Goal: Task Accomplishment & Management: Use online tool/utility

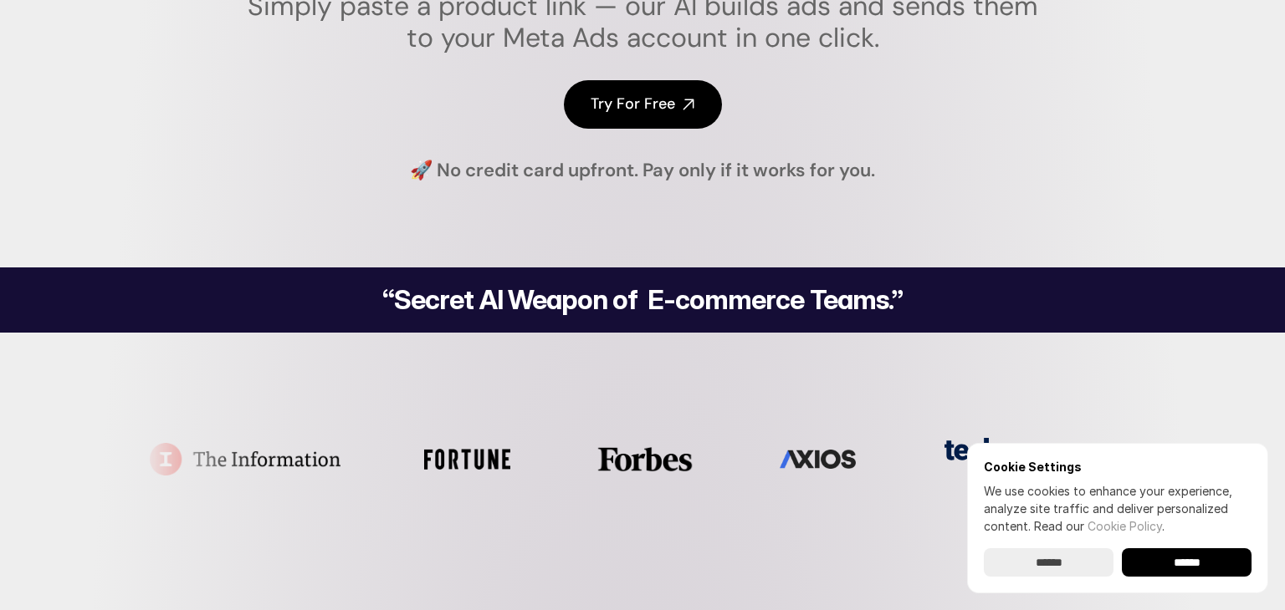
scroll to position [363, 0]
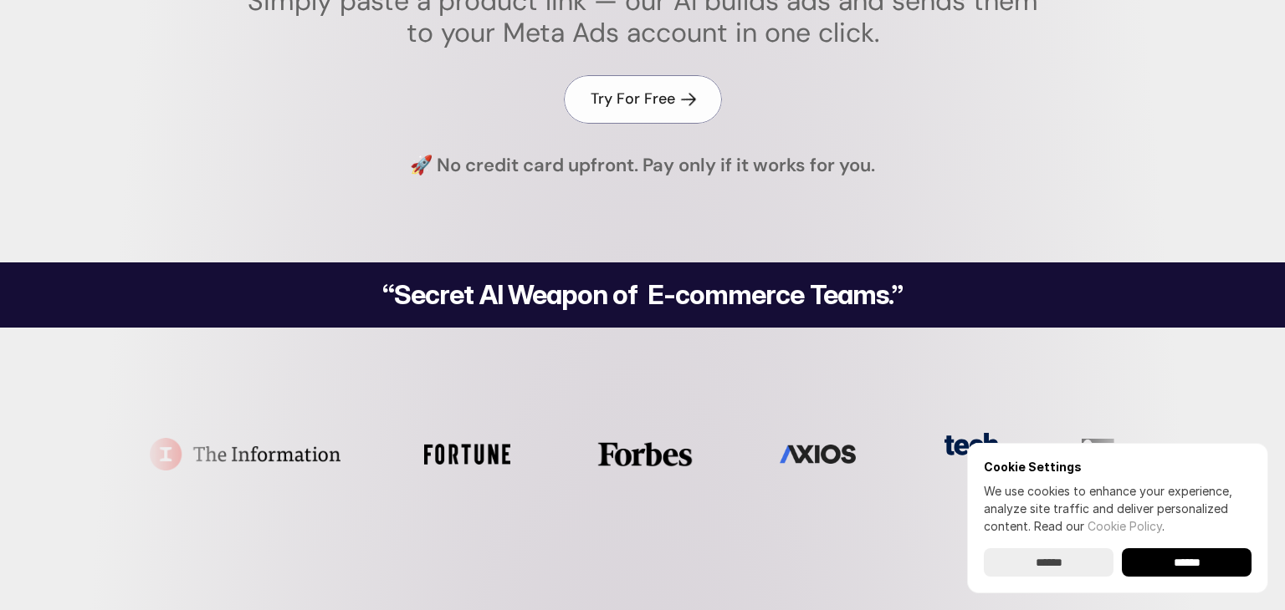
click at [675, 97] on link "Try For Free" at bounding box center [643, 99] width 158 height 48
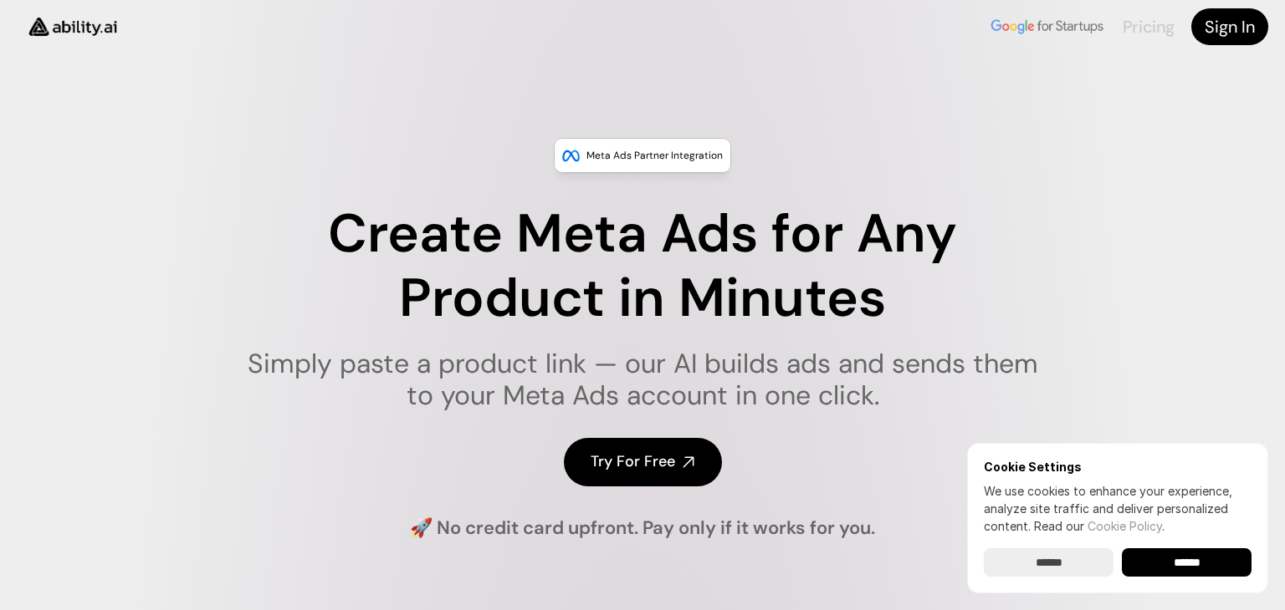
click at [1142, 27] on link "Pricing" at bounding box center [1148, 27] width 52 height 22
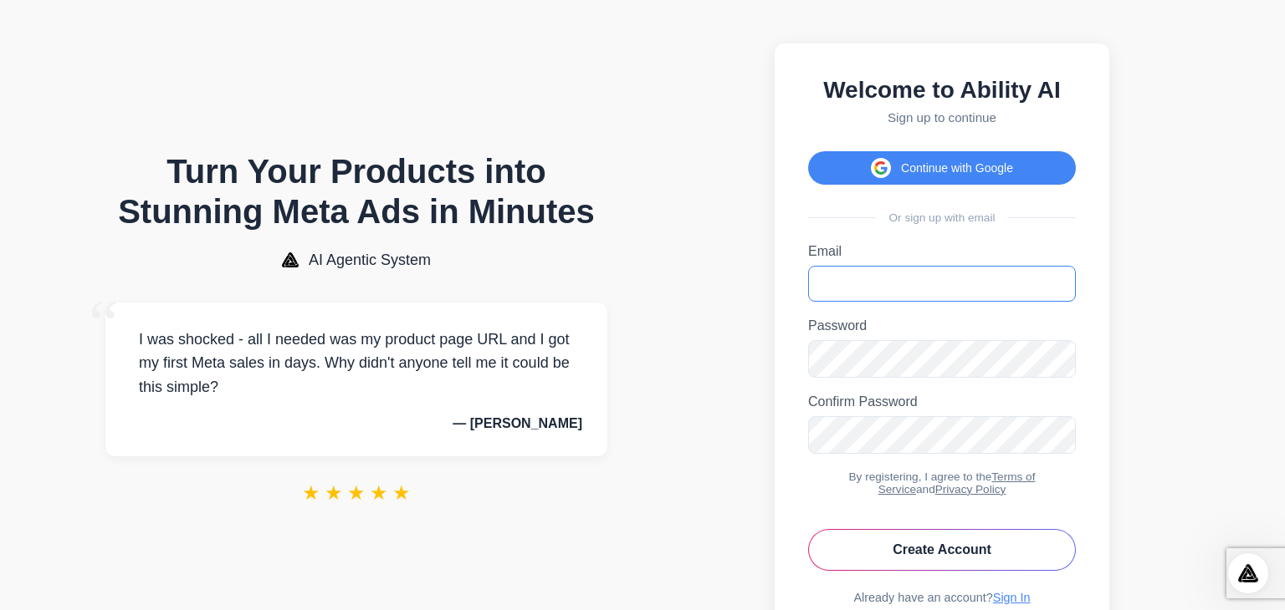
click at [849, 294] on input "Email" at bounding box center [942, 284] width 268 height 36
type input "**********"
click at [937, 557] on button "Create Account" at bounding box center [942, 550] width 268 height 42
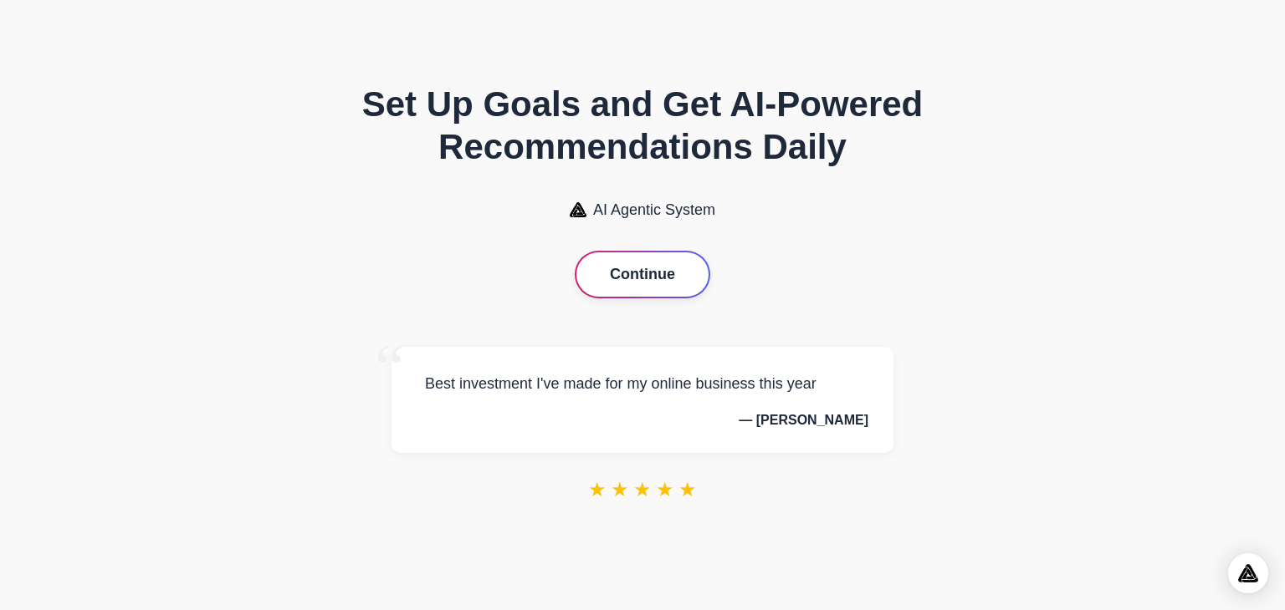
click at [649, 282] on button "Continue" at bounding box center [642, 275] width 132 height 44
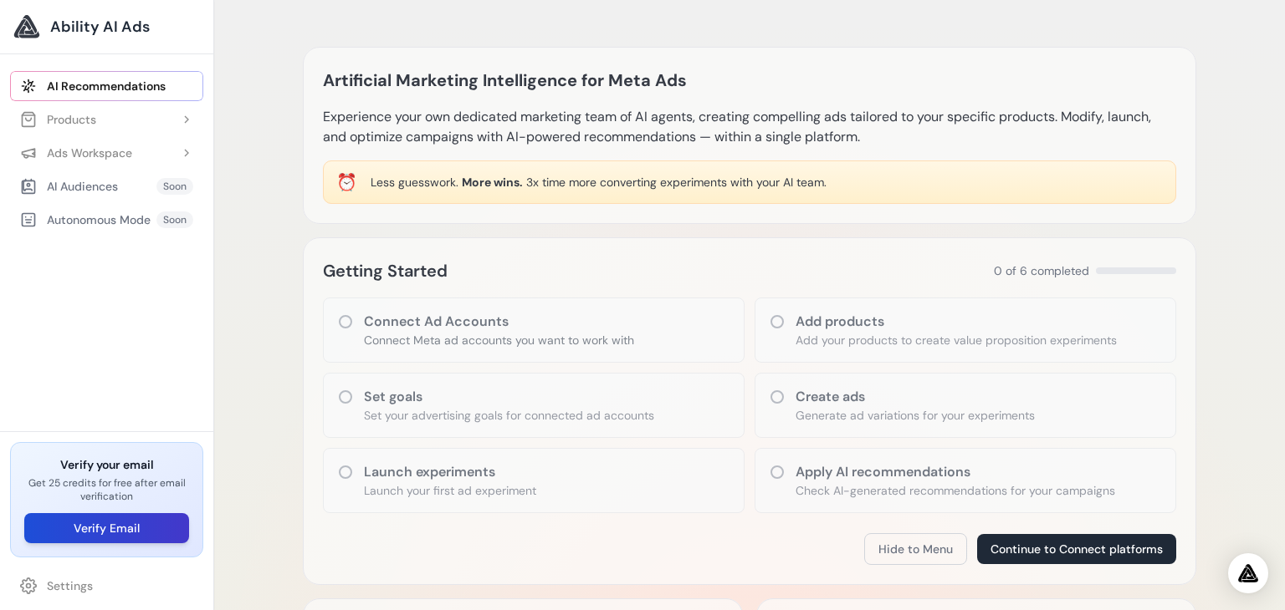
click at [137, 530] on button "Verify Email" at bounding box center [106, 528] width 165 height 30
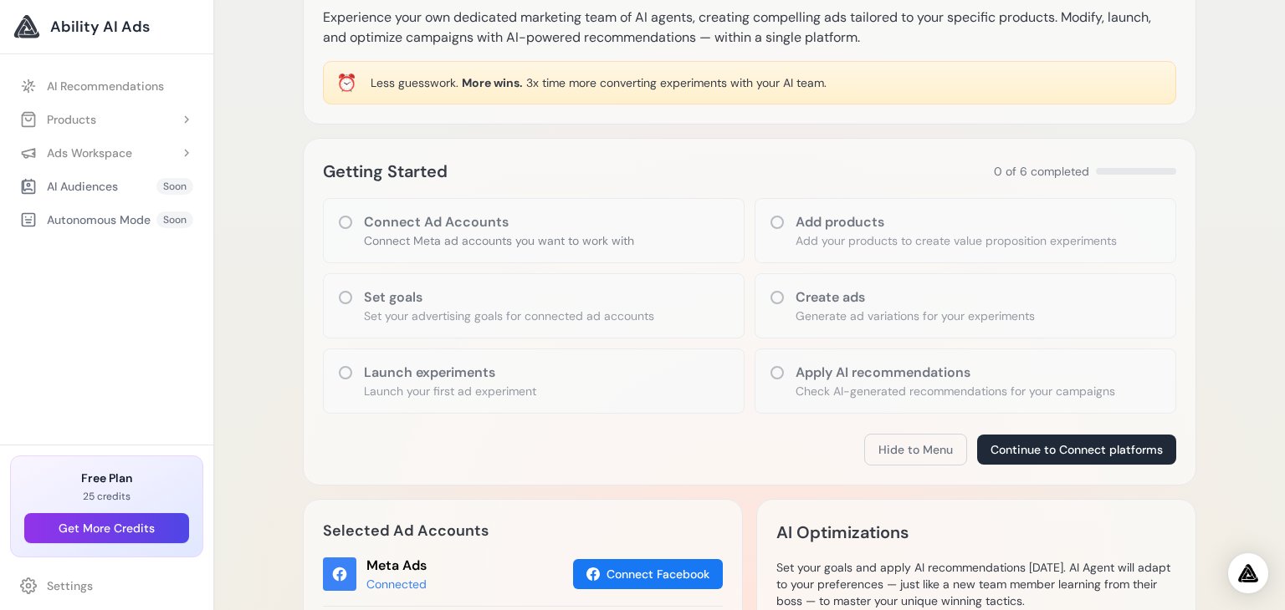
scroll to position [99, 0]
click at [130, 535] on button "Get More Credits" at bounding box center [106, 528] width 165 height 30
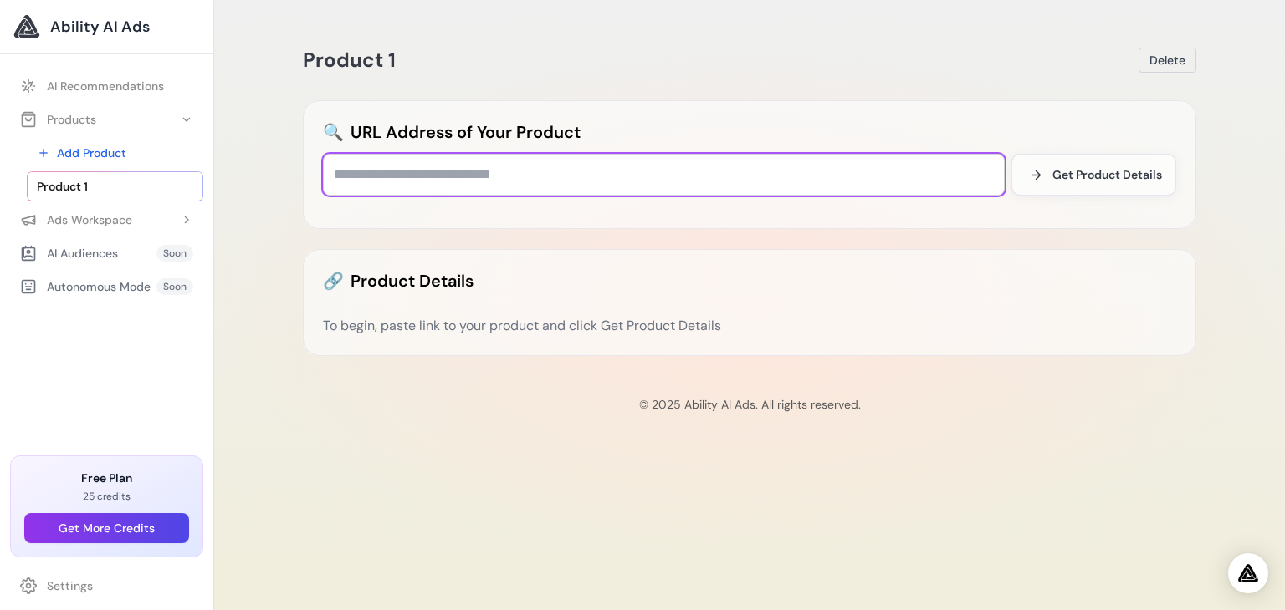
click at [536, 181] on input "text" at bounding box center [664, 175] width 682 height 42
paste input "**********"
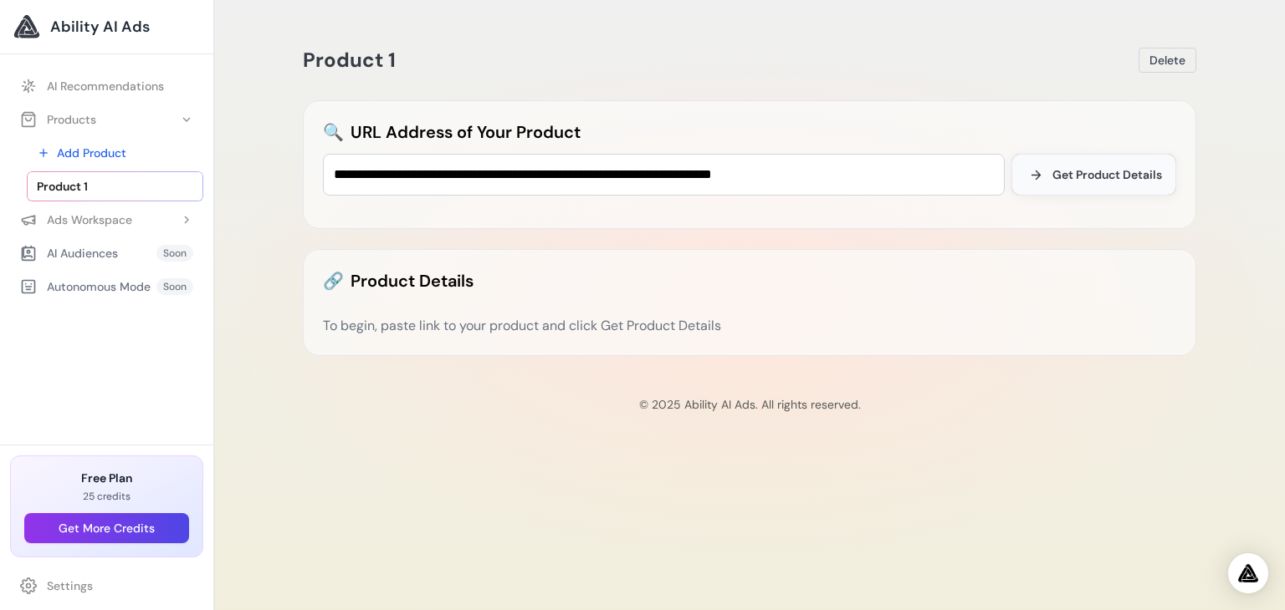
click at [1058, 180] on span "Get Product Details" at bounding box center [1107, 174] width 110 height 17
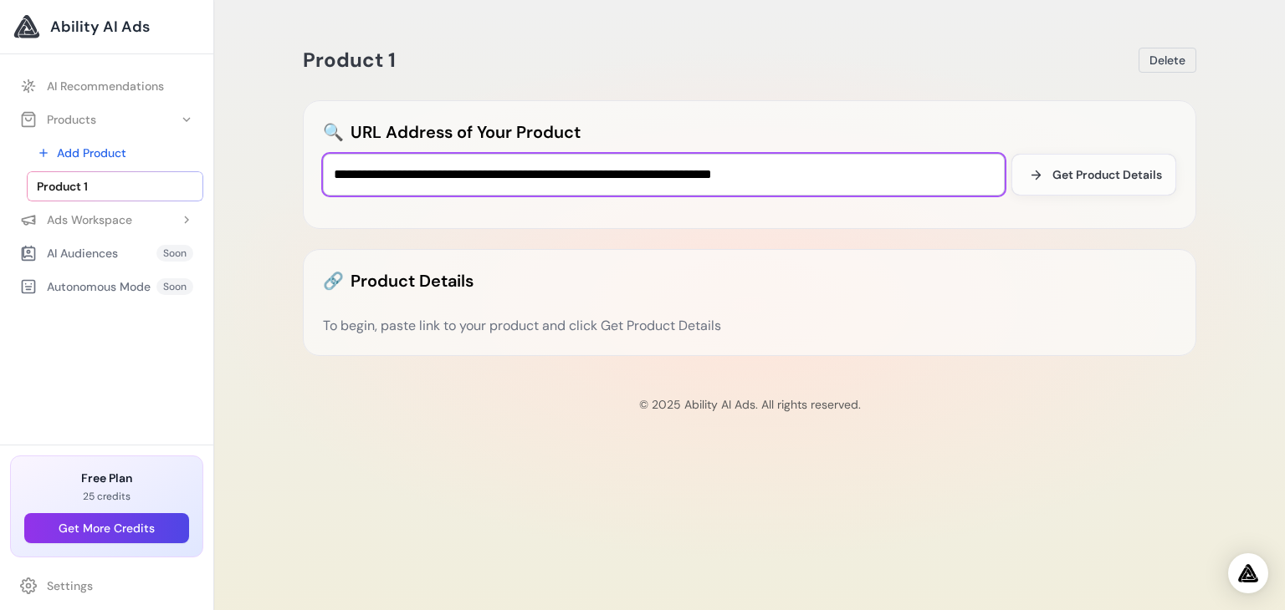
drag, startPoint x: 849, startPoint y: 171, endPoint x: 300, endPoint y: 167, distance: 548.6
click at [300, 167] on div "**********" at bounding box center [749, 198] width 920 height 356
paste input "**********"
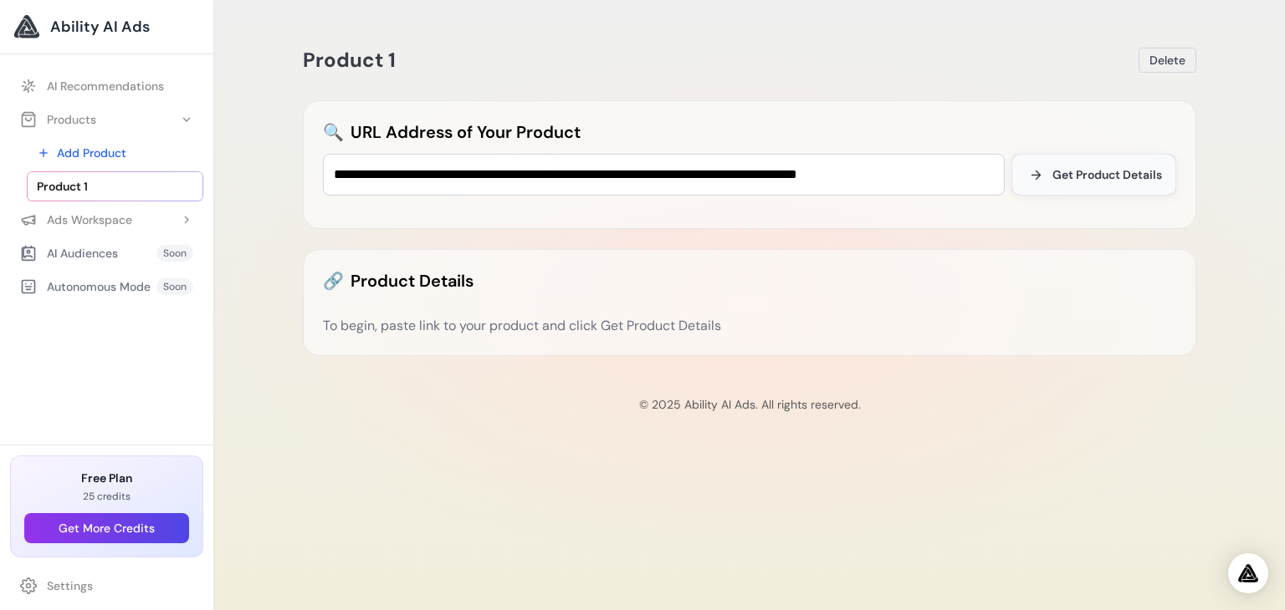
click at [1070, 171] on span "Get Product Details" at bounding box center [1107, 174] width 110 height 17
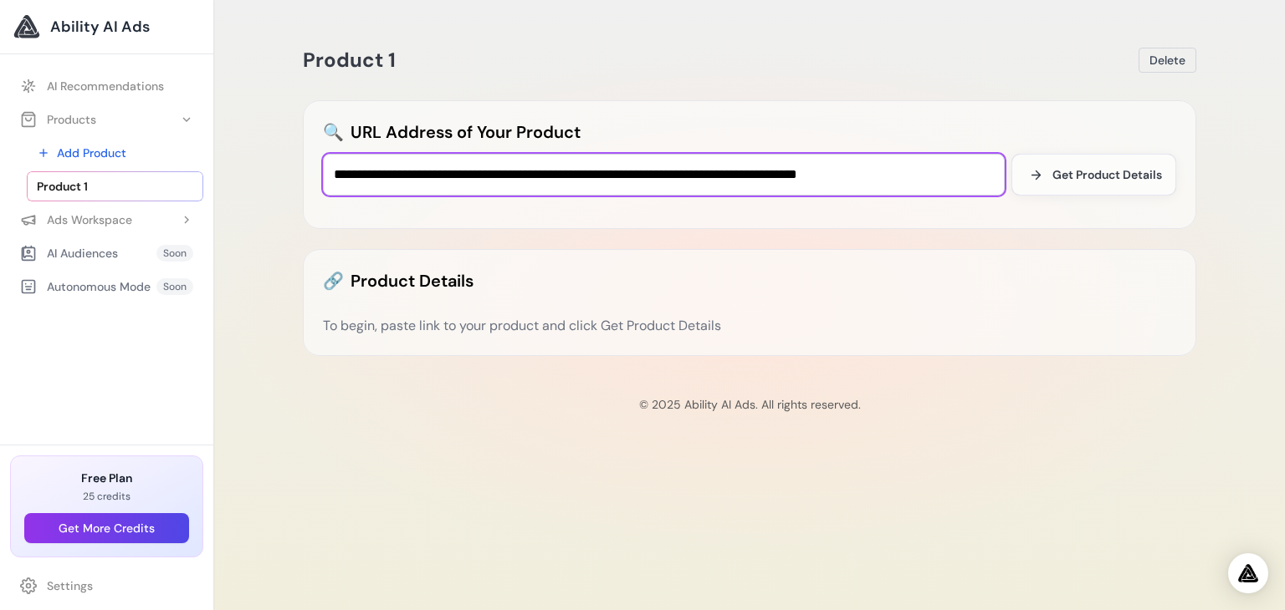
drag, startPoint x: 948, startPoint y: 171, endPoint x: 303, endPoint y: 178, distance: 645.6
click at [303, 178] on div "**********" at bounding box center [749, 164] width 893 height 129
paste input "**********"
type input "**********"
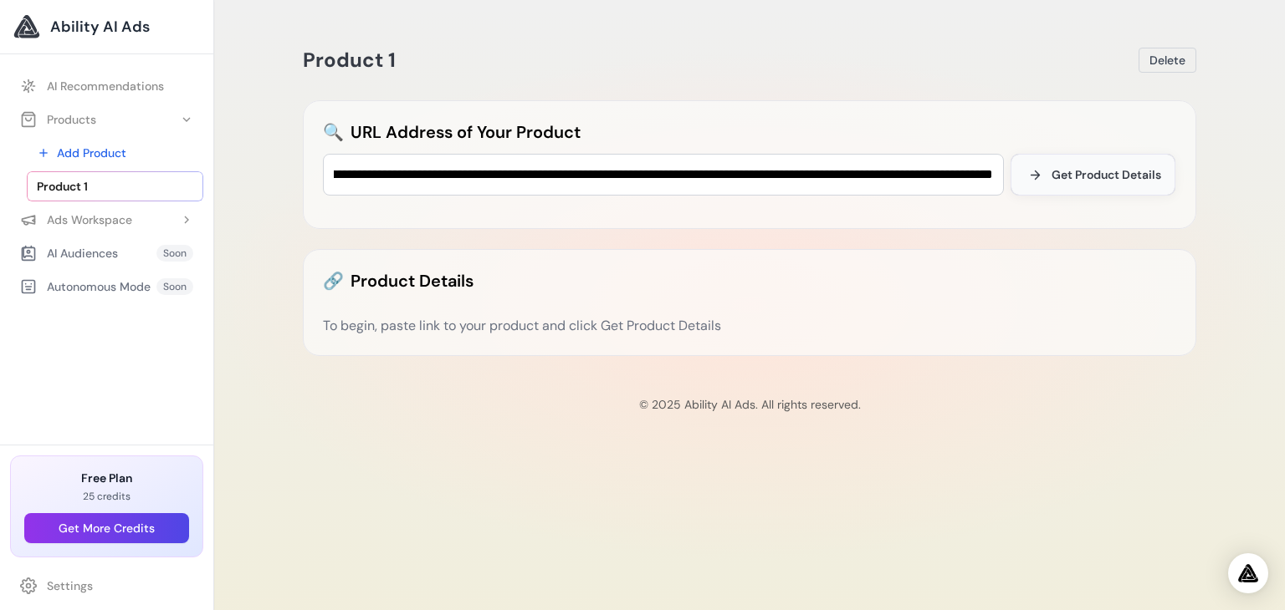
click at [1080, 170] on span "Get Product Details" at bounding box center [1106, 174] width 110 height 17
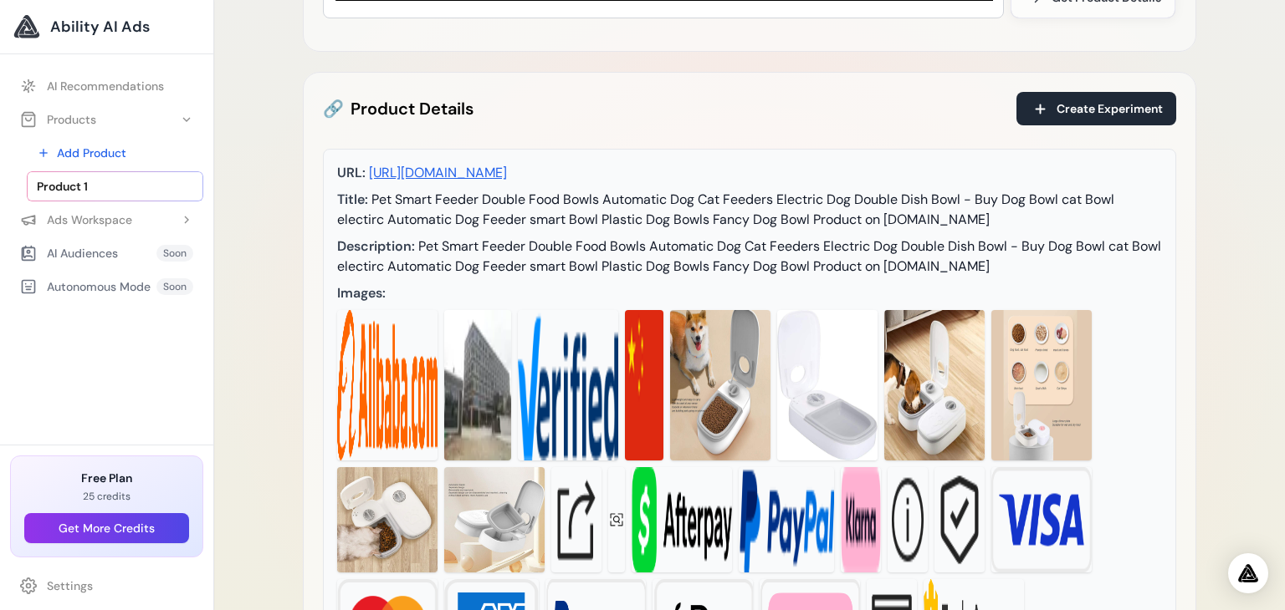
scroll to position [247, 0]
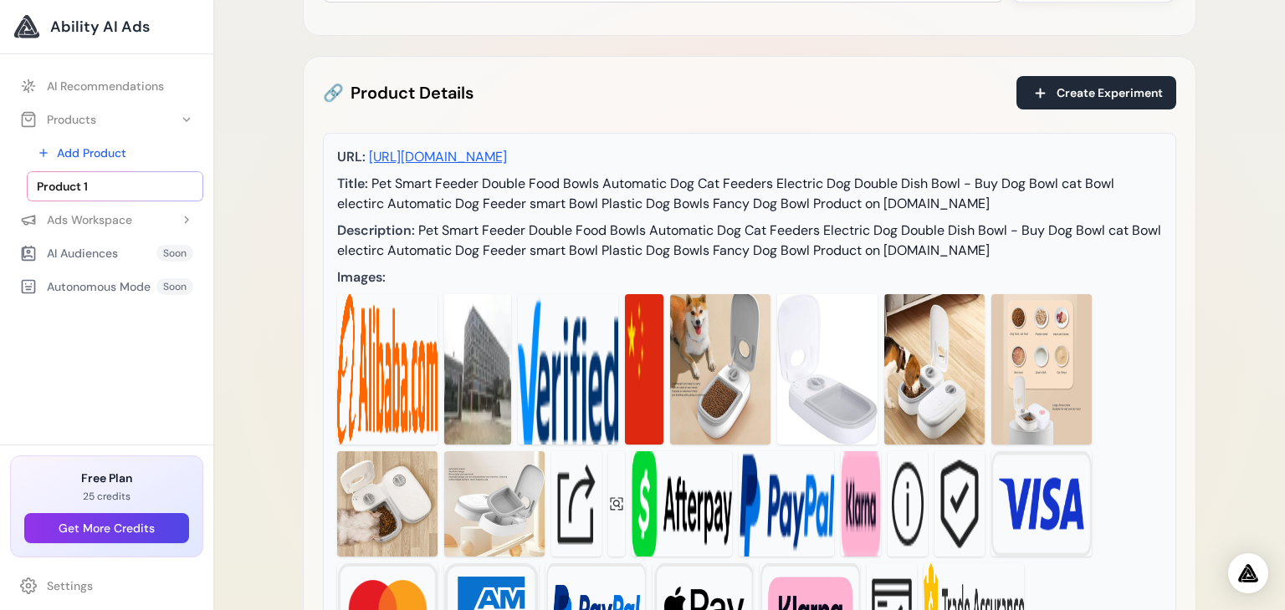
click at [419, 396] on img at bounding box center [387, 369] width 100 height 151
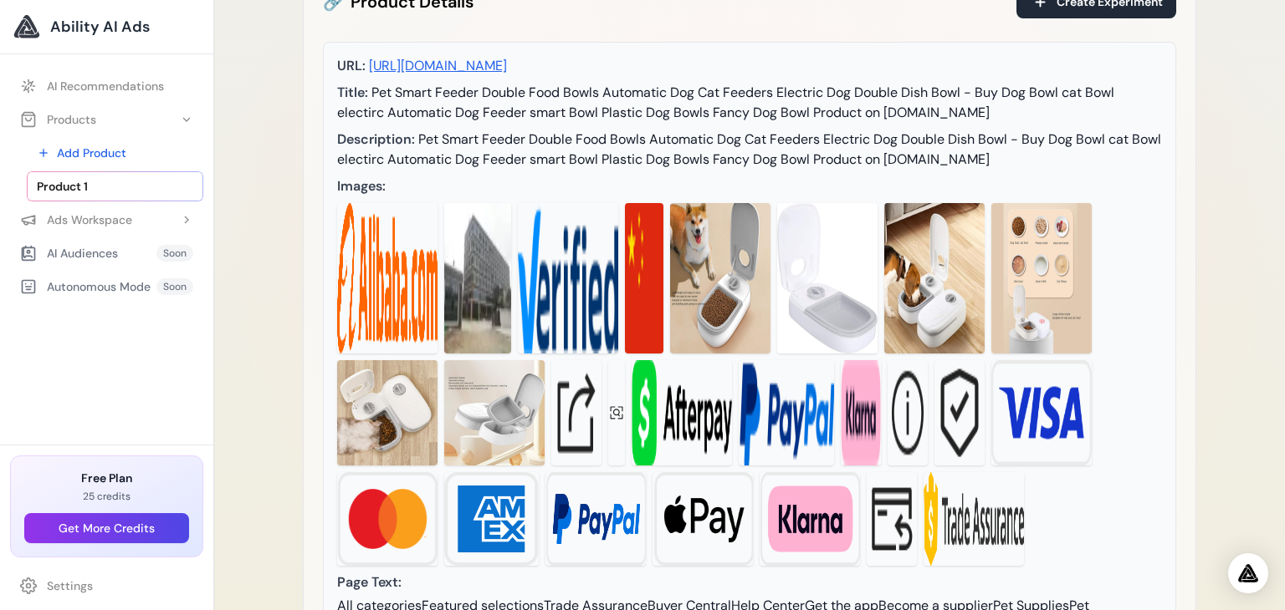
scroll to position [338, 0]
click at [488, 457] on img at bounding box center [494, 412] width 100 height 105
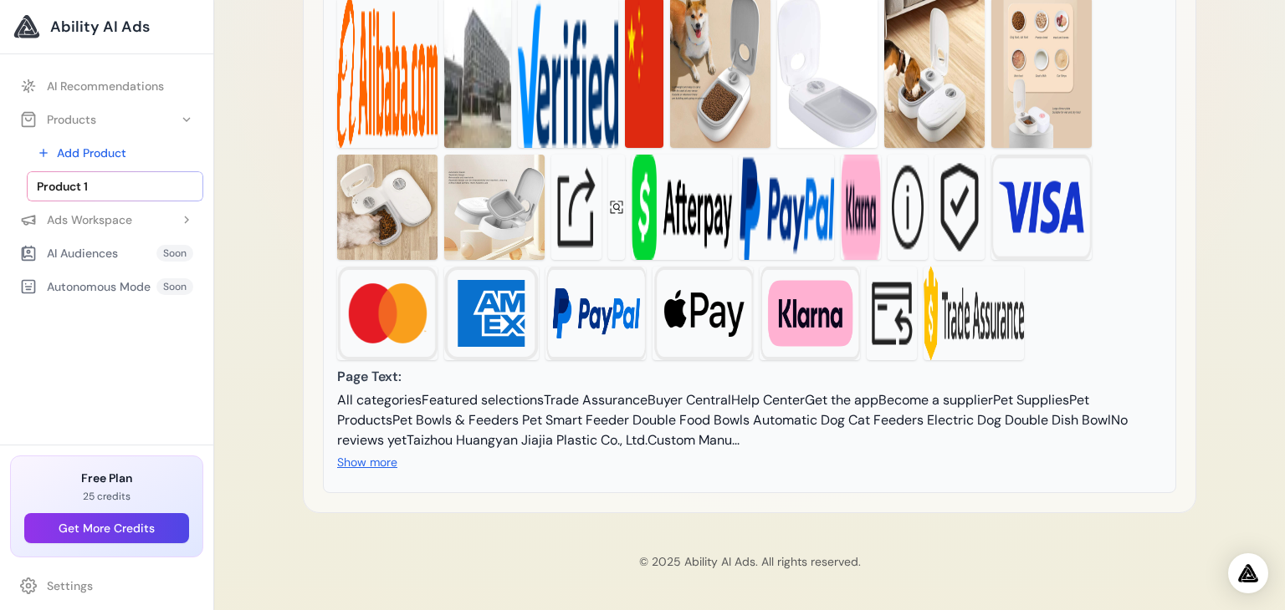
scroll to position [602, 0]
click at [382, 464] on button "Show more" at bounding box center [367, 462] width 60 height 17
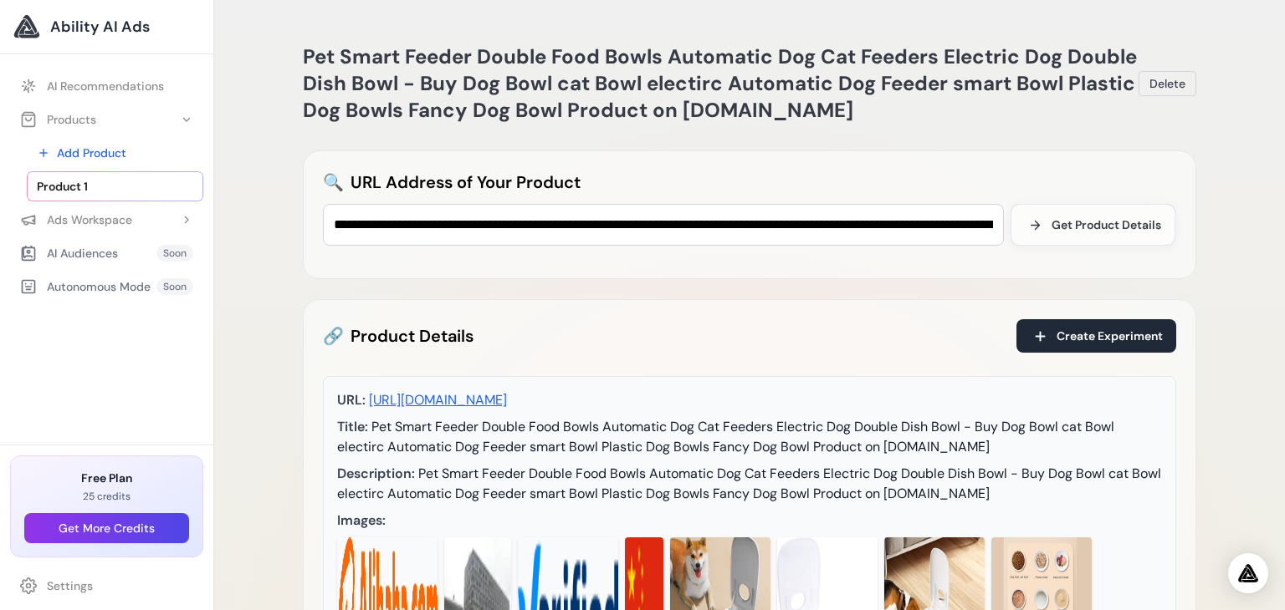
scroll to position [0, 0]
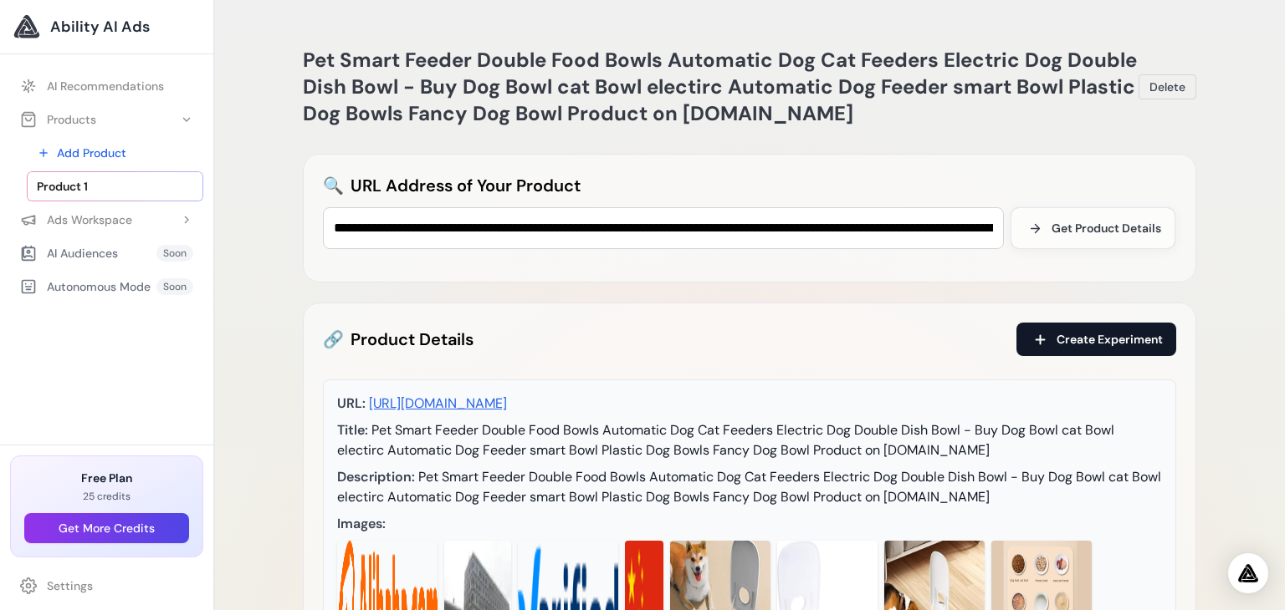
click at [1123, 342] on span "Create Experiment" at bounding box center [1109, 339] width 106 height 17
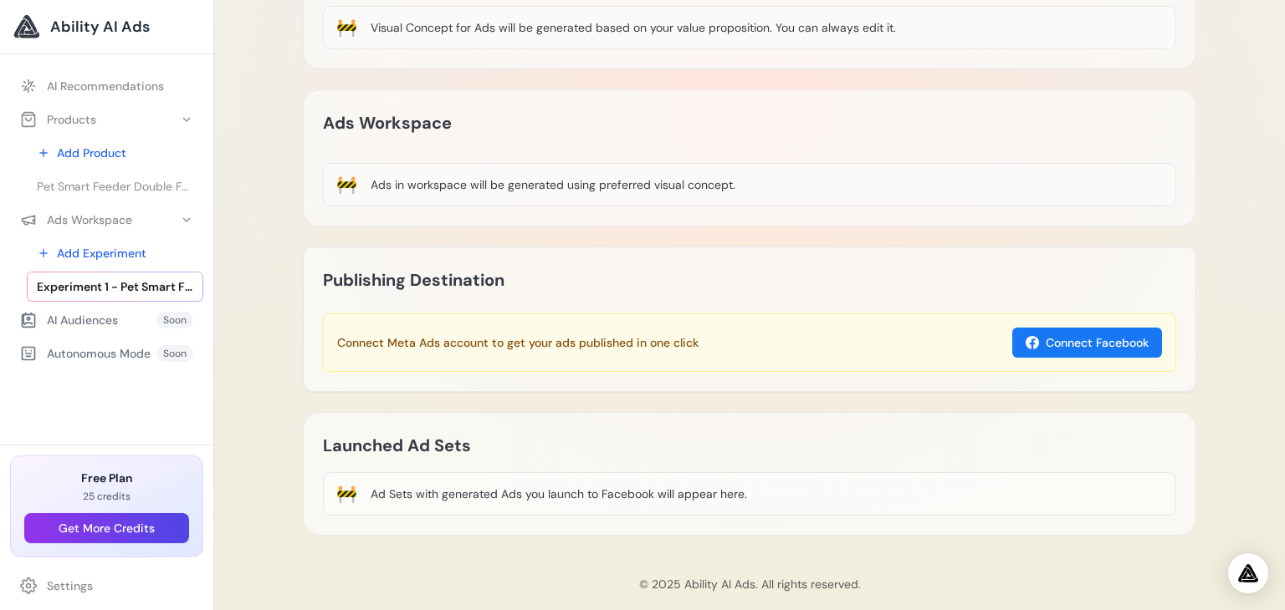
scroll to position [454, 0]
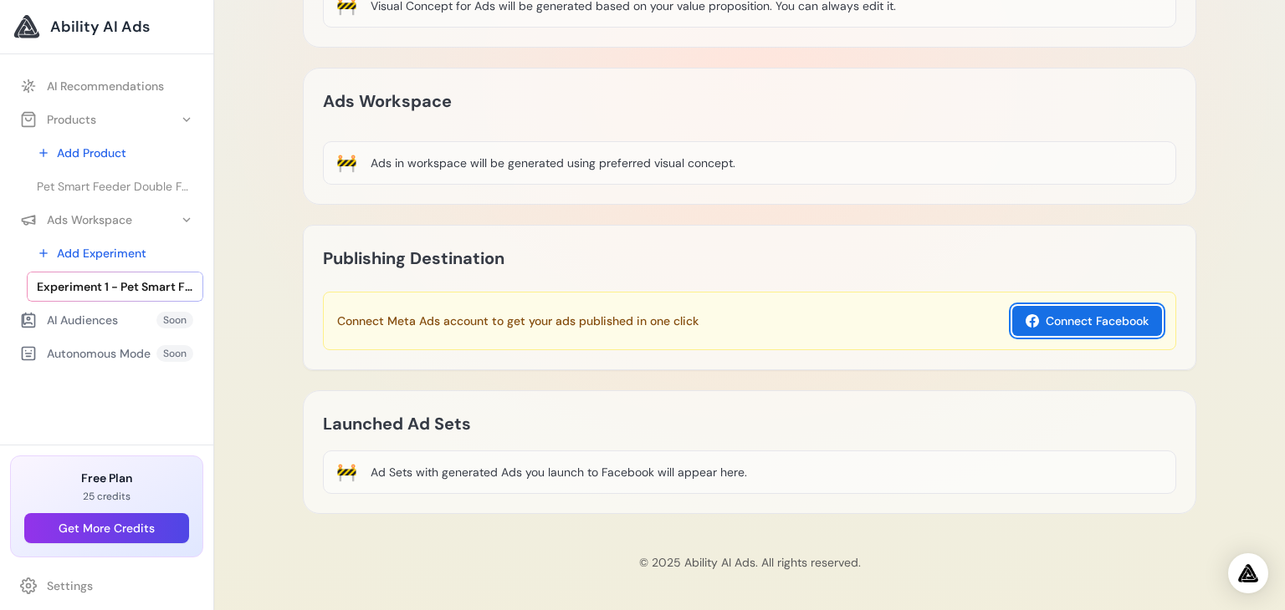
click at [1117, 326] on button "Connect Facebook" at bounding box center [1087, 321] width 150 height 30
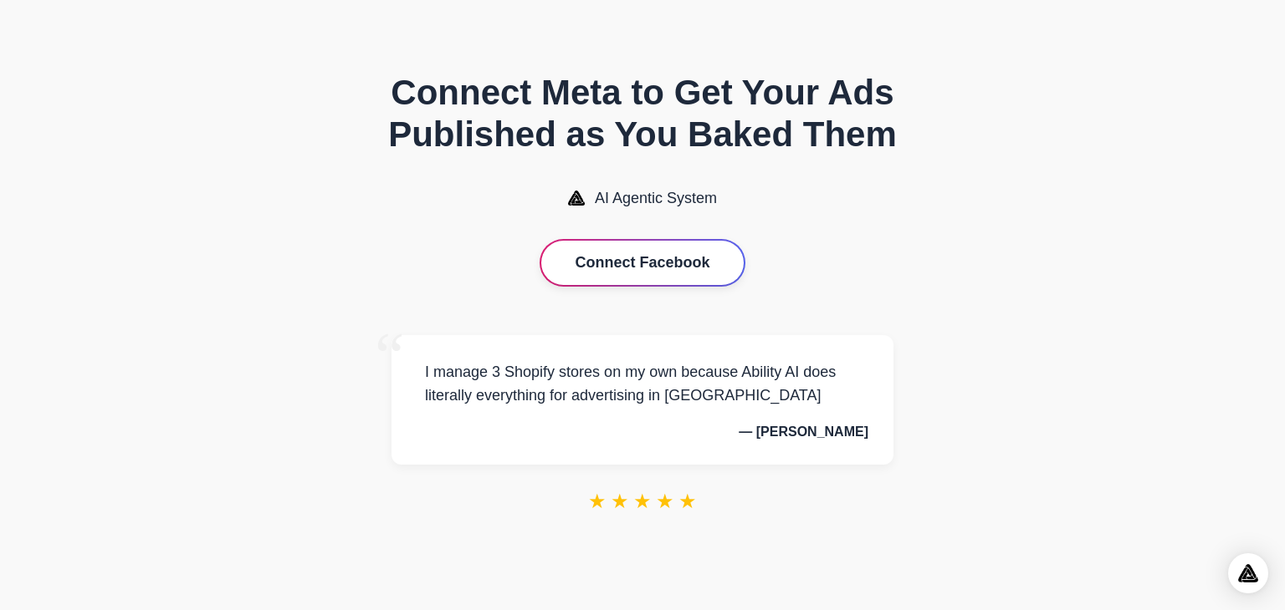
click at [689, 267] on button "Connect Facebook" at bounding box center [642, 263] width 202 height 44
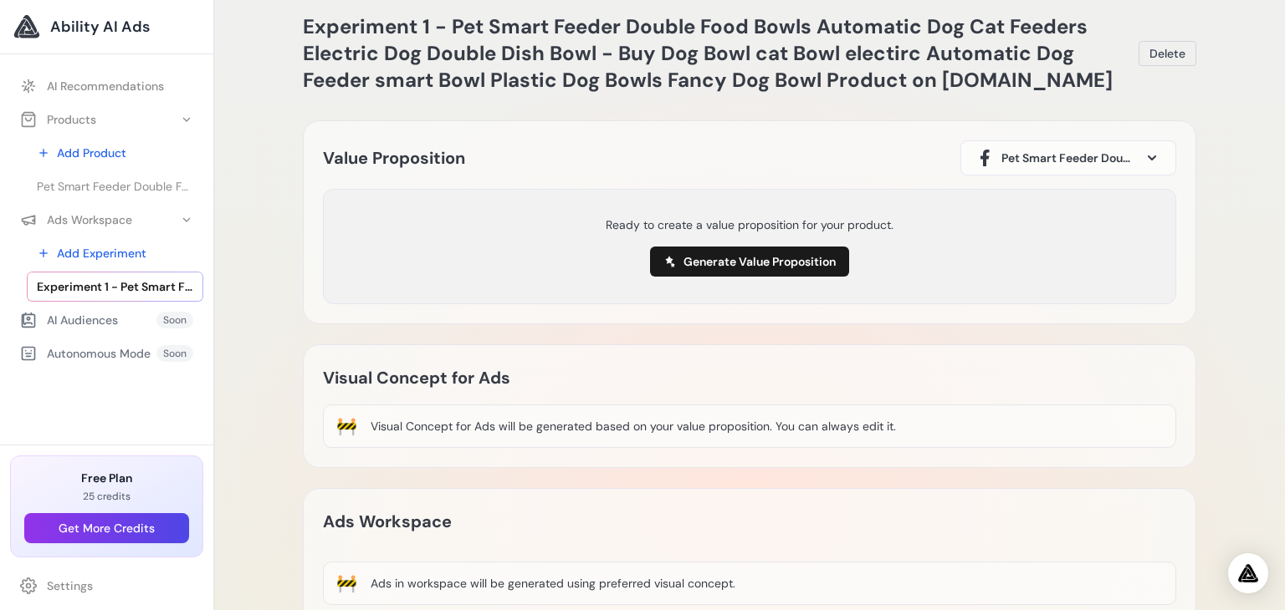
scroll to position [30, 0]
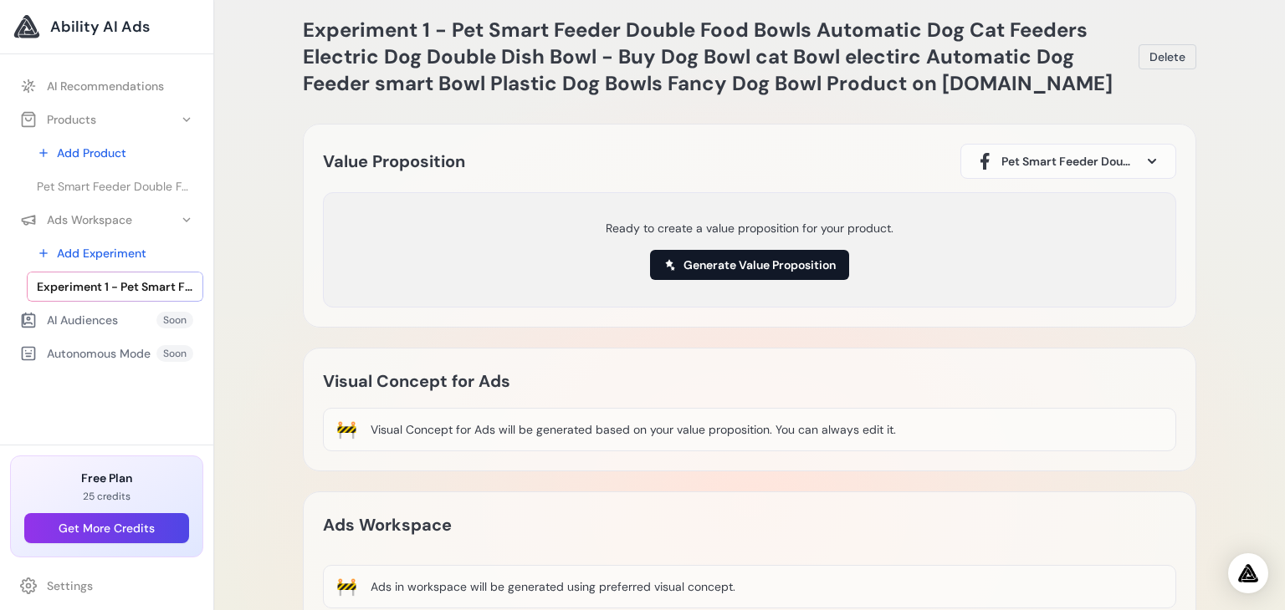
click at [739, 262] on button "Generate Value Proposition" at bounding box center [749, 265] width 199 height 30
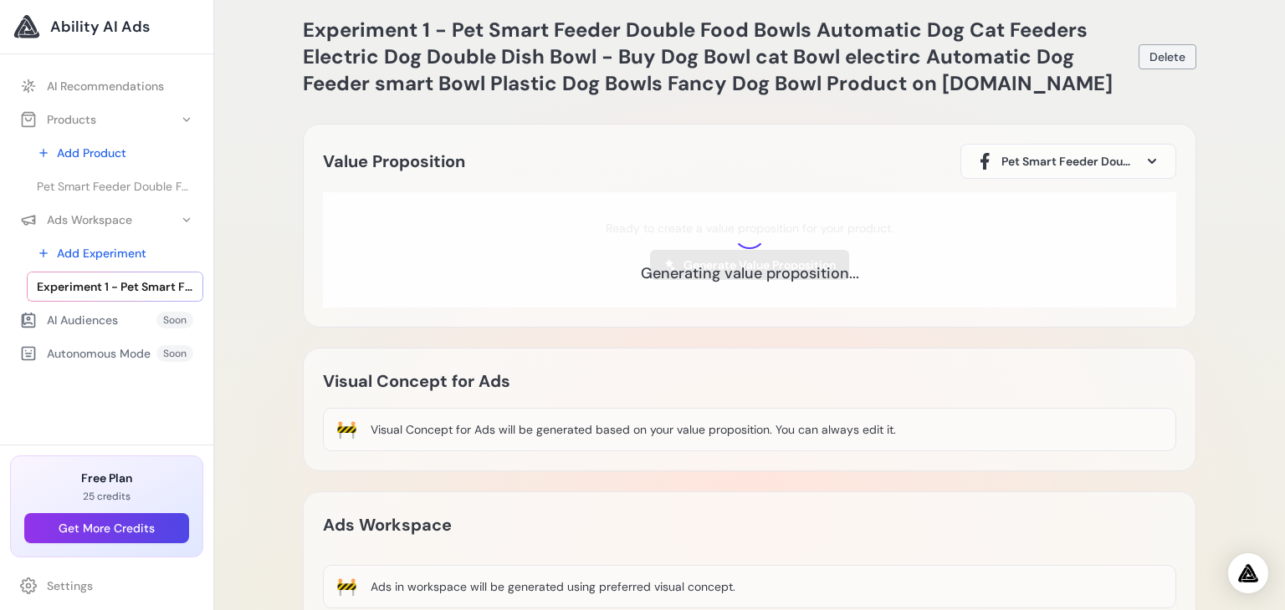
click at [1175, 59] on span "Delete" at bounding box center [1167, 57] width 36 height 17
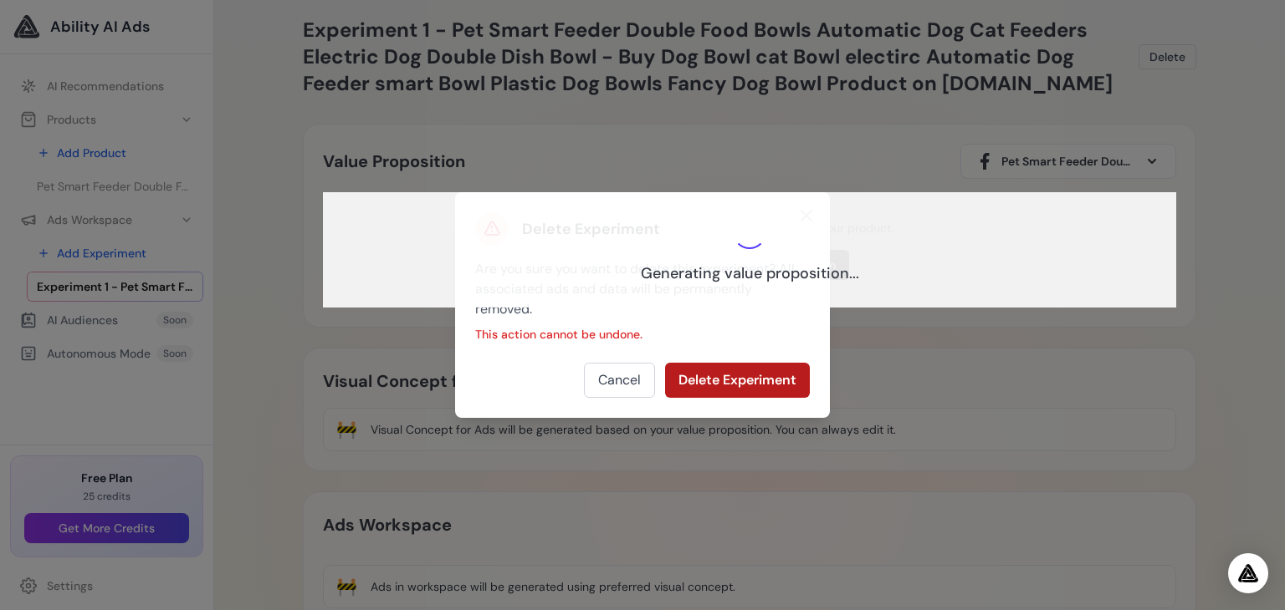
click at [712, 379] on button "Delete Experiment" at bounding box center [737, 380] width 145 height 35
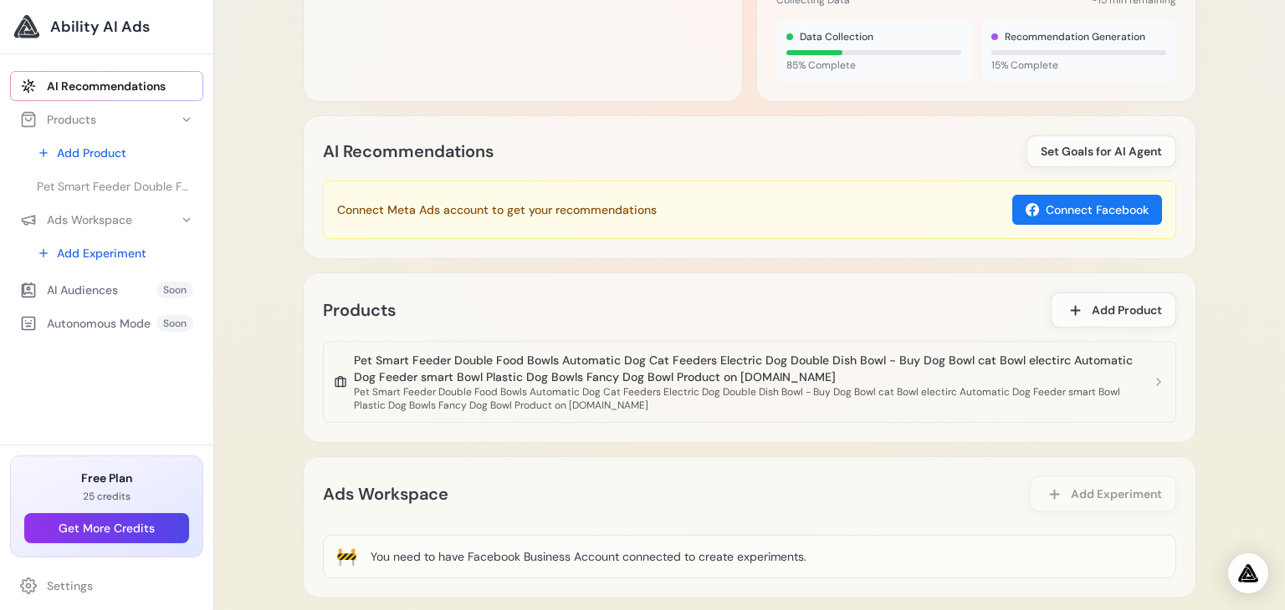
scroll to position [770, 0]
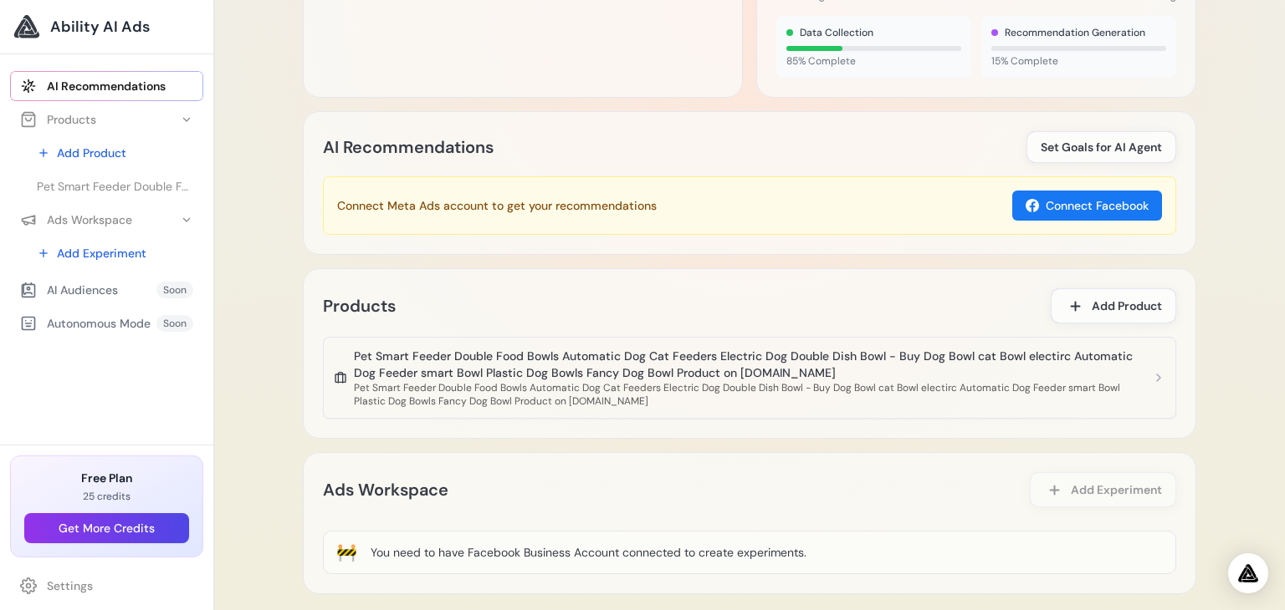
click at [340, 377] on icon at bounding box center [340, 377] width 13 height 13
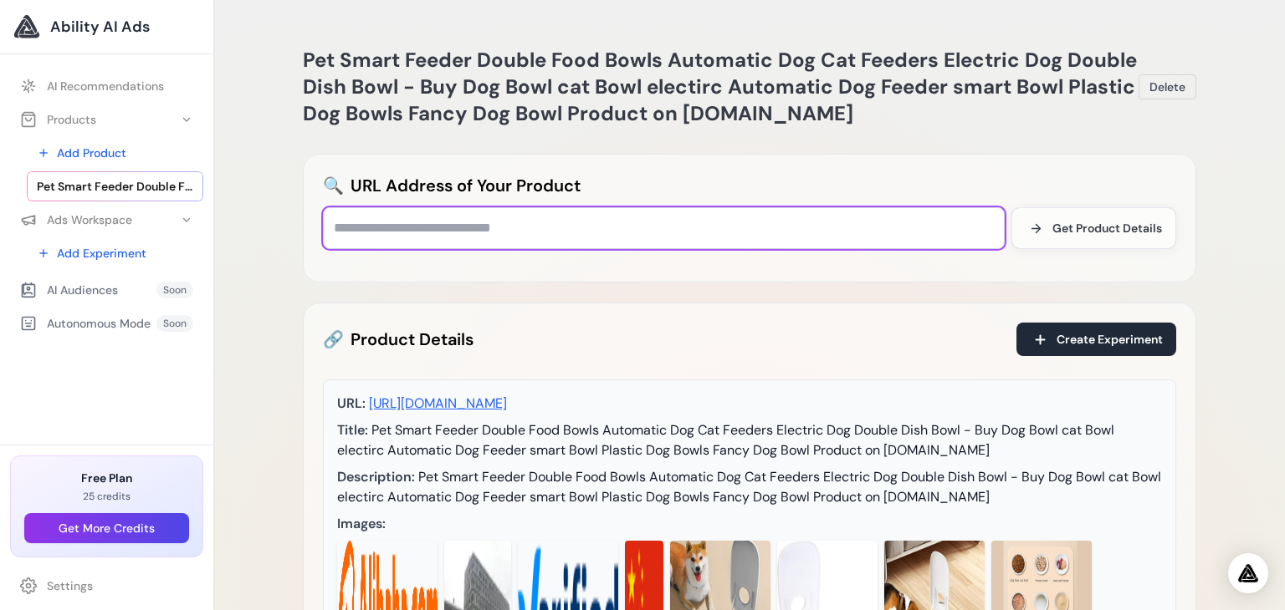
click at [554, 227] on input "text" at bounding box center [664, 228] width 682 height 42
paste input "**********"
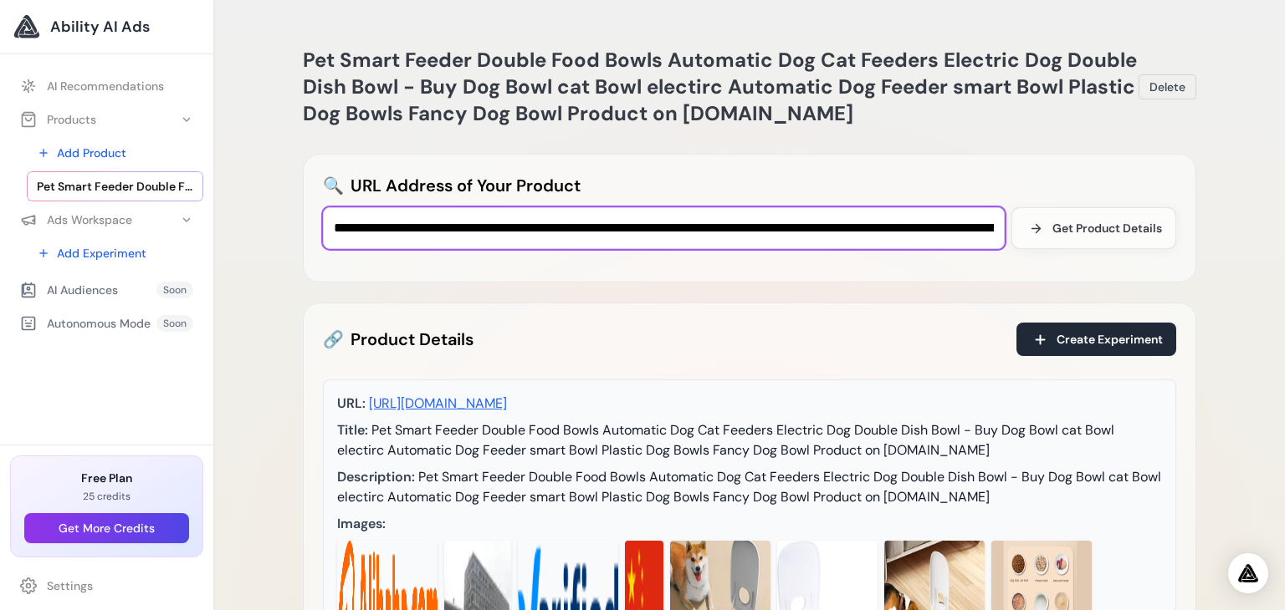
scroll to position [0, 668]
type input "**********"
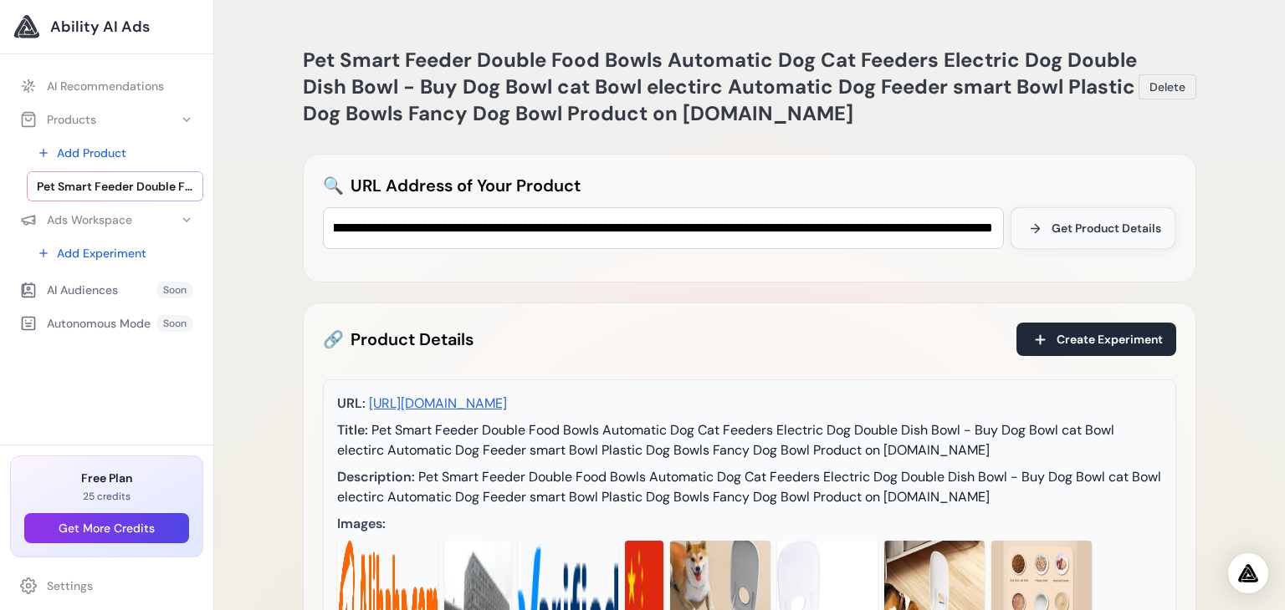
click at [1075, 228] on span "Get Product Details" at bounding box center [1106, 228] width 110 height 17
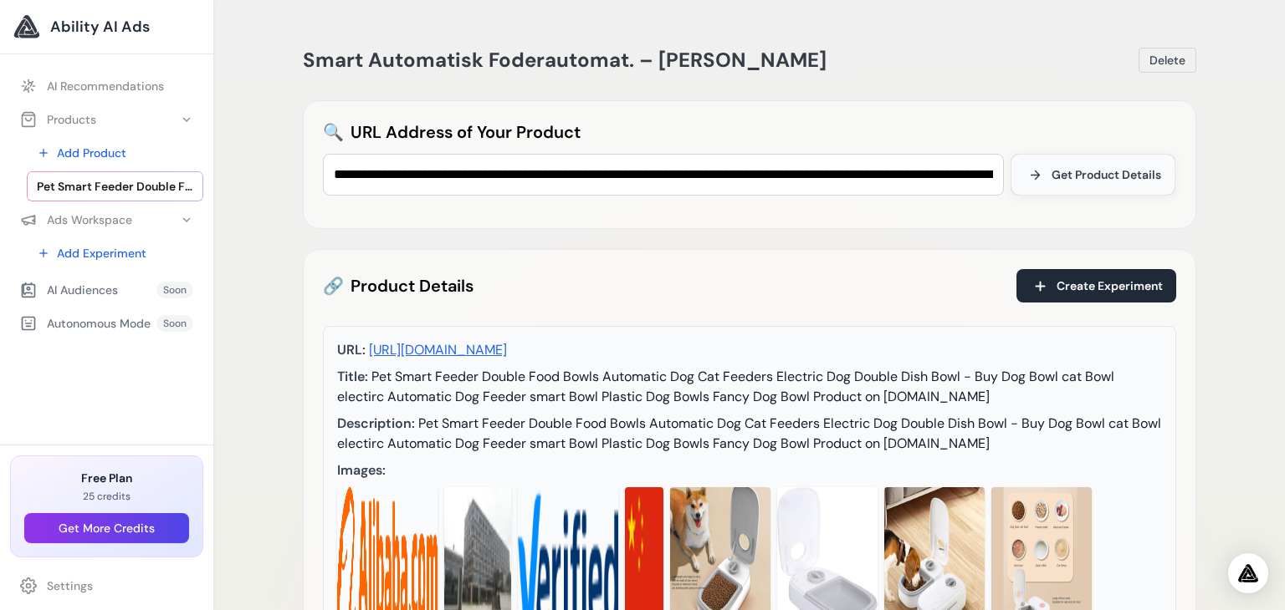
click at [1069, 171] on span "Get Product Details" at bounding box center [1106, 174] width 110 height 17
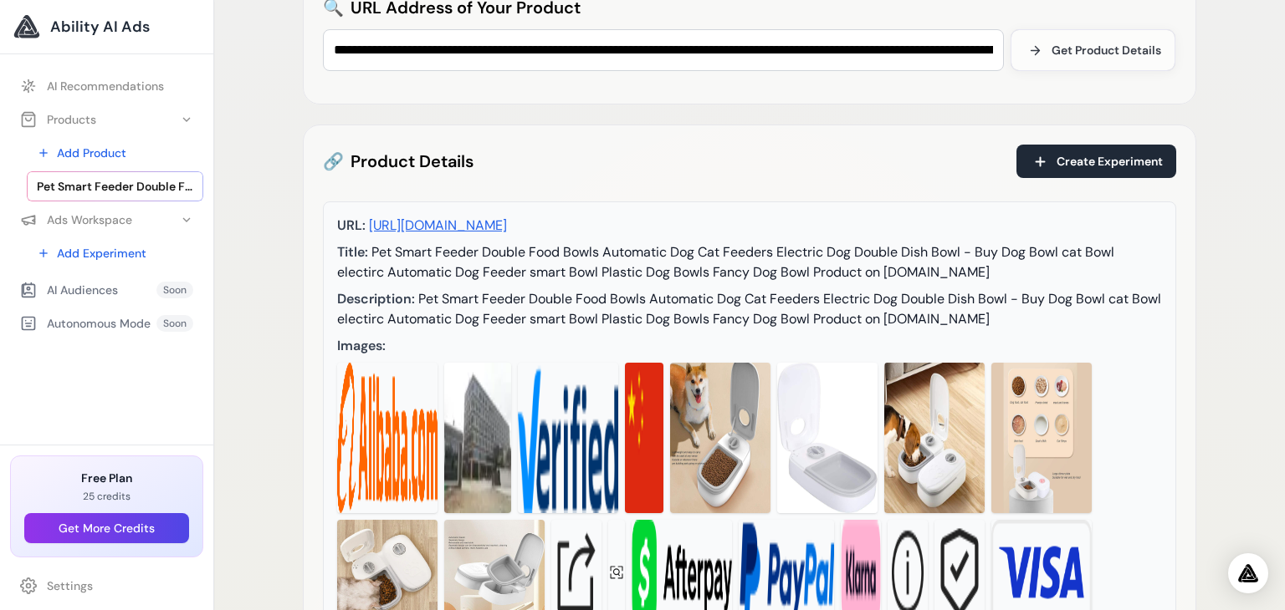
scroll to position [118, 0]
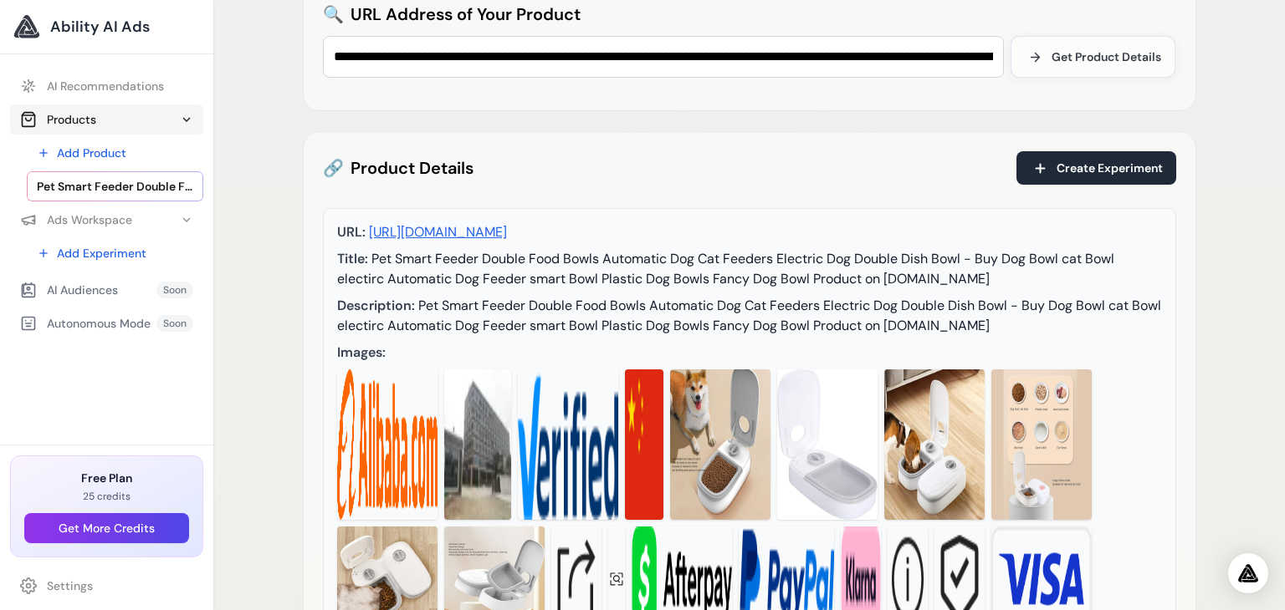
click at [73, 115] on div "Products" at bounding box center [58, 119] width 76 height 17
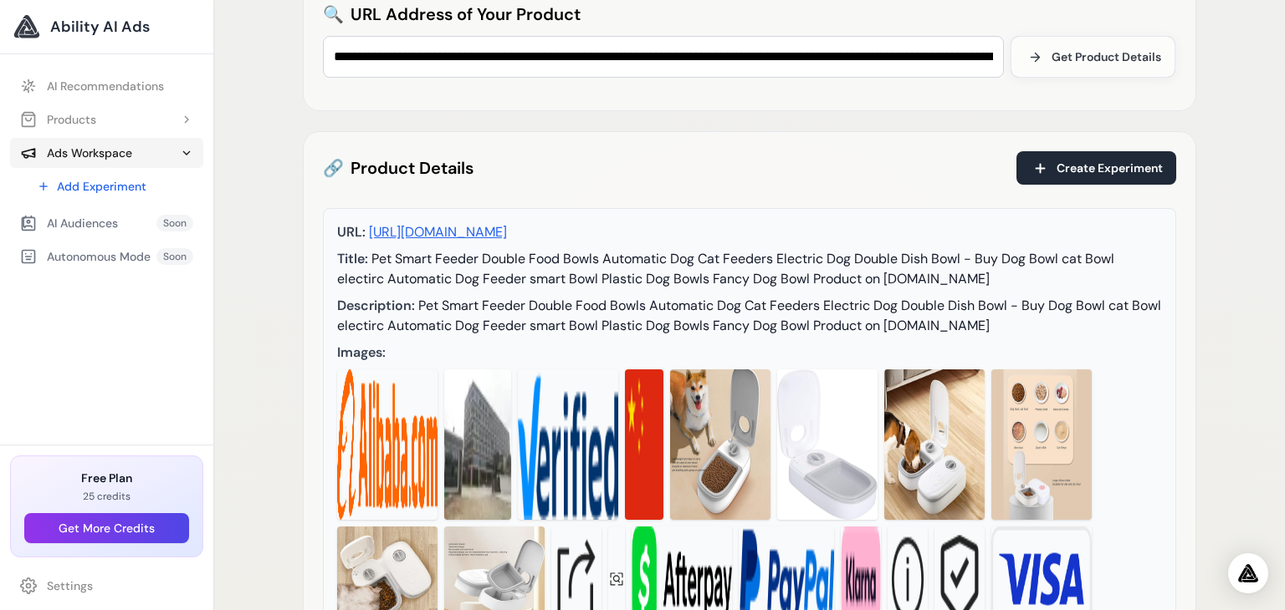
click at [89, 146] on div "Ads Workspace" at bounding box center [76, 153] width 112 height 17
click at [89, 152] on div "Ads Workspace" at bounding box center [76, 153] width 112 height 17
click at [110, 188] on link "Add Experiment" at bounding box center [115, 186] width 176 height 30
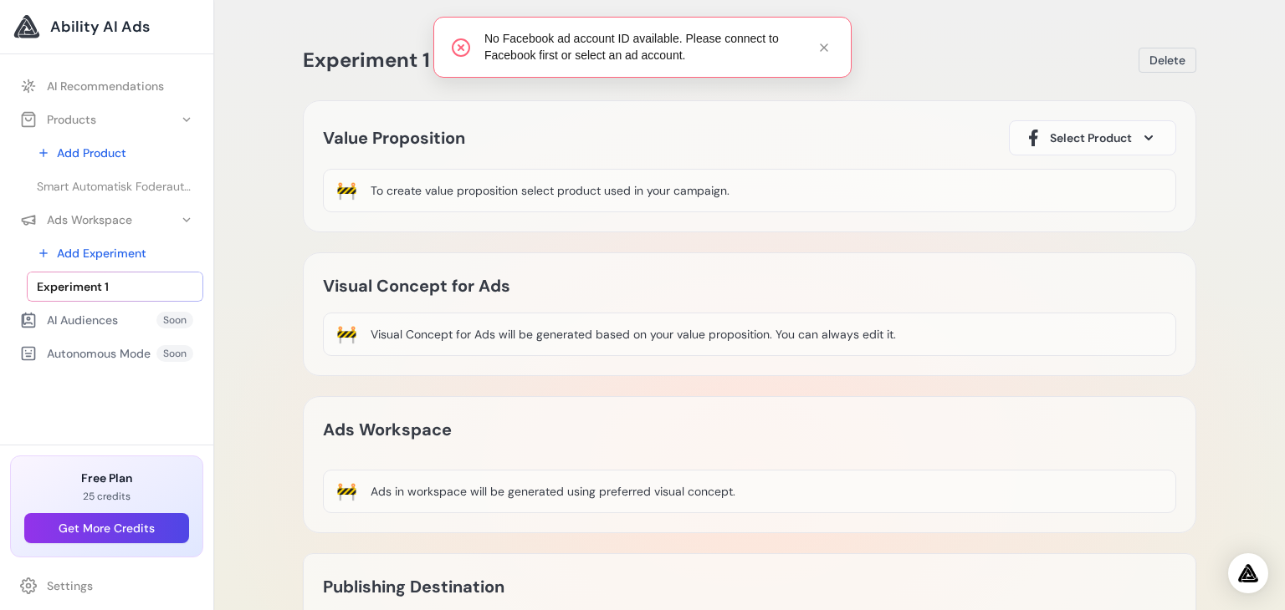
click at [1103, 140] on span "Select Product" at bounding box center [1091, 138] width 82 height 17
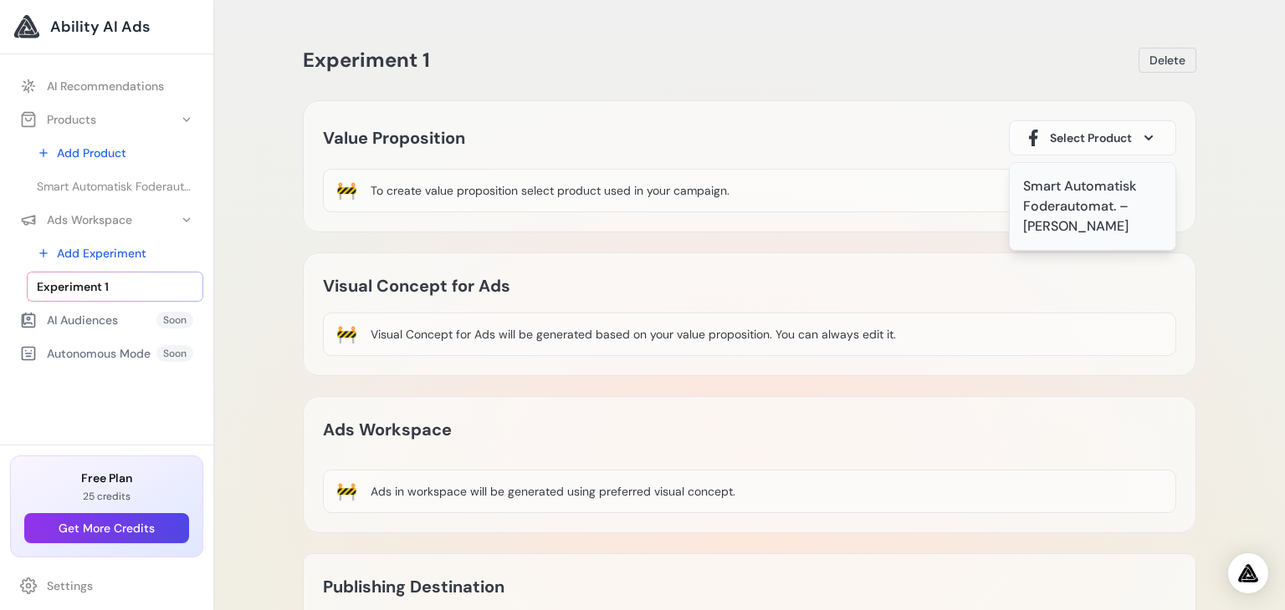
click at [1051, 198] on div "Smart Automatisk Foderautomat. – [PERSON_NAME]" at bounding box center [1092, 206] width 139 height 60
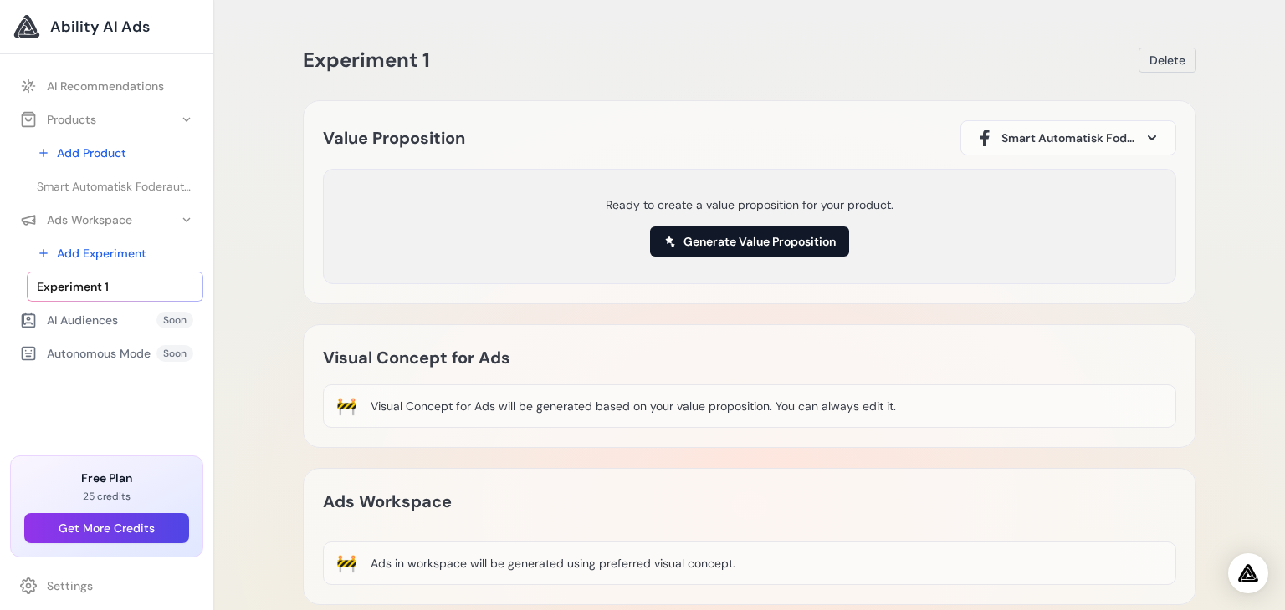
click at [747, 242] on button "Generate Value Proposition" at bounding box center [749, 242] width 199 height 30
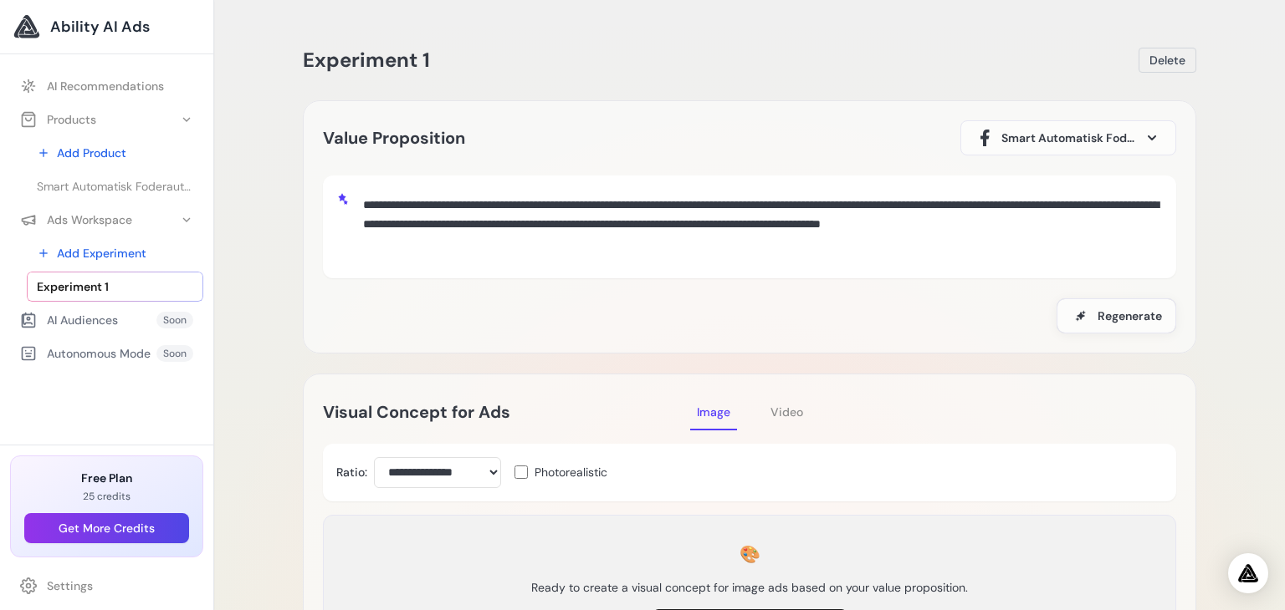
click at [676, 212] on textarea "**********" at bounding box center [759, 225] width 806 height 72
drag, startPoint x: 474, startPoint y: 243, endPoint x: 360, endPoint y: 203, distance: 120.6
click at [360, 203] on textarea "**********" at bounding box center [759, 225] width 806 height 72
paste textarea "**********"
type textarea "**********"
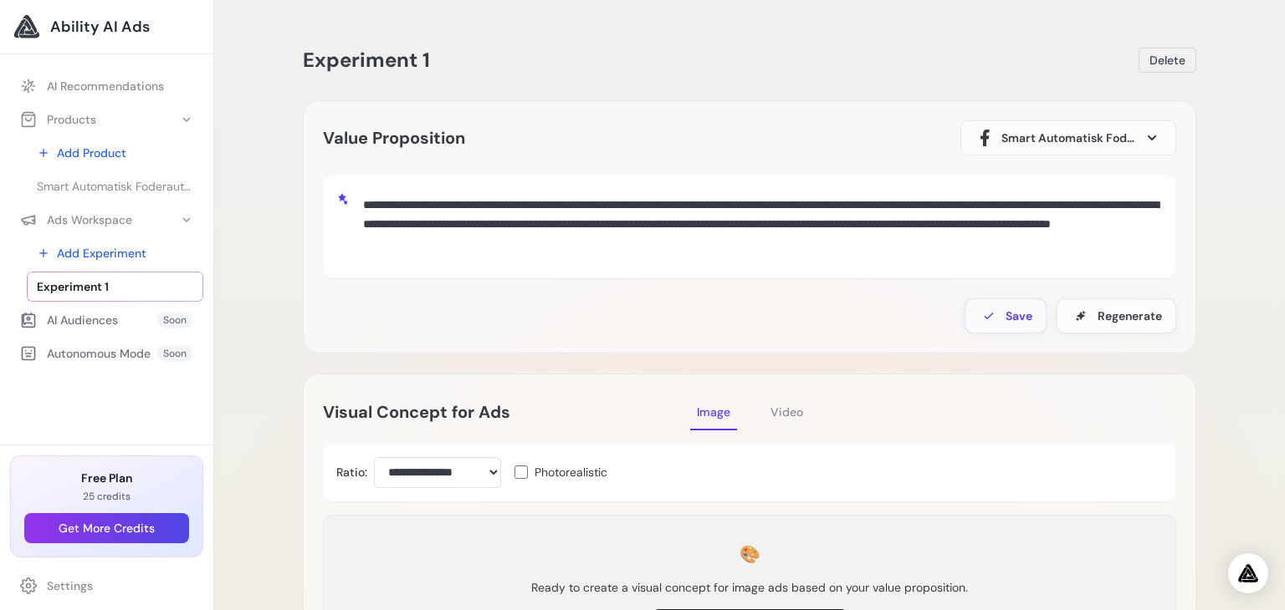
click at [1013, 318] on span "Save" at bounding box center [1018, 316] width 27 height 17
click at [1133, 311] on span "Regenerate" at bounding box center [1129, 316] width 64 height 17
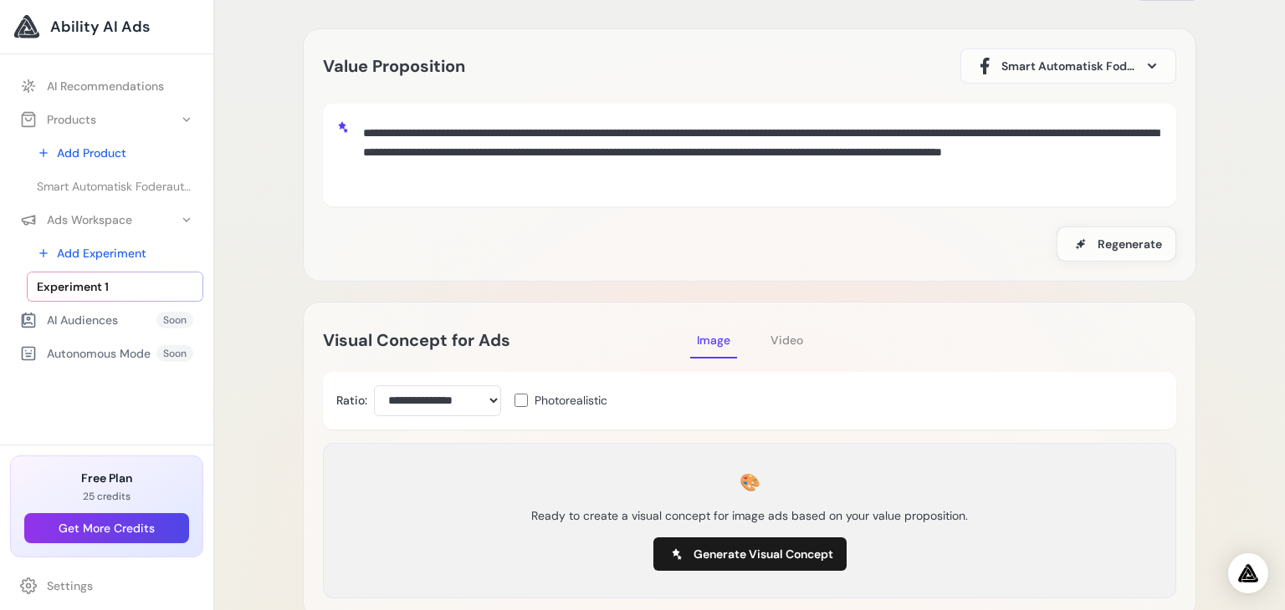
scroll to position [87, 0]
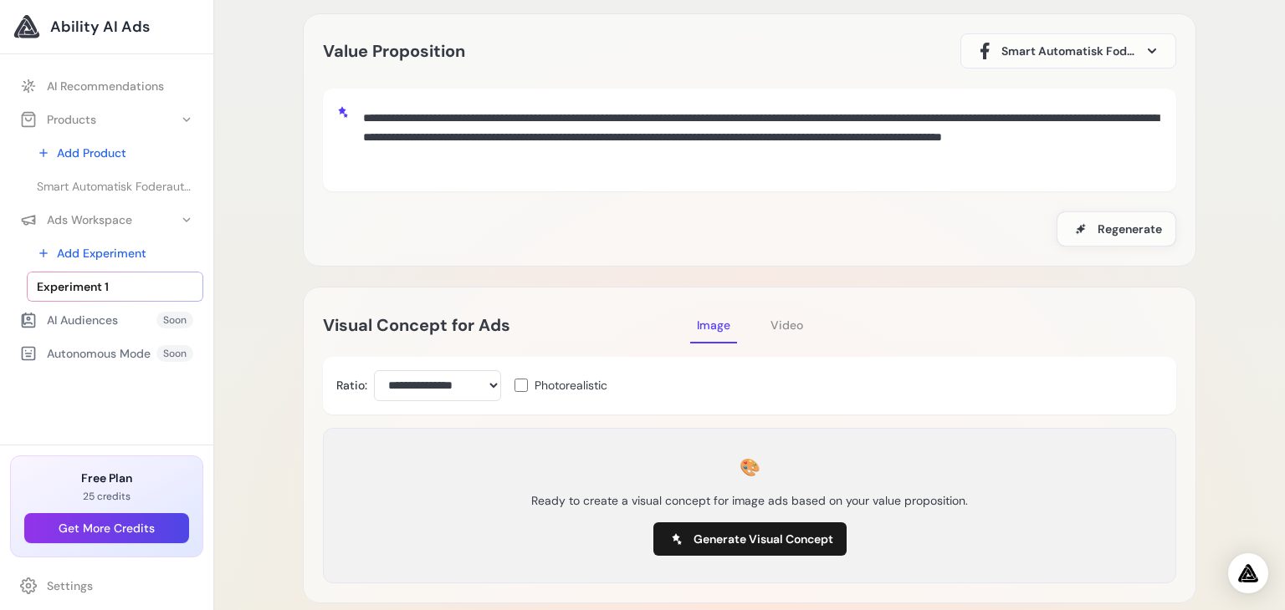
click at [784, 324] on span "Video" at bounding box center [786, 325] width 33 height 15
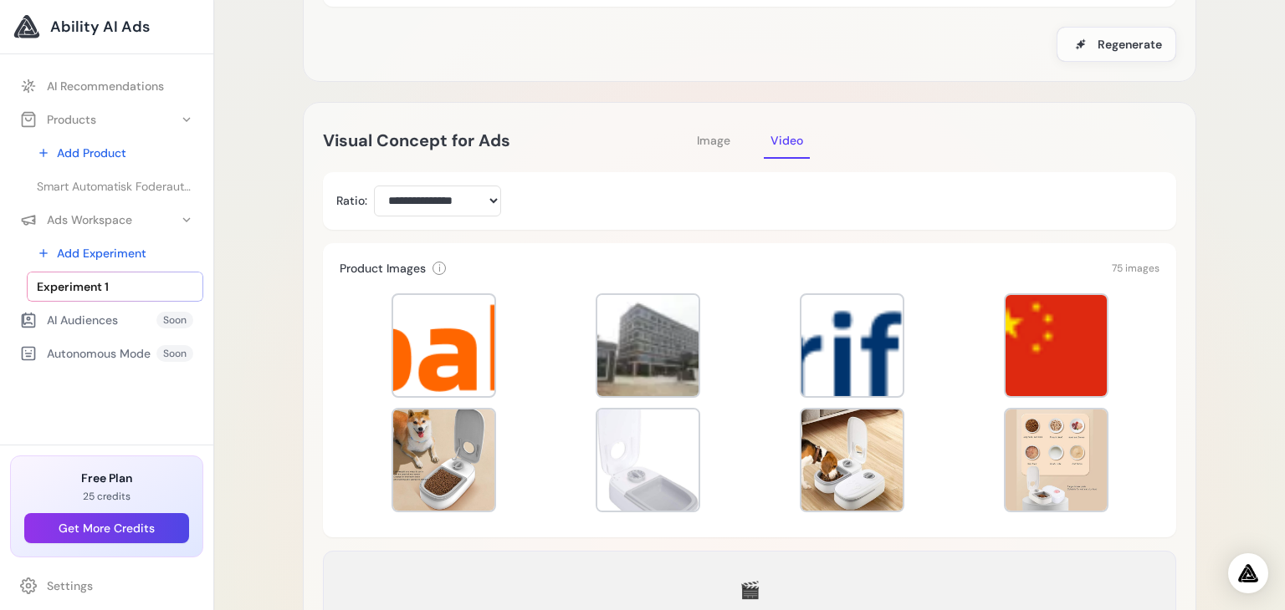
scroll to position [271, 0]
click at [457, 350] on div at bounding box center [443, 346] width 101 height 101
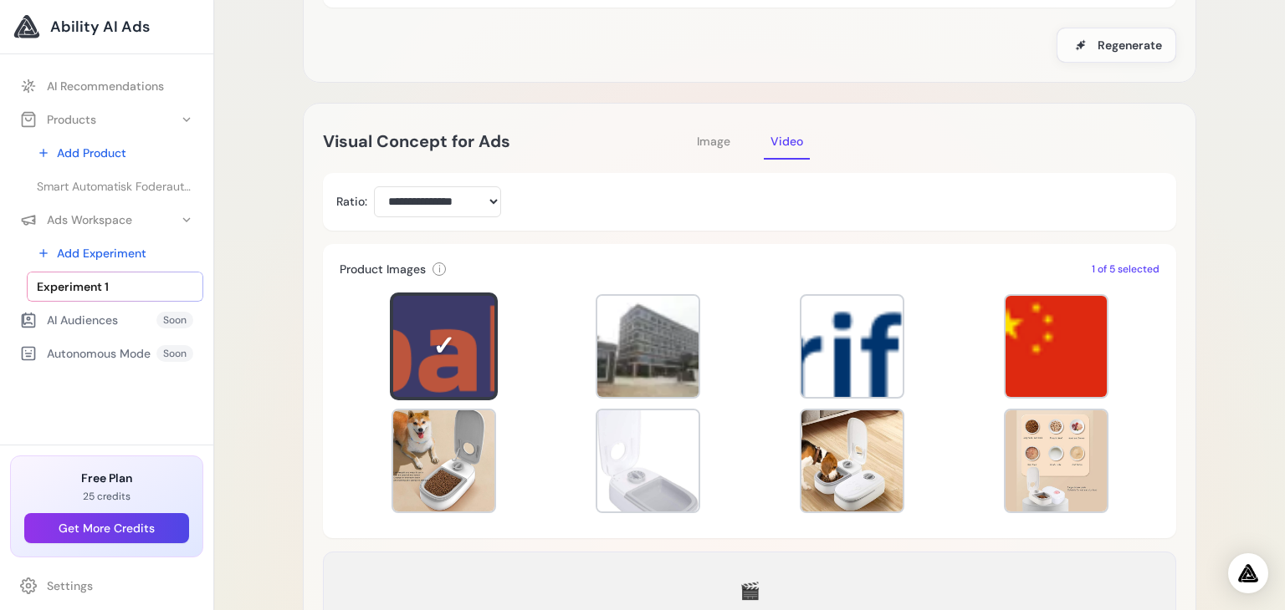
click at [512, 370] on div at bounding box center [750, 405] width 820 height 234
click at [452, 345] on div at bounding box center [443, 346] width 105 height 105
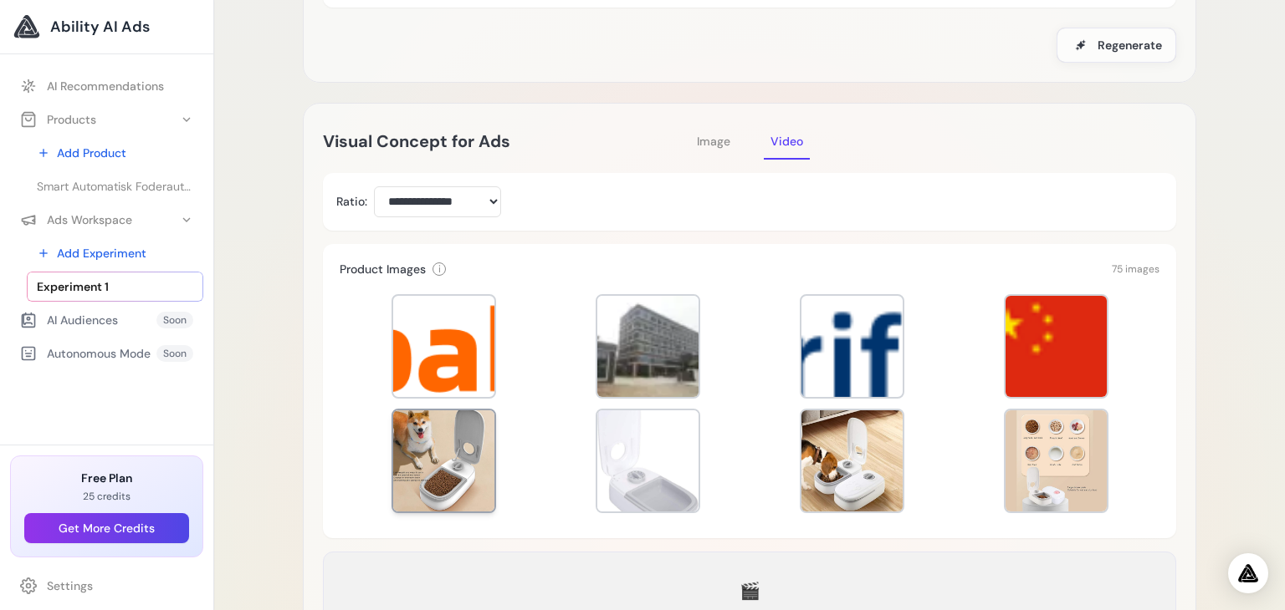
click at [443, 437] on div at bounding box center [443, 461] width 101 height 101
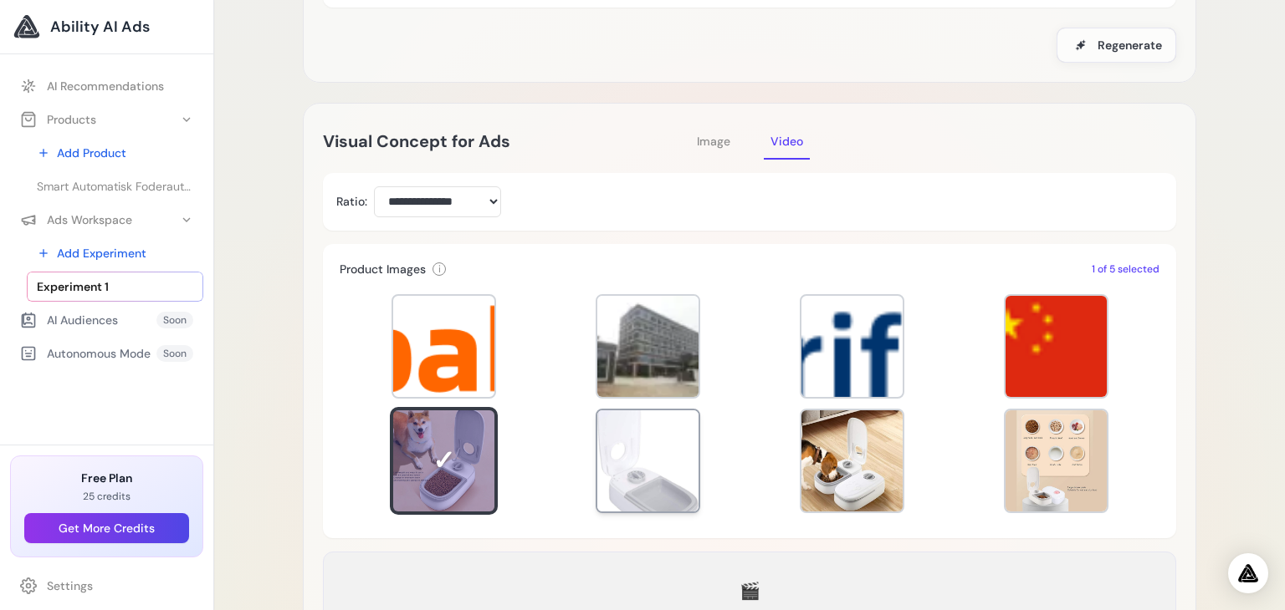
click at [676, 447] on div at bounding box center [647, 461] width 101 height 101
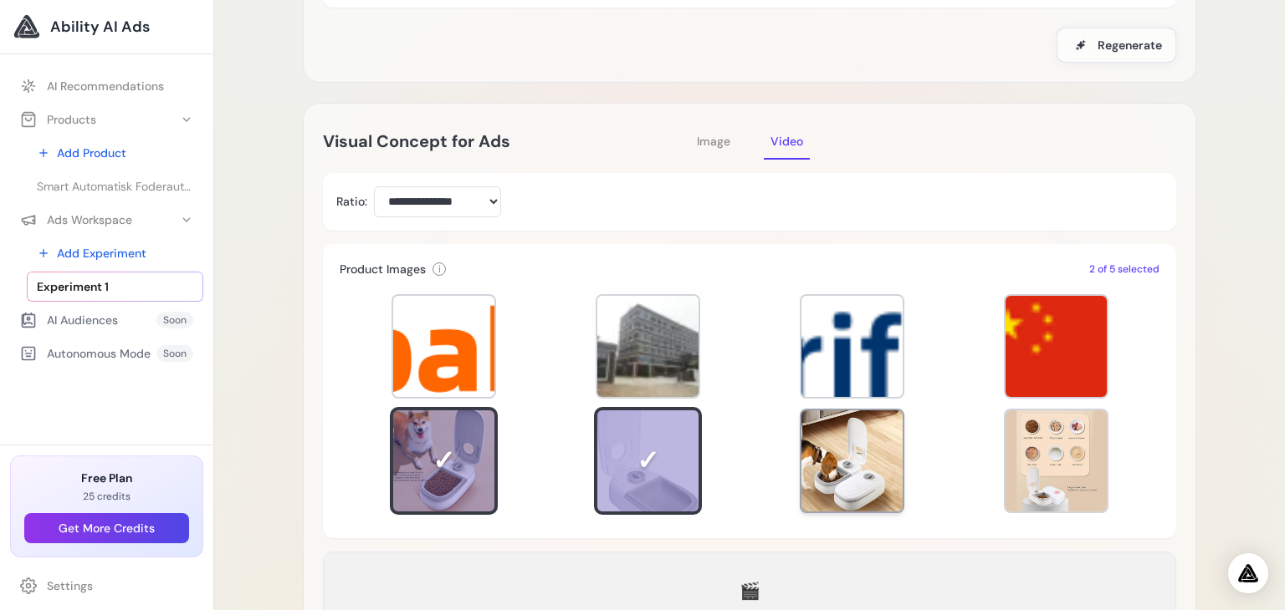
click at [838, 466] on div at bounding box center [851, 461] width 101 height 101
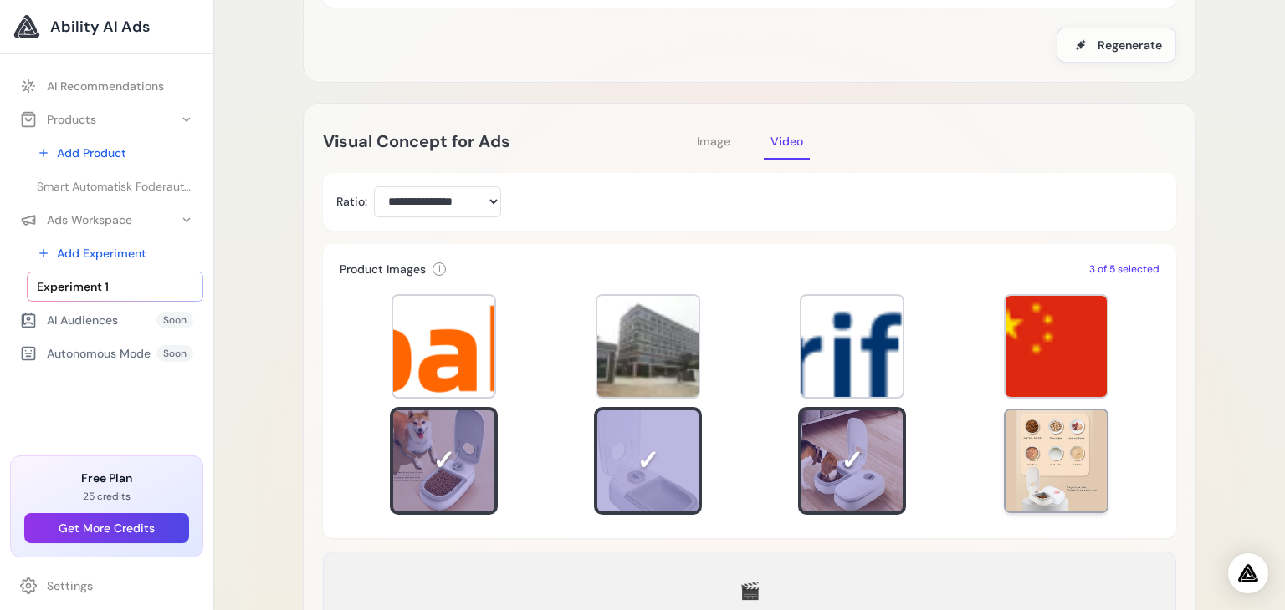
click at [1013, 481] on div at bounding box center [1055, 461] width 101 height 101
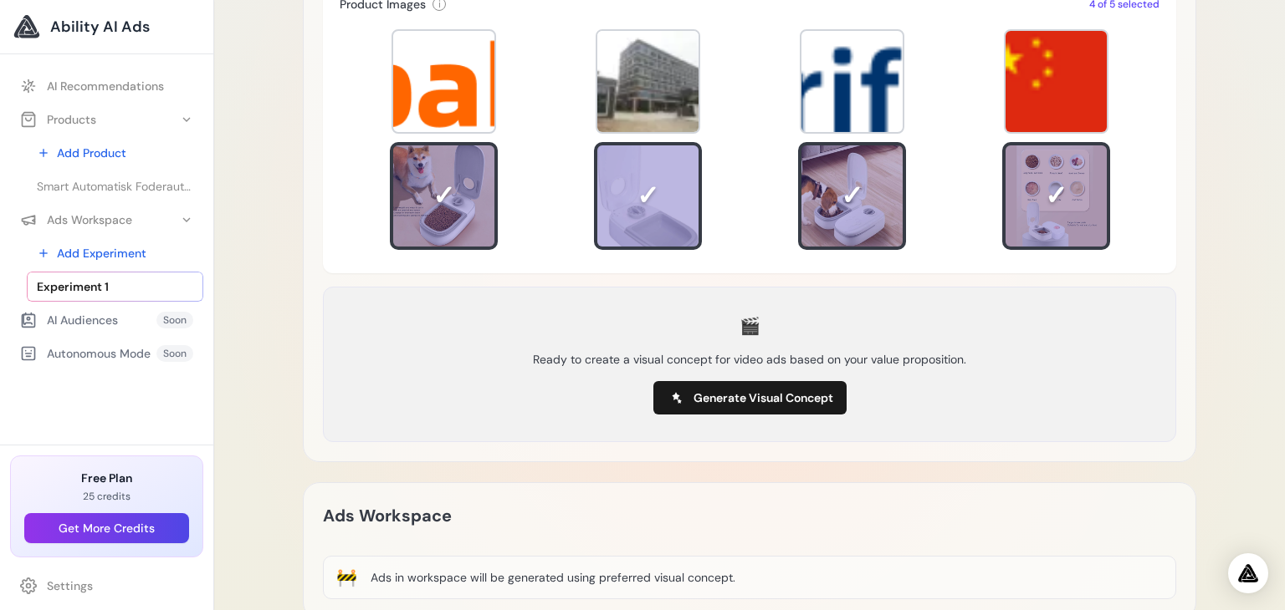
scroll to position [537, 0]
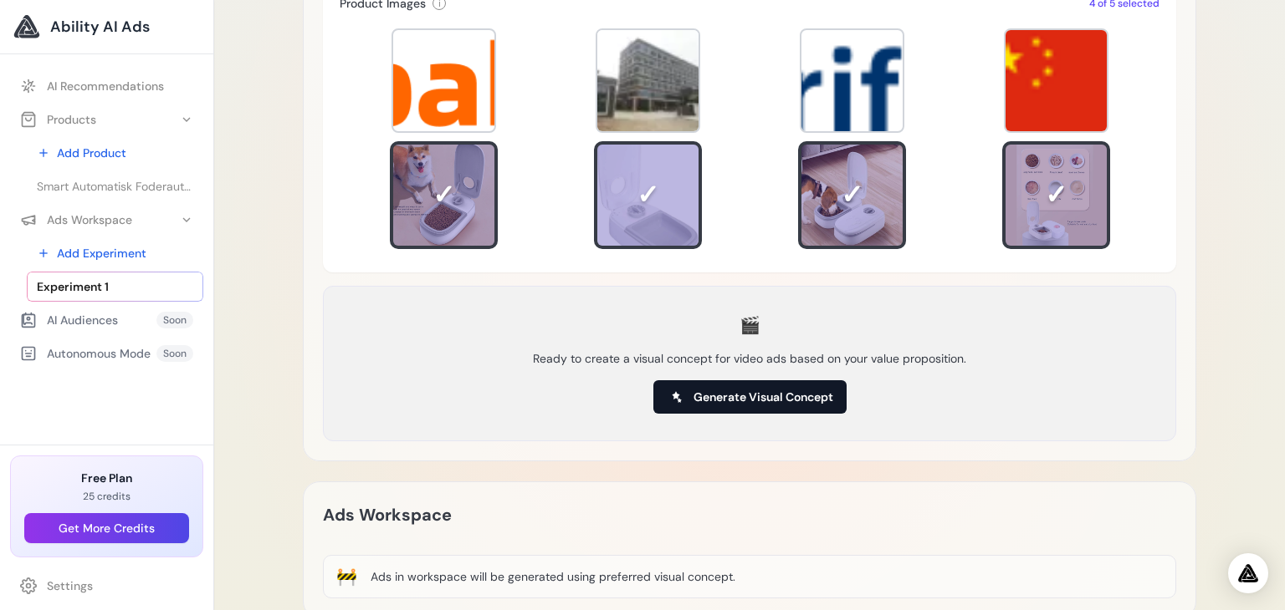
click at [812, 400] on span "Generate Visual Concept" at bounding box center [763, 397] width 140 height 17
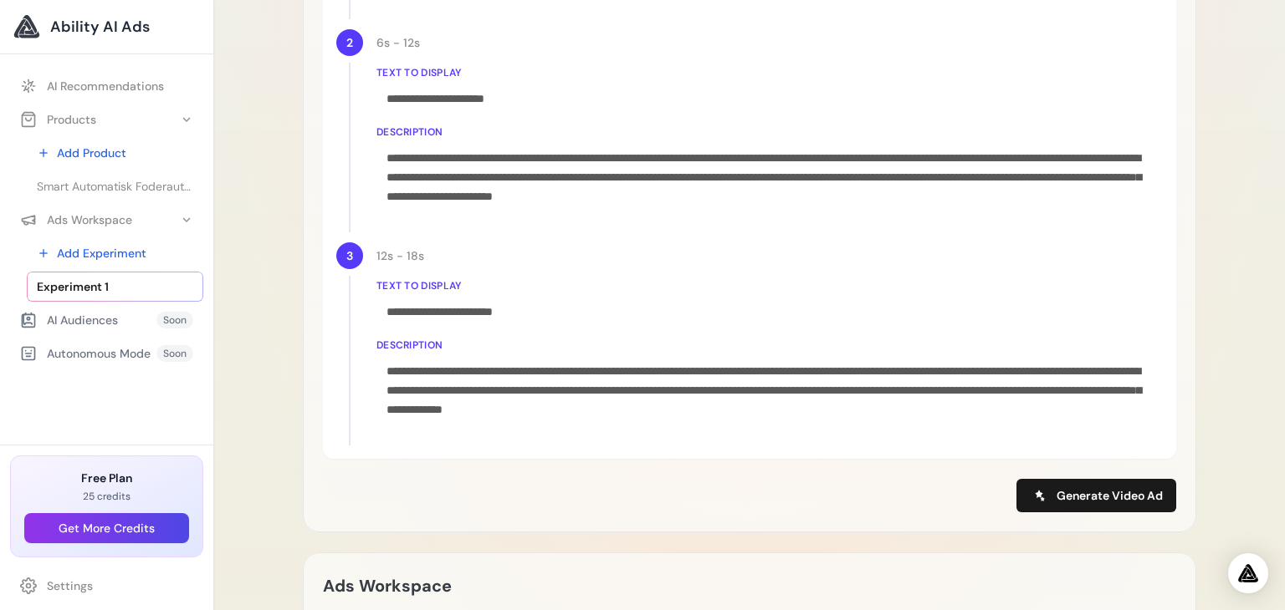
scroll to position [1090, 0]
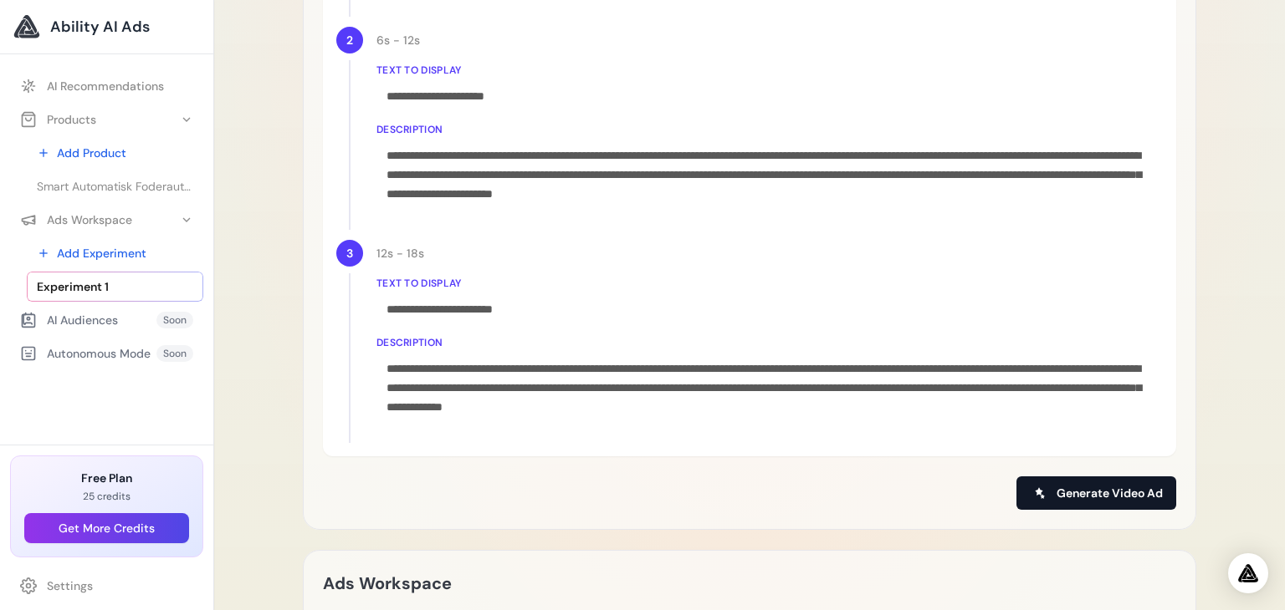
click at [1068, 493] on span "Generate Video Ad" at bounding box center [1109, 493] width 106 height 17
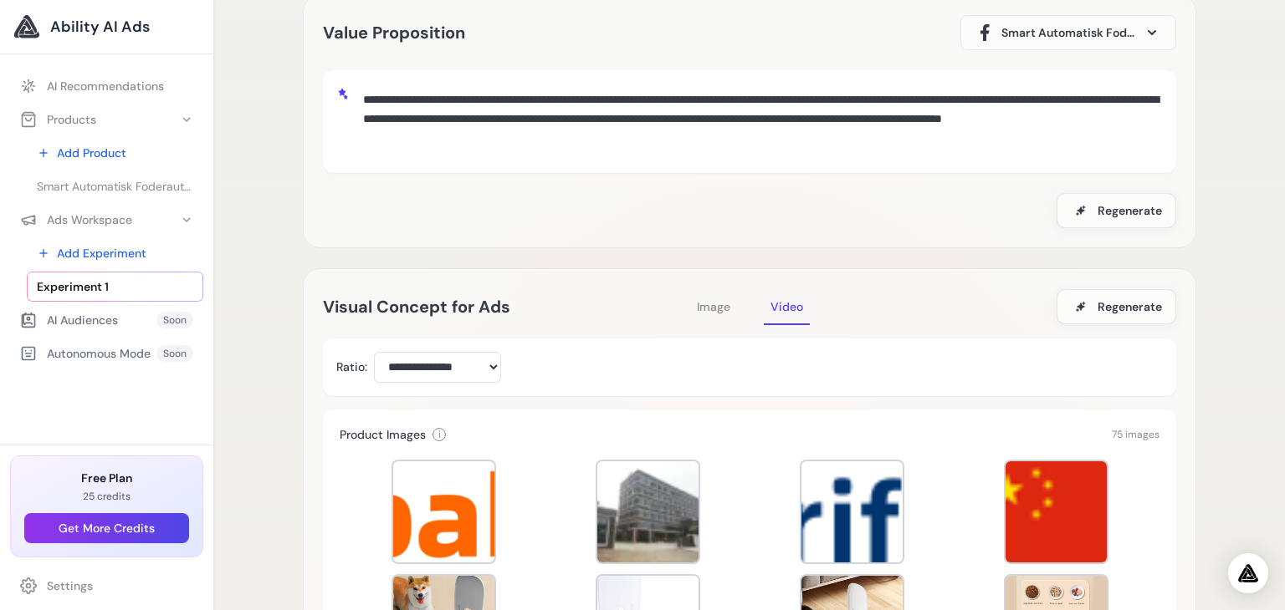
scroll to position [105, 0]
click at [714, 310] on span "Image" at bounding box center [713, 307] width 33 height 15
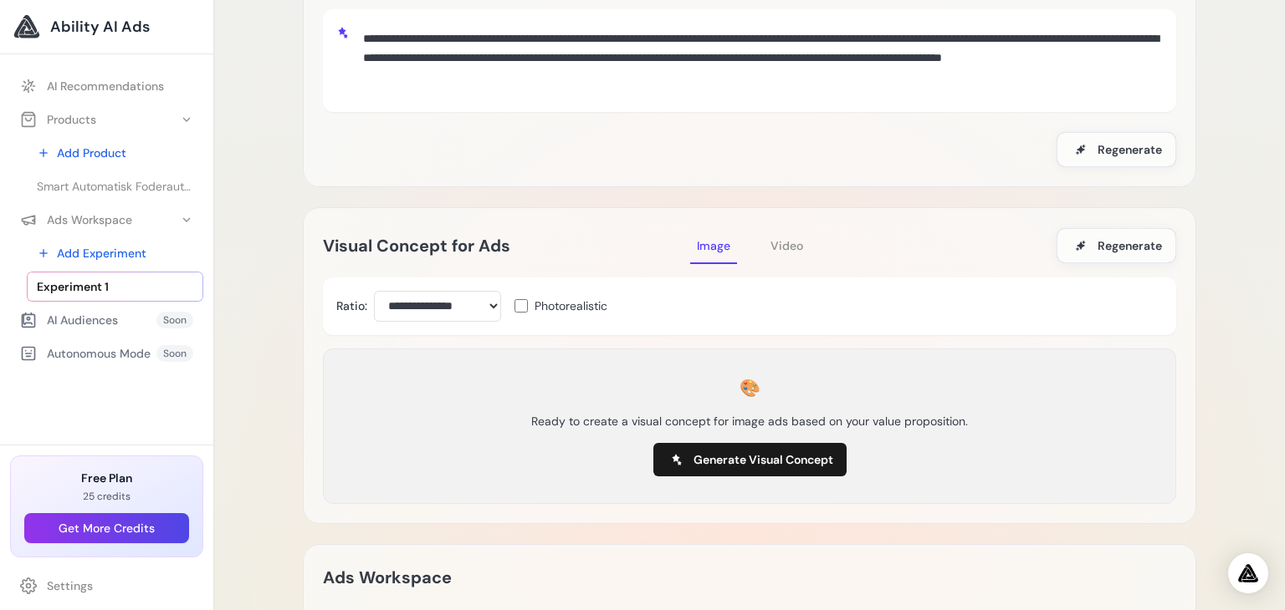
scroll to position [168, 0]
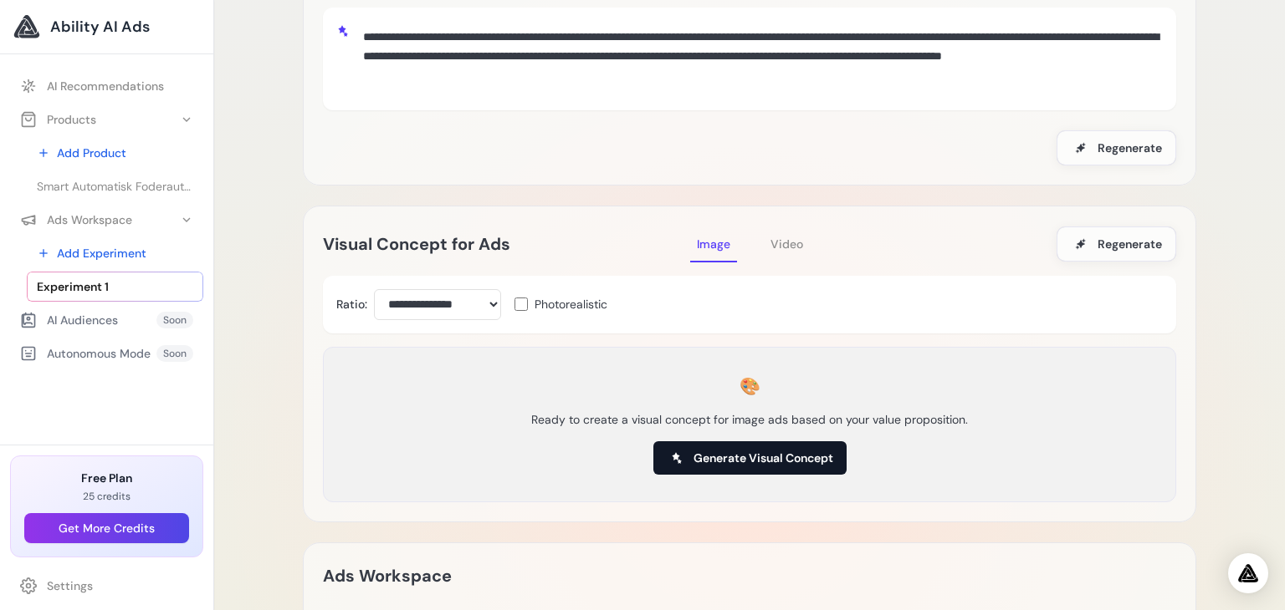
click at [746, 462] on span "Generate Visual Concept" at bounding box center [763, 458] width 140 height 17
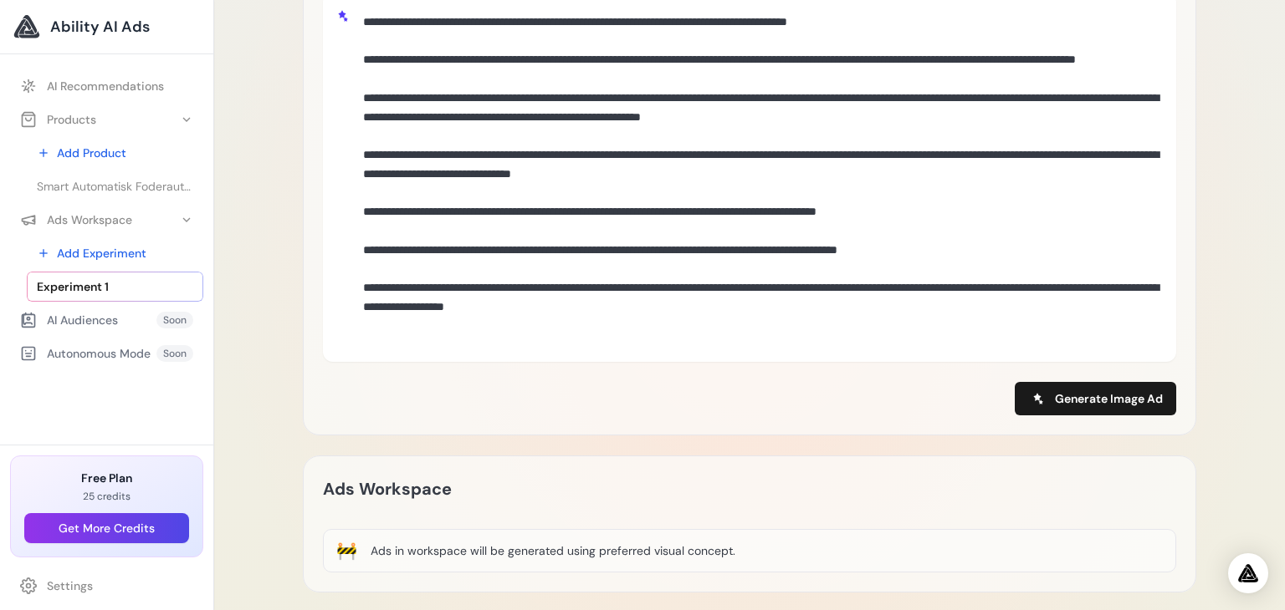
scroll to position [524, 0]
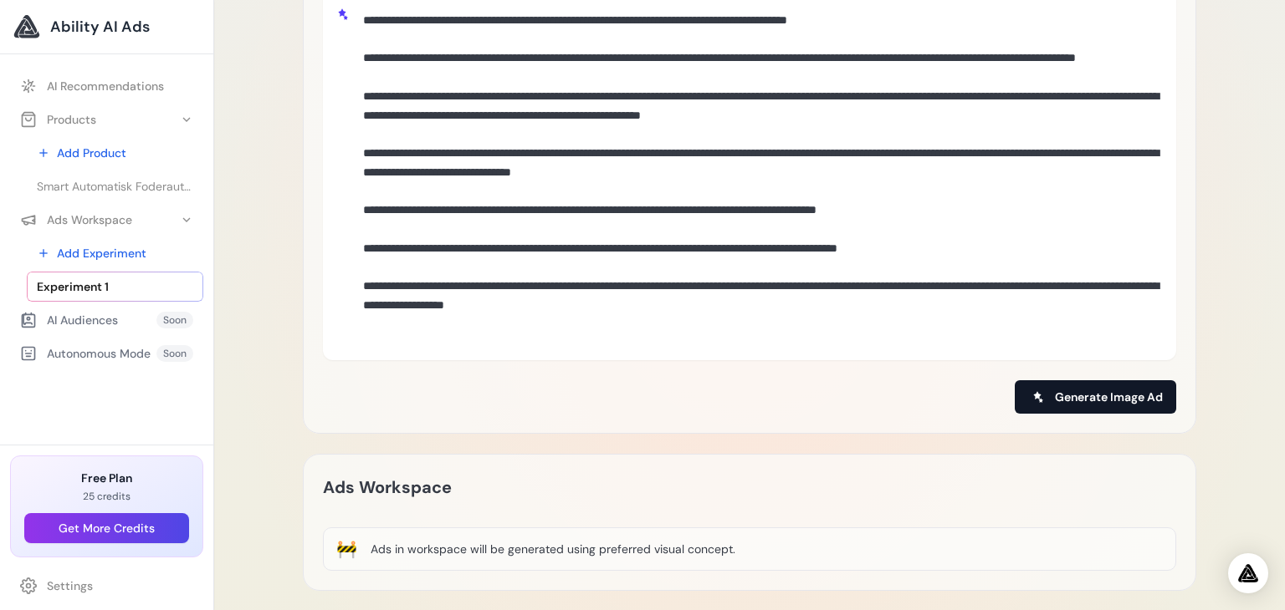
click at [1075, 401] on span "Generate Image Ad" at bounding box center [1109, 397] width 108 height 17
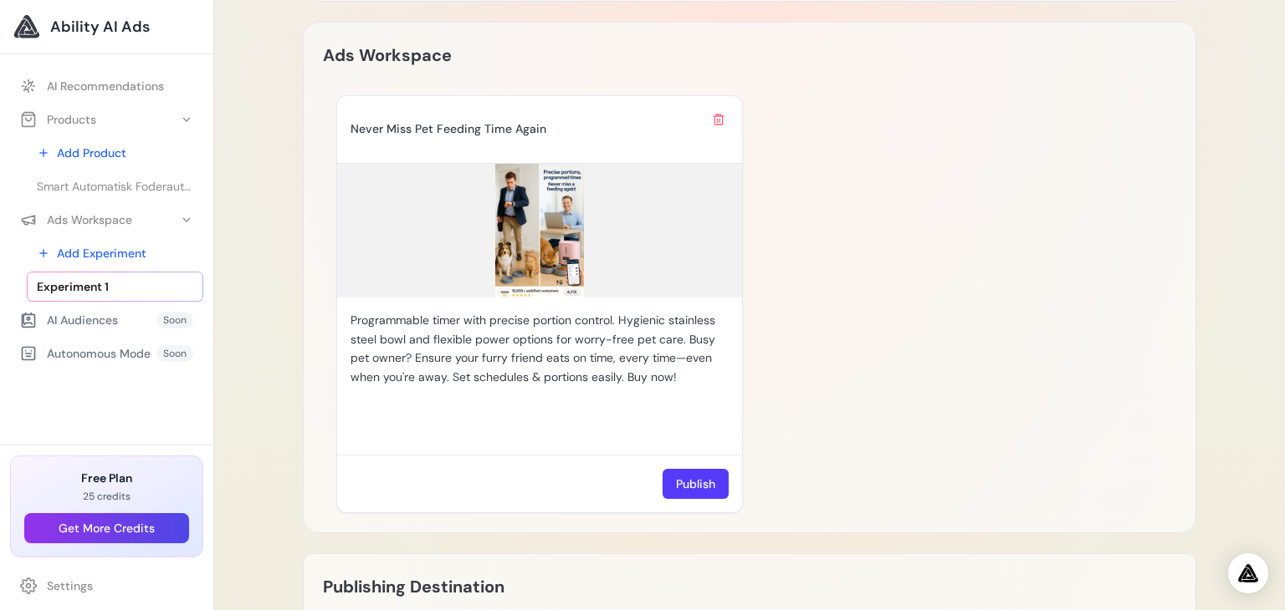
scroll to position [956, 0]
click at [537, 223] on img at bounding box center [539, 232] width 405 height 134
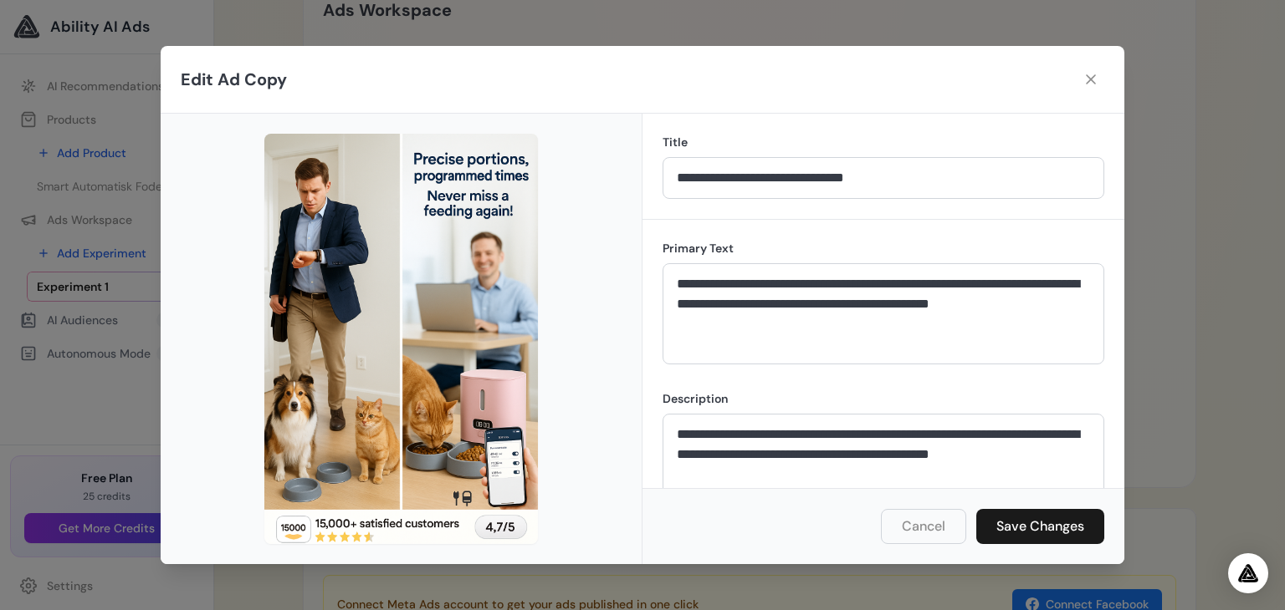
scroll to position [32, 0]
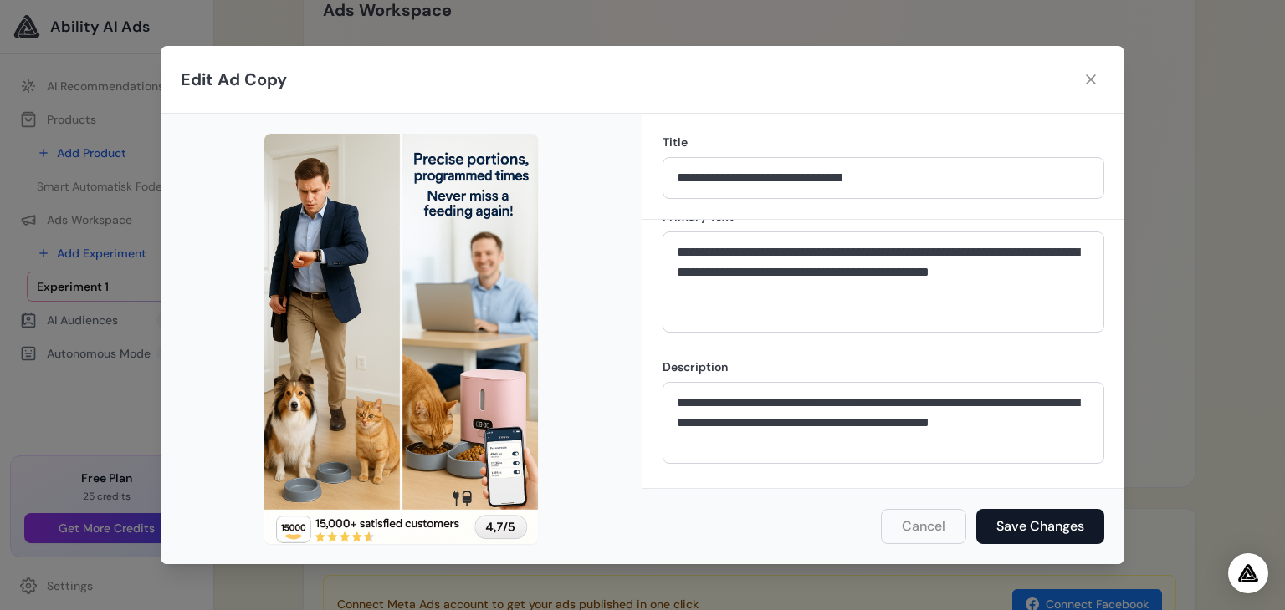
click at [1024, 525] on button "Save Changes" at bounding box center [1040, 526] width 128 height 35
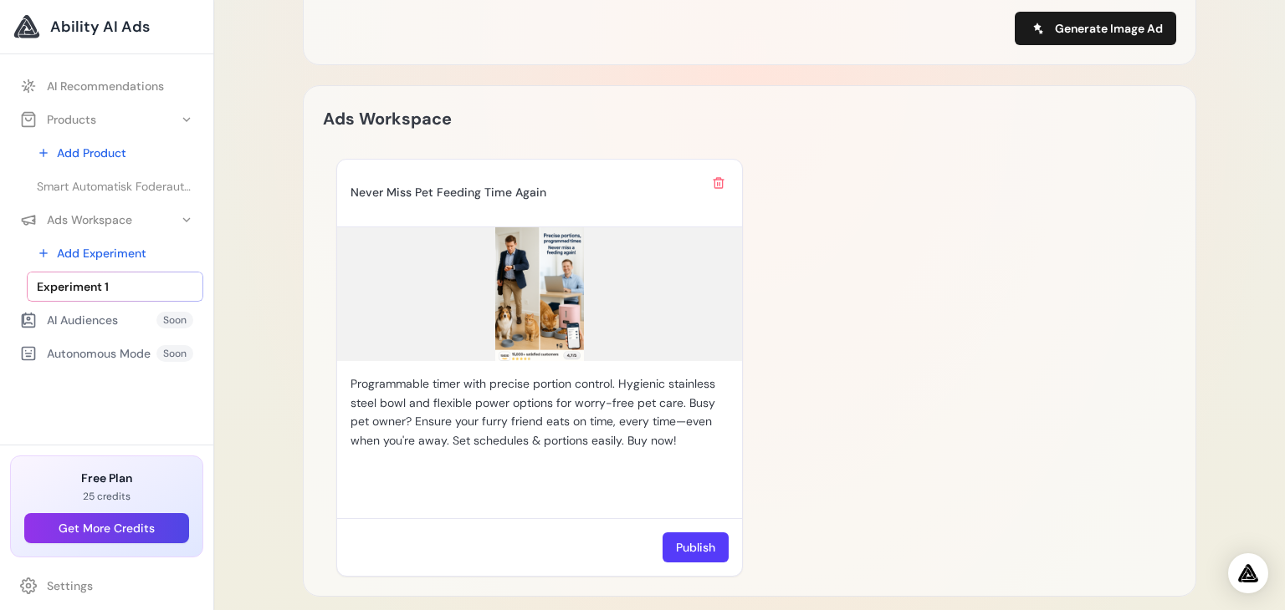
scroll to position [896, 0]
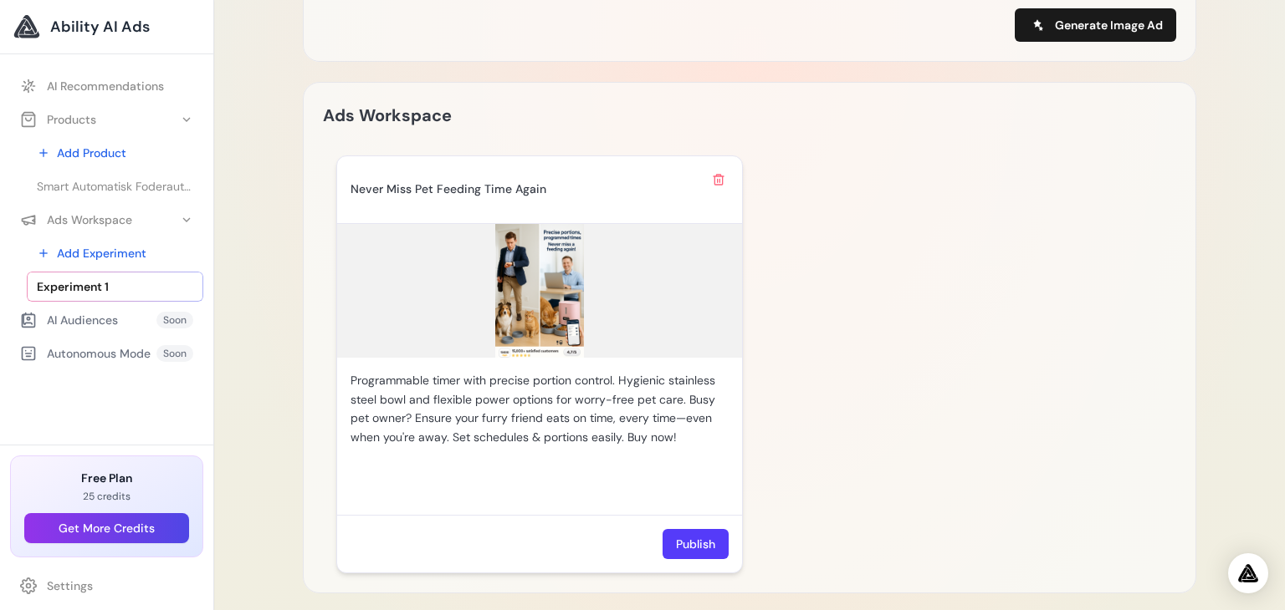
click at [540, 294] on img at bounding box center [539, 291] width 405 height 134
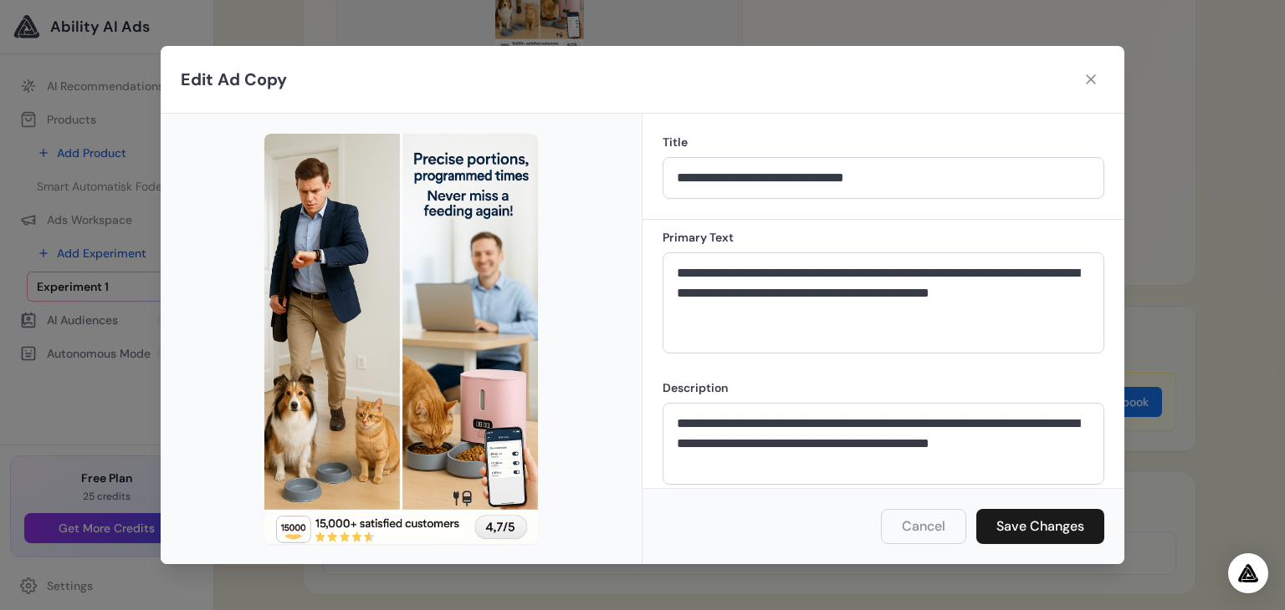
scroll to position [0, 0]
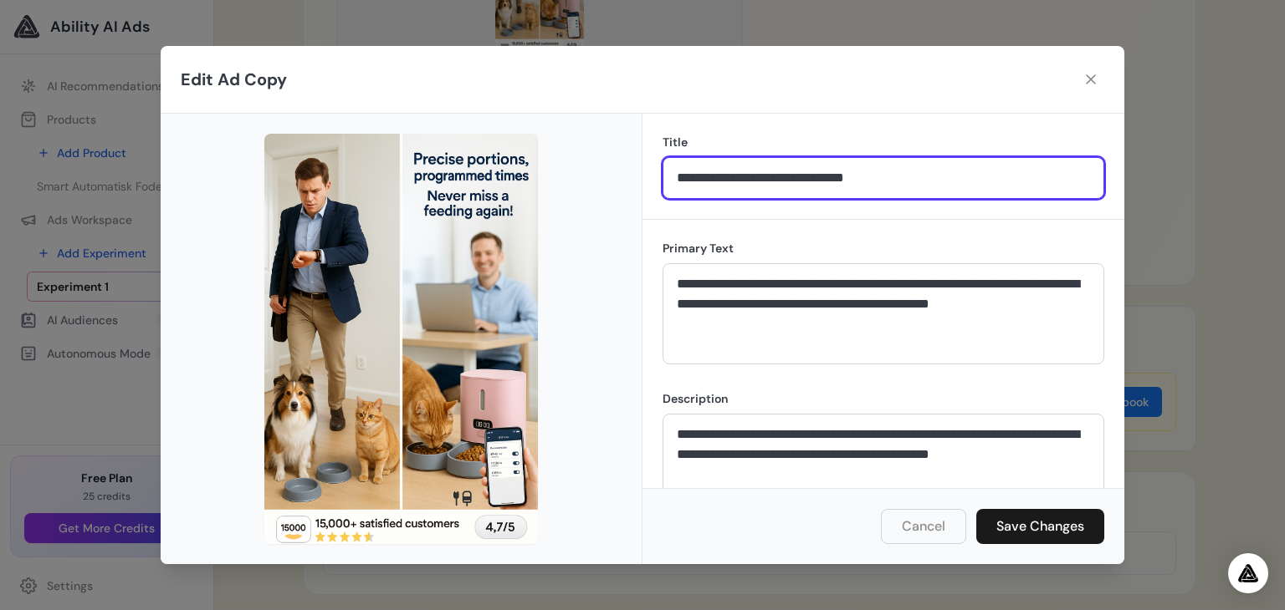
drag, startPoint x: 676, startPoint y: 179, endPoint x: 785, endPoint y: 166, distance: 110.3
click at [785, 166] on input "**********" at bounding box center [883, 178] width 442 height 42
click at [899, 183] on input "**********" at bounding box center [883, 178] width 442 height 42
drag, startPoint x: 899, startPoint y: 183, endPoint x: 667, endPoint y: 184, distance: 231.6
click at [667, 184] on input "**********" at bounding box center [883, 178] width 442 height 42
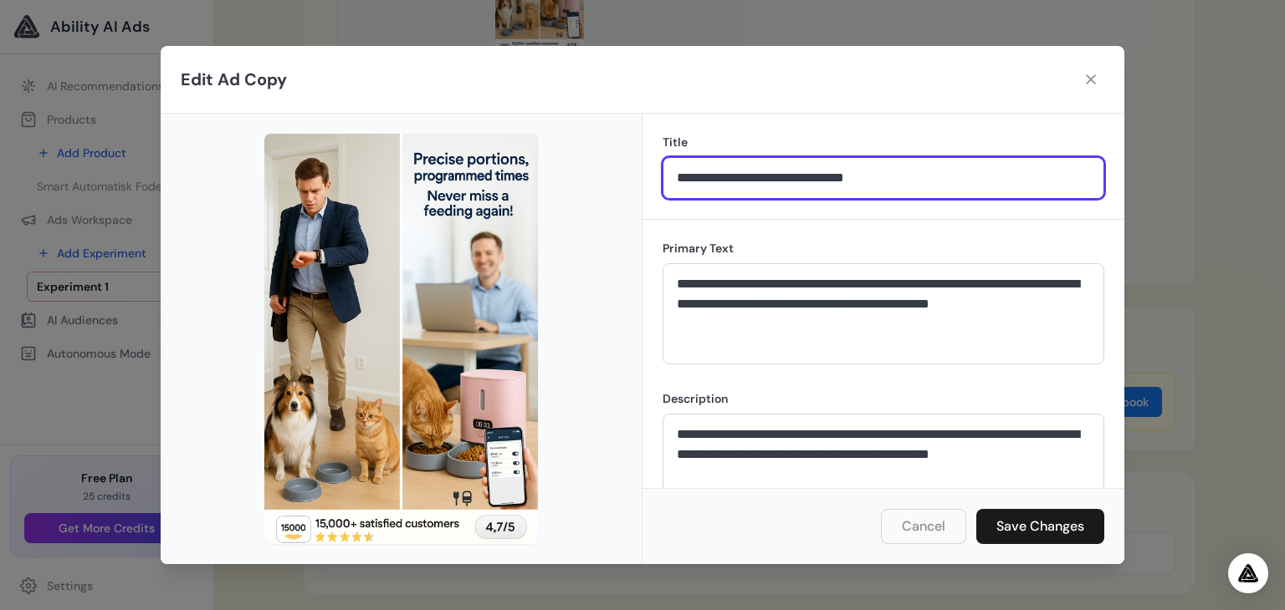
paste input "text"
type input "**********"
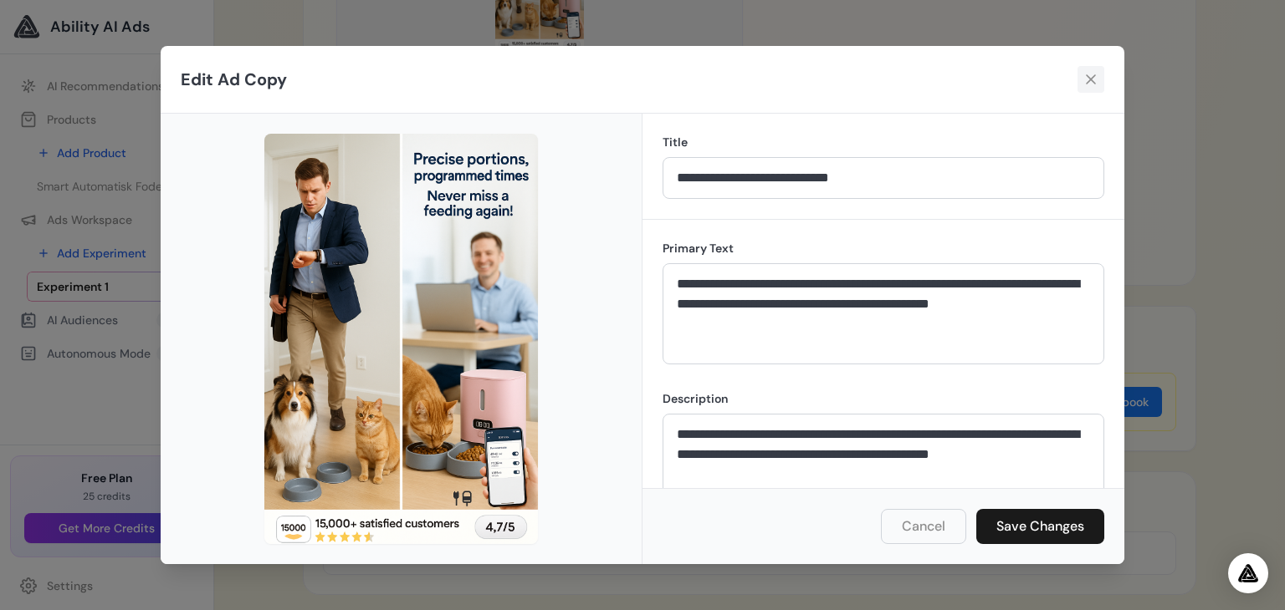
click at [1091, 77] on icon at bounding box center [1090, 79] width 10 height 10
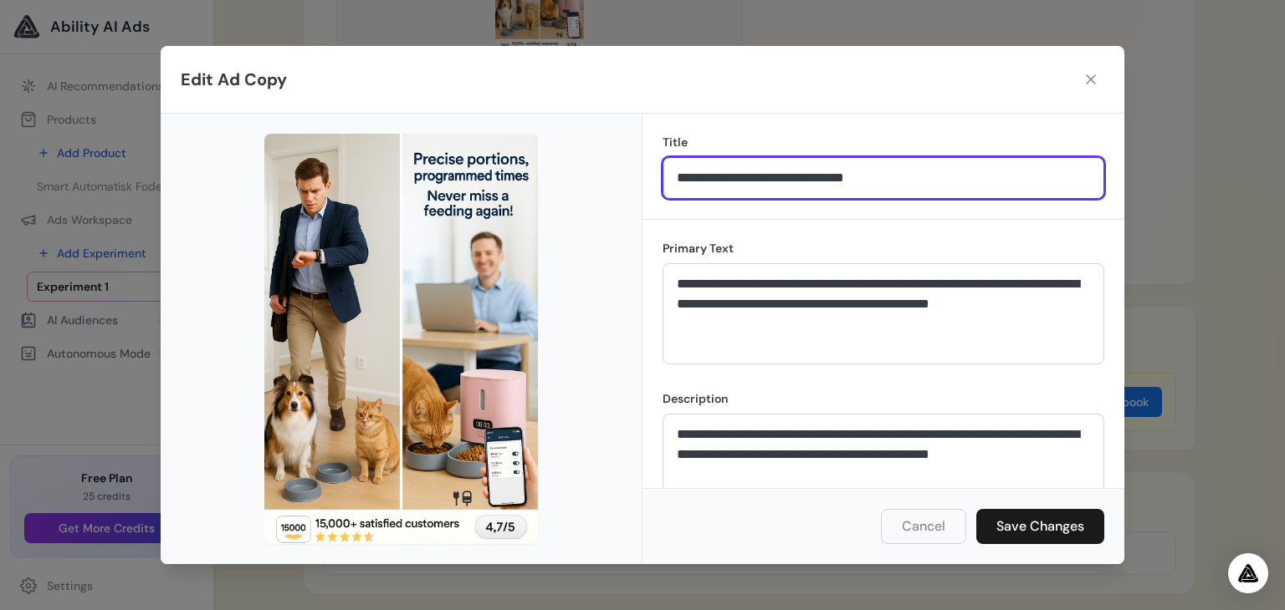
drag, startPoint x: 912, startPoint y: 177, endPoint x: 656, endPoint y: 181, distance: 255.1
click at [656, 181] on div "**********" at bounding box center [883, 167] width 482 height 106
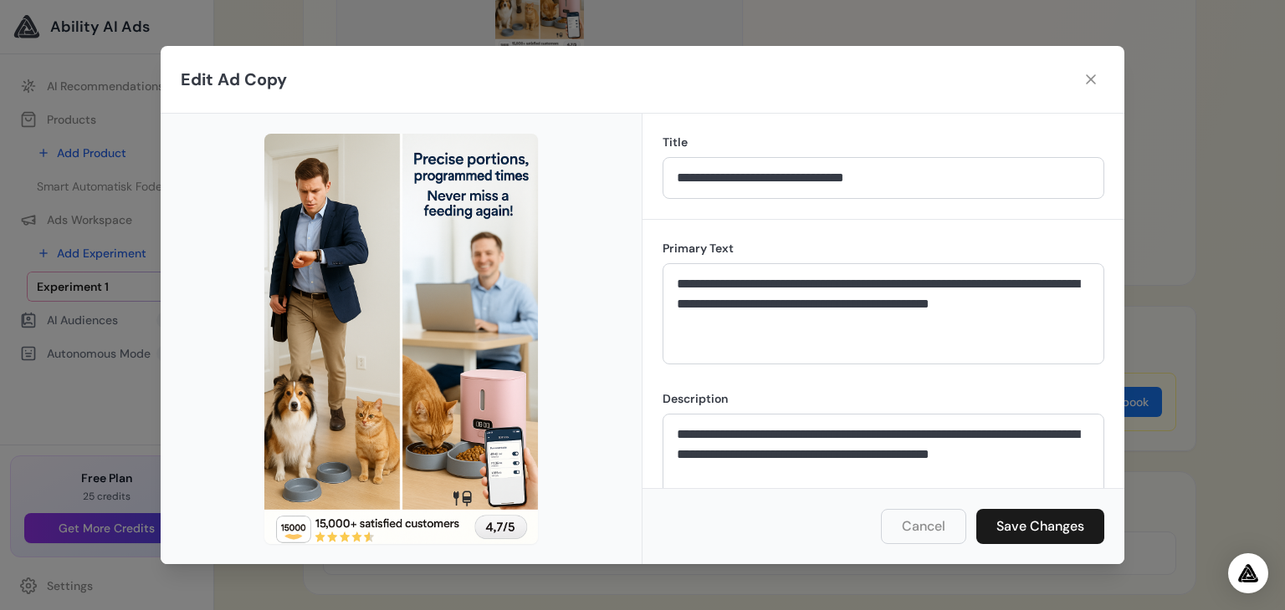
drag, startPoint x: 742, startPoint y: 245, endPoint x: 659, endPoint y: 247, distance: 82.8
click at [659, 247] on div "**********" at bounding box center [883, 354] width 482 height 269
copy label "Primary Text"
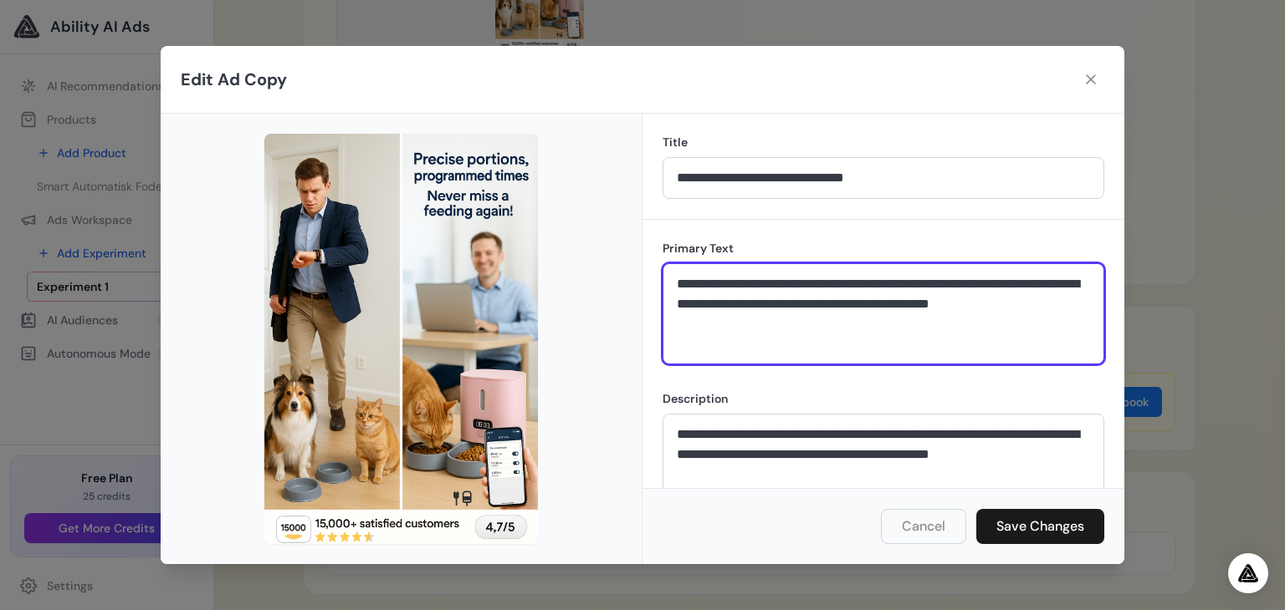
drag, startPoint x: 717, startPoint y: 334, endPoint x: 674, endPoint y: 287, distance: 63.3
click at [674, 287] on textarea "**********" at bounding box center [883, 314] width 442 height 102
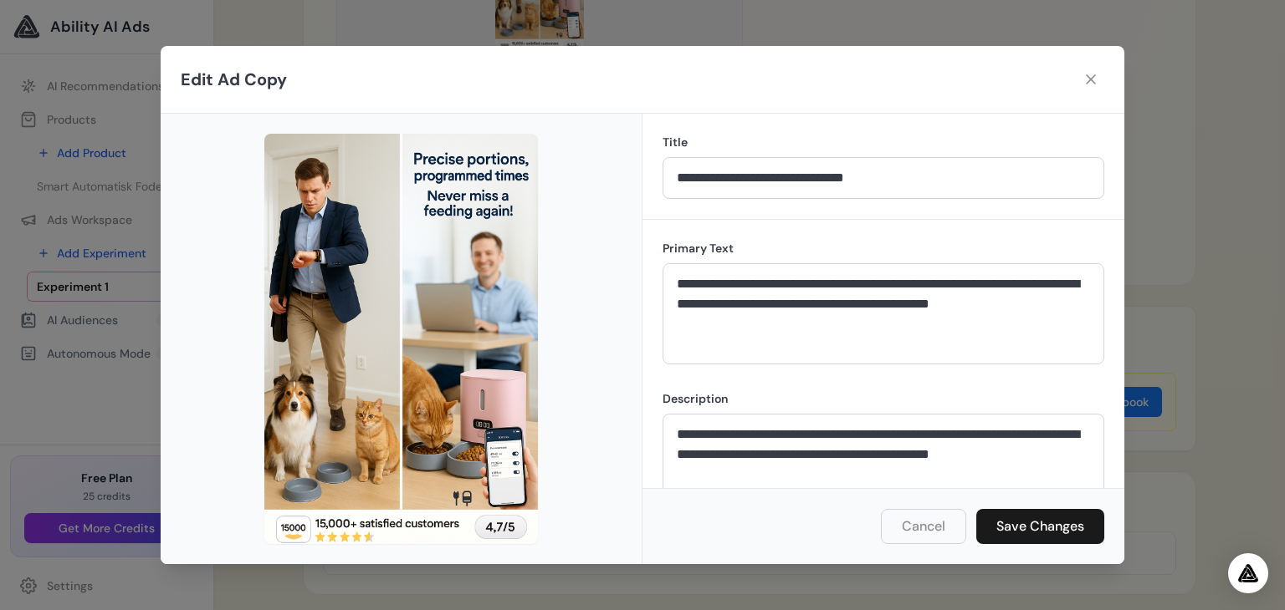
drag, startPoint x: 742, startPoint y: 396, endPoint x: 659, endPoint y: 396, distance: 82.8
click at [659, 396] on div "**********" at bounding box center [883, 354] width 482 height 269
copy label "Description"
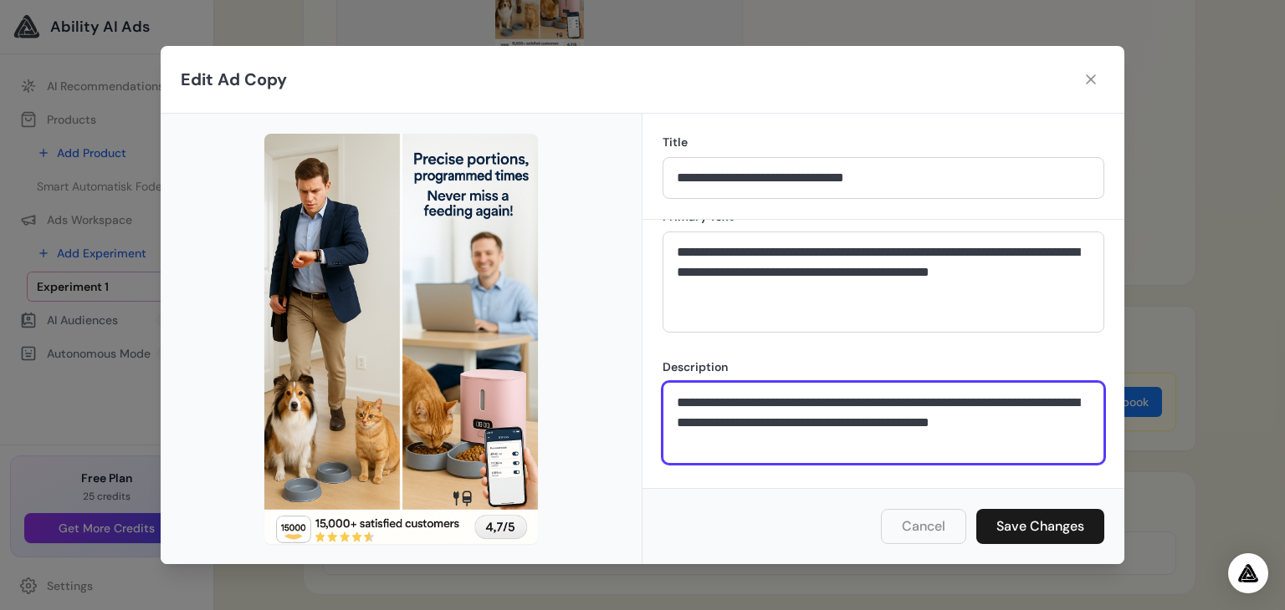
drag, startPoint x: 732, startPoint y: 449, endPoint x: 667, endPoint y: 405, distance: 78.9
click at [667, 405] on textarea "**********" at bounding box center [883, 423] width 442 height 82
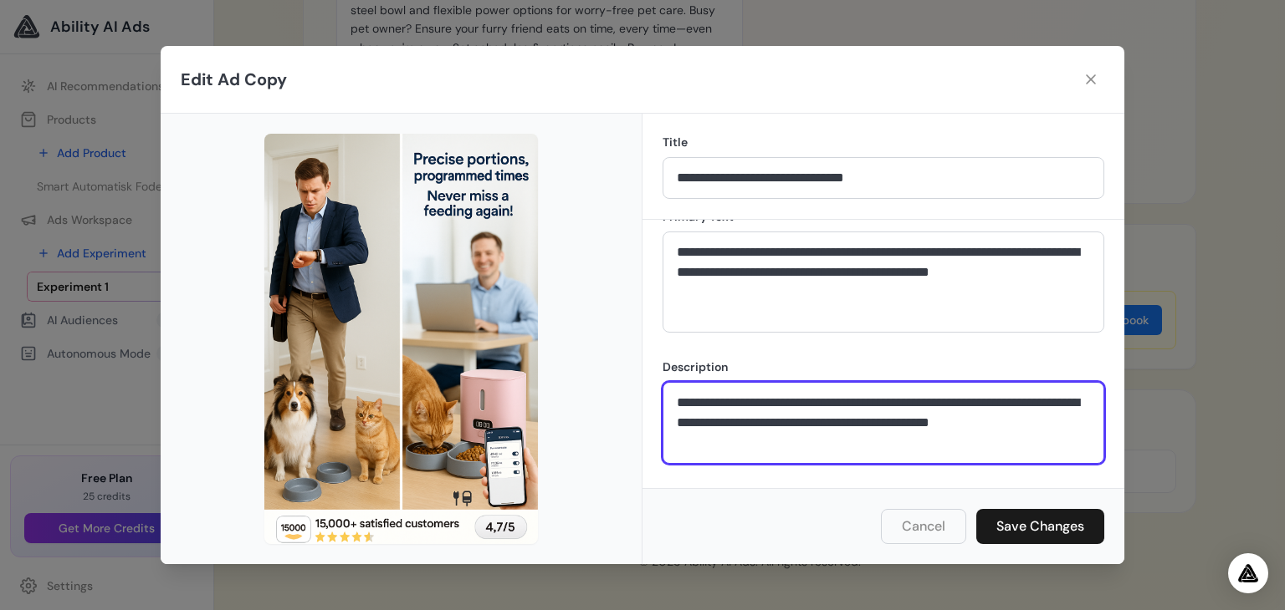
scroll to position [1287, 0]
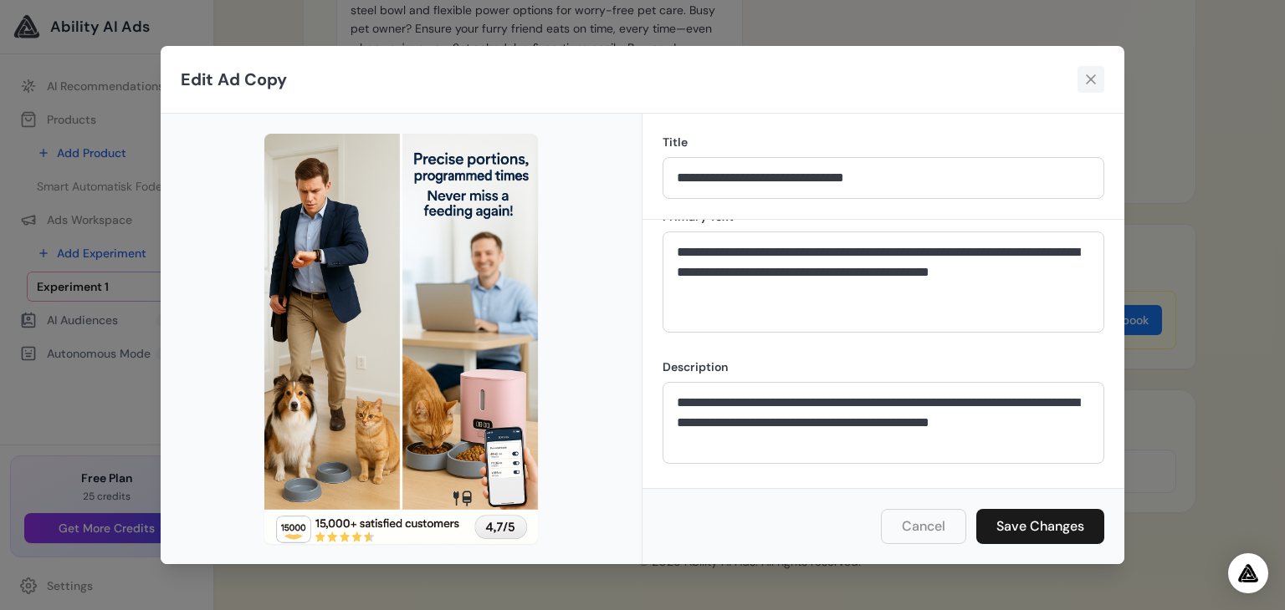
click at [1090, 82] on icon at bounding box center [1090, 79] width 17 height 17
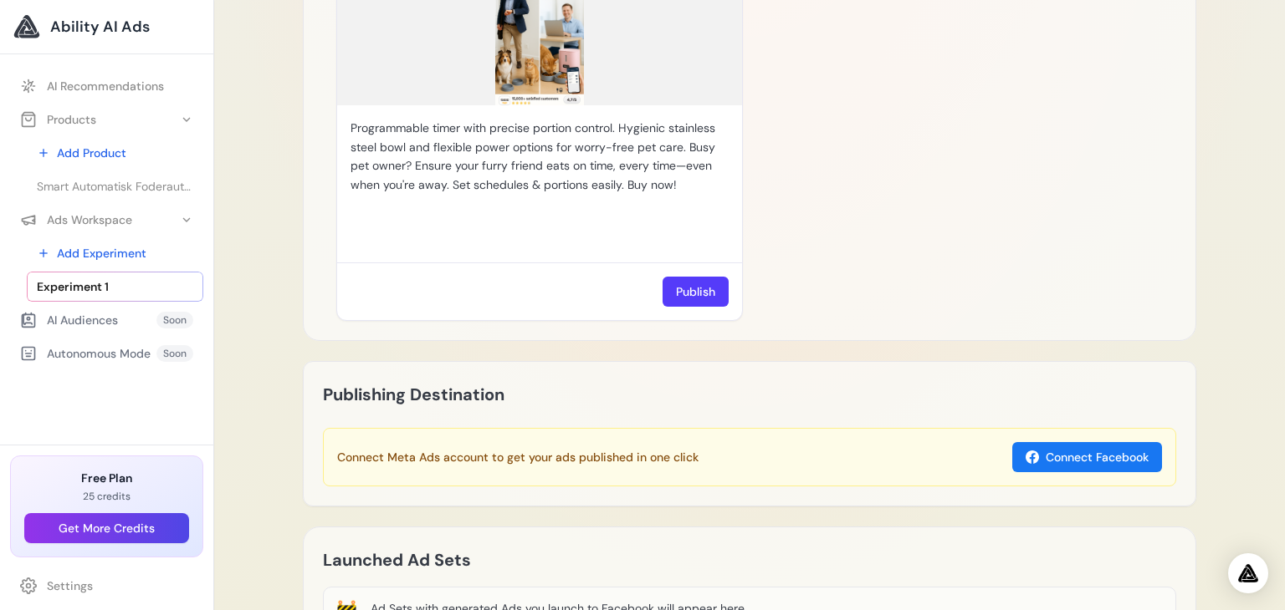
scroll to position [1020, 0]
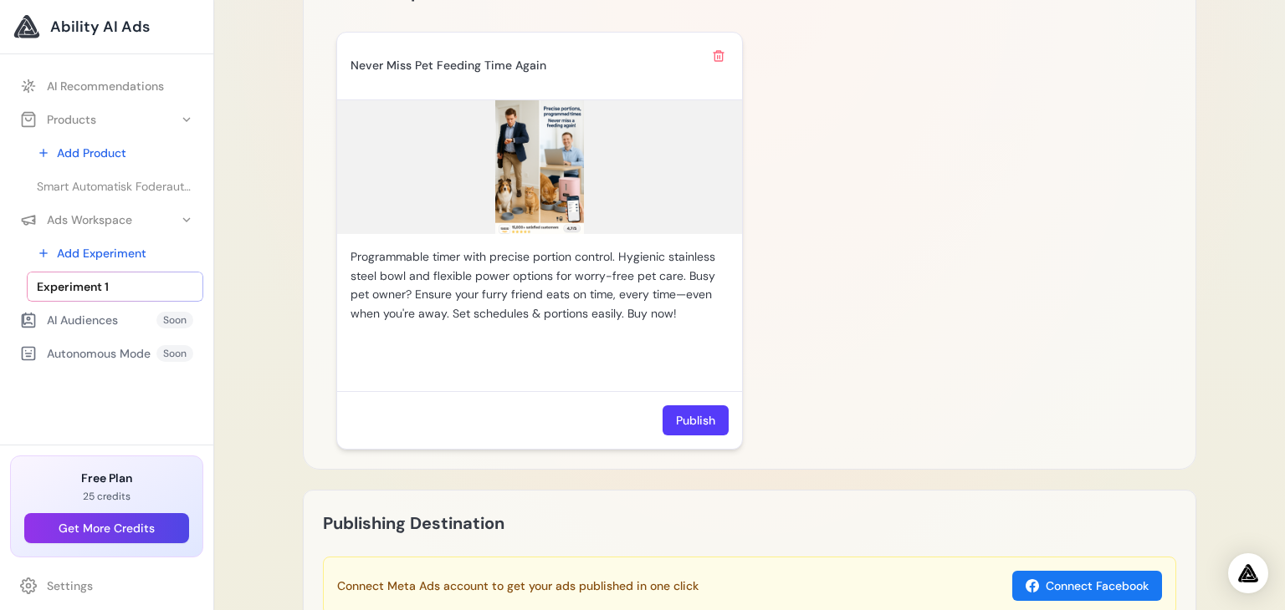
click at [521, 292] on p "Programmable timer with precise portion control. Hygienic stainless steel bowl …" at bounding box center [539, 286] width 378 height 76
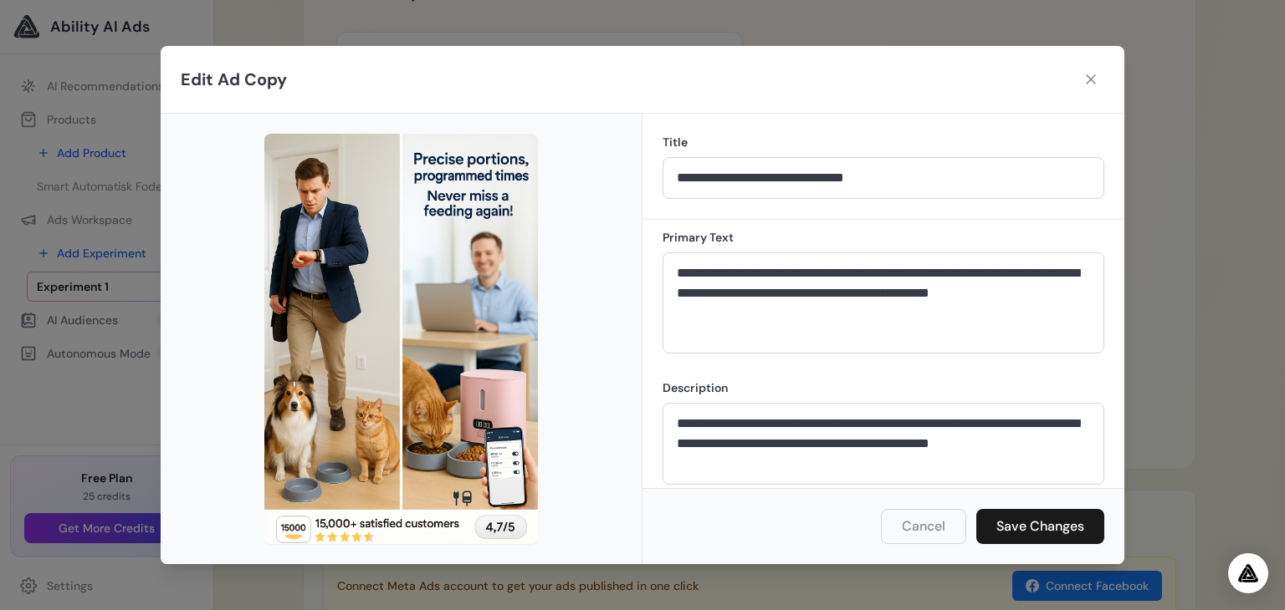
scroll to position [0, 0]
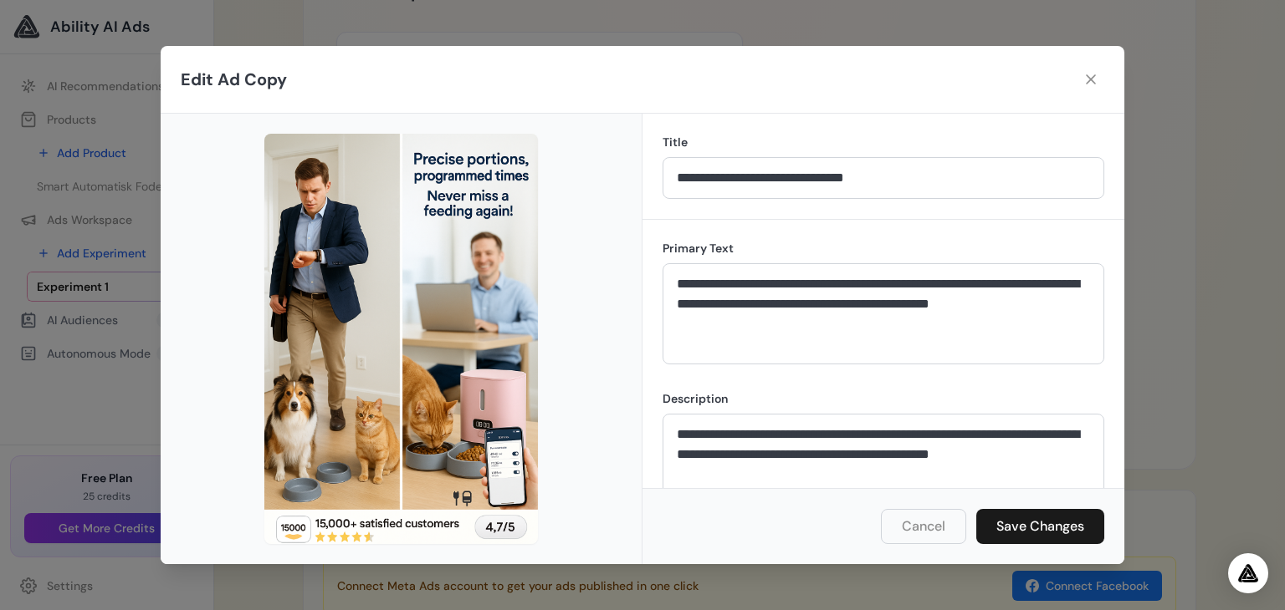
click at [204, 83] on h2 "Edit Ad Copy" at bounding box center [234, 79] width 106 height 23
click at [1090, 82] on icon at bounding box center [1090, 79] width 17 height 17
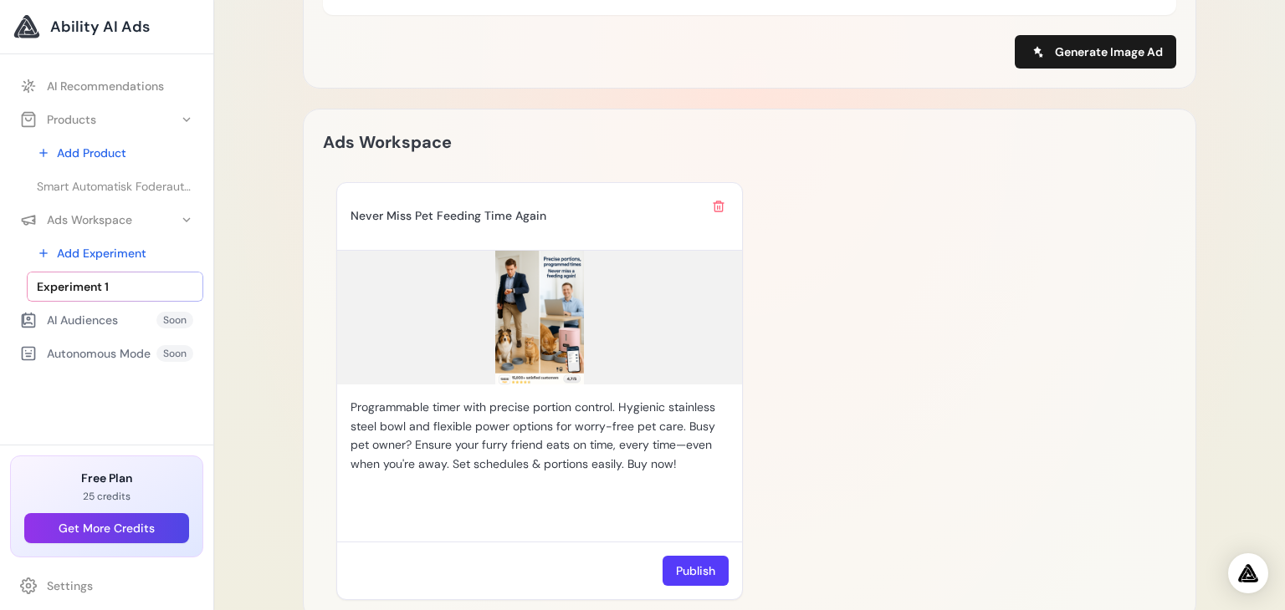
scroll to position [871, 0]
click at [1068, 54] on span "Generate Image Ad" at bounding box center [1109, 51] width 108 height 17
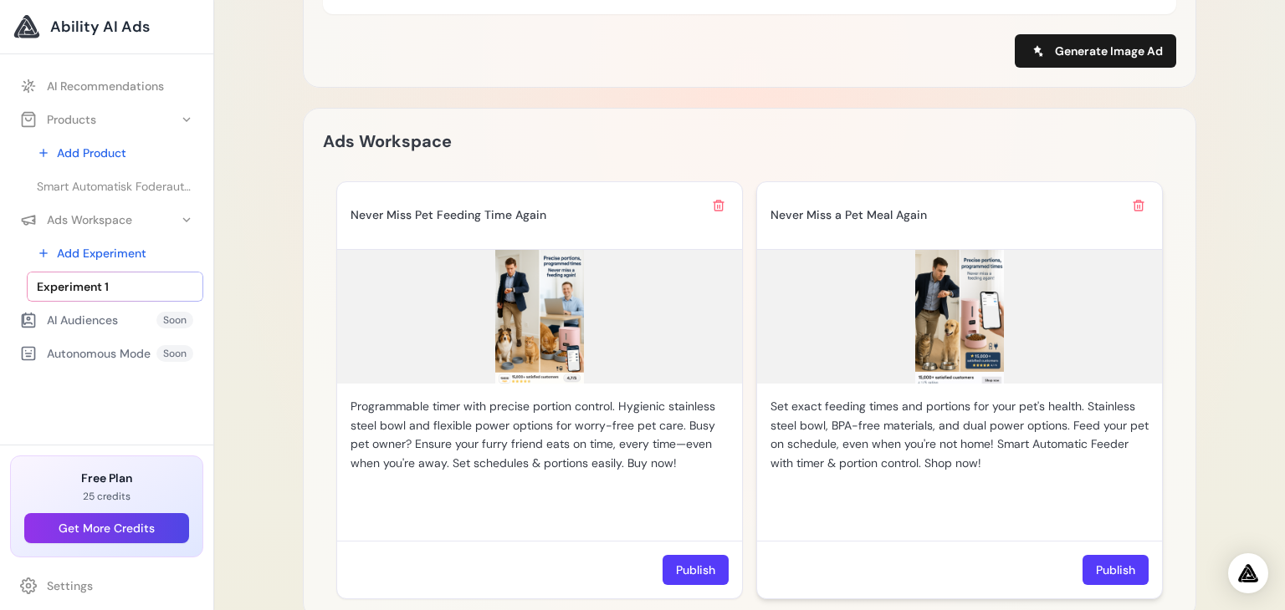
click at [959, 334] on img at bounding box center [959, 317] width 405 height 134
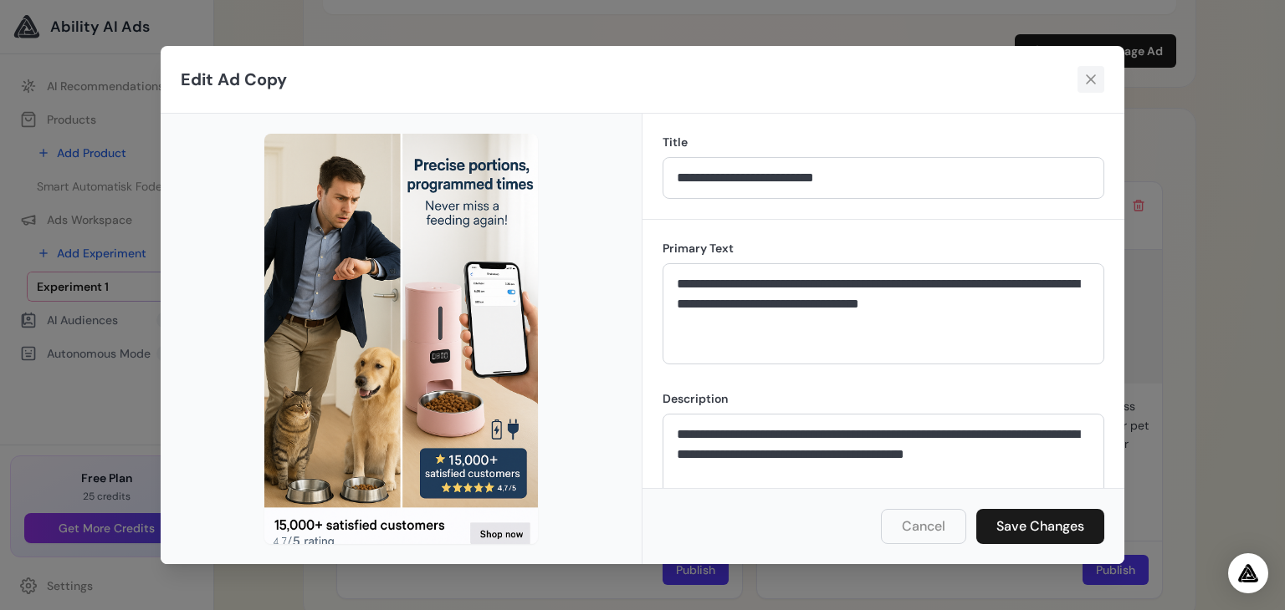
click at [1090, 80] on icon at bounding box center [1090, 79] width 17 height 17
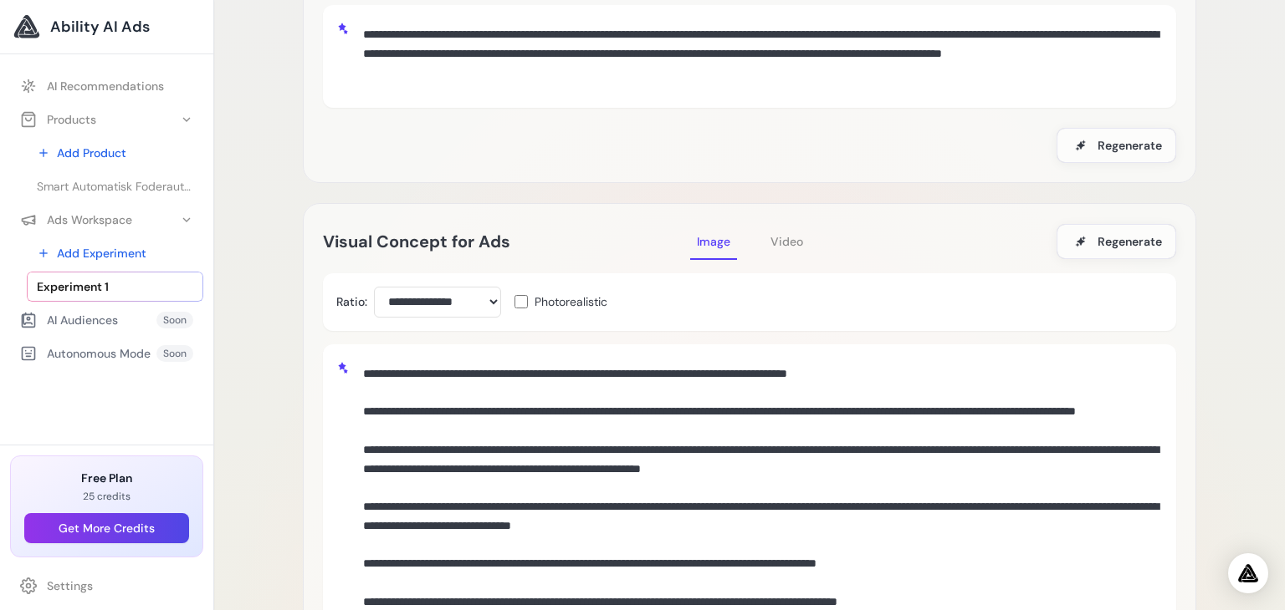
scroll to position [164, 0]
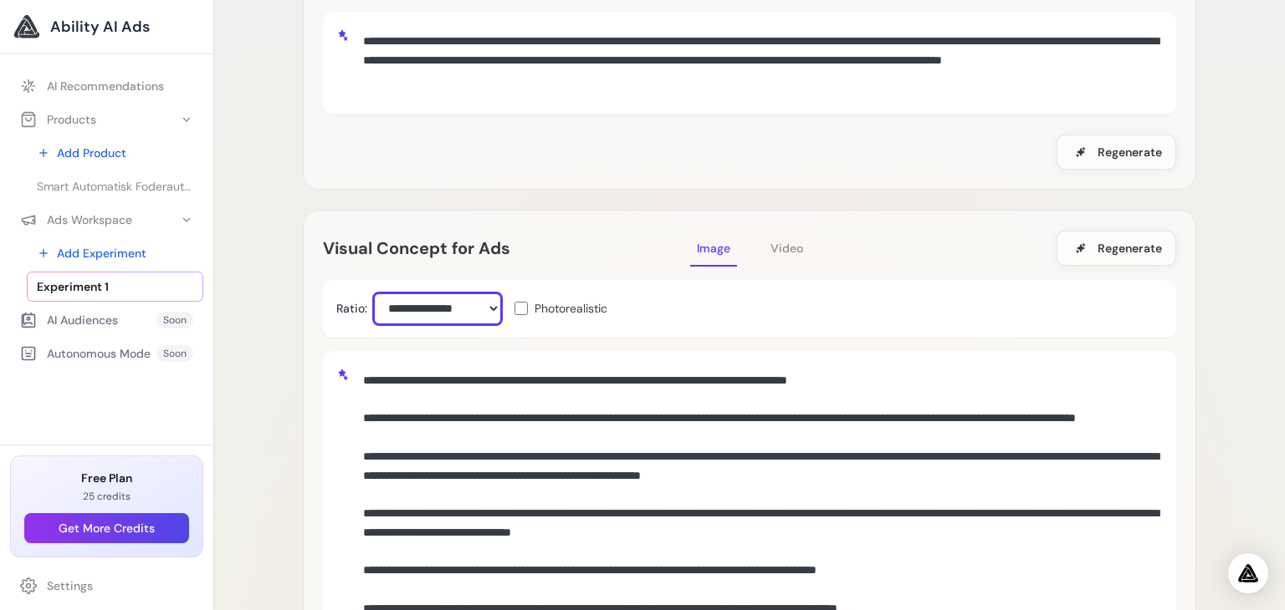
click at [497, 311] on select "**********" at bounding box center [437, 309] width 127 height 31
click at [568, 308] on span "Photorealistic" at bounding box center [570, 308] width 73 height 17
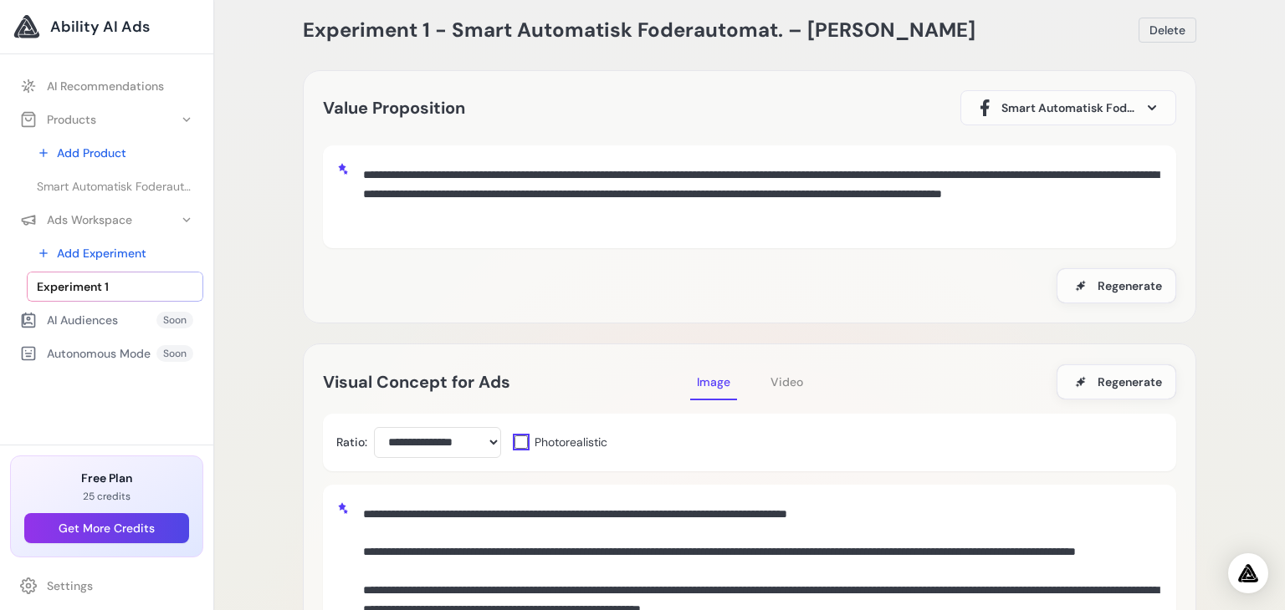
scroll to position [31, 0]
click at [1146, 105] on span at bounding box center [1152, 107] width 20 height 20
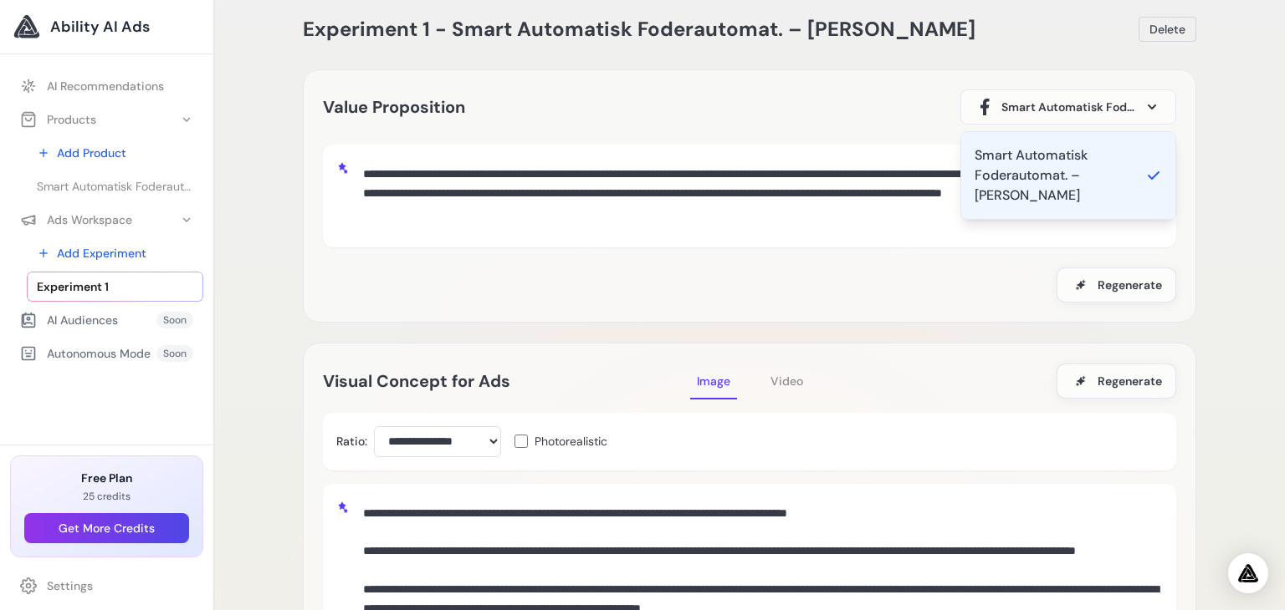
click at [1146, 105] on span at bounding box center [1152, 107] width 20 height 20
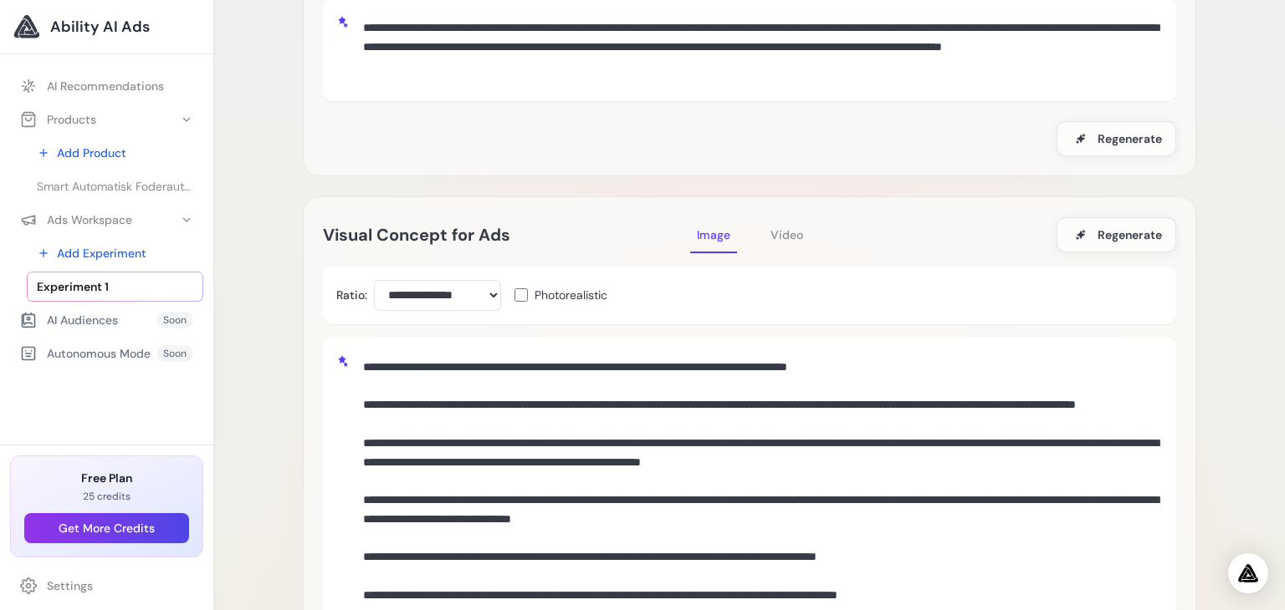
scroll to position [187, 0]
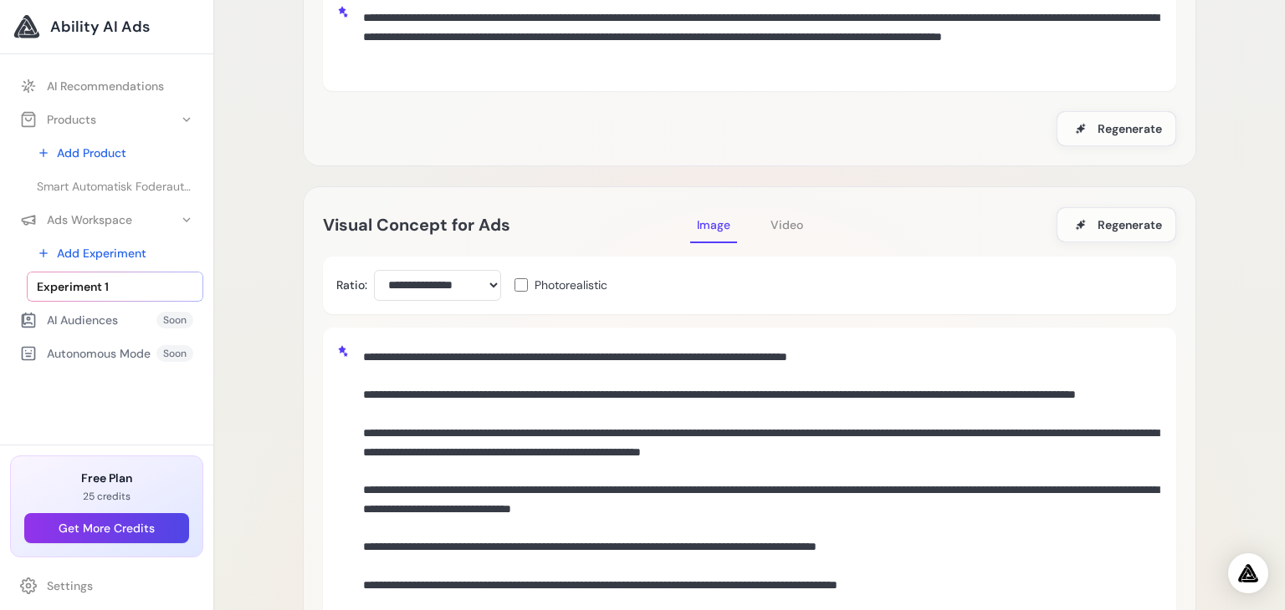
click at [786, 226] on span "Video" at bounding box center [786, 224] width 33 height 15
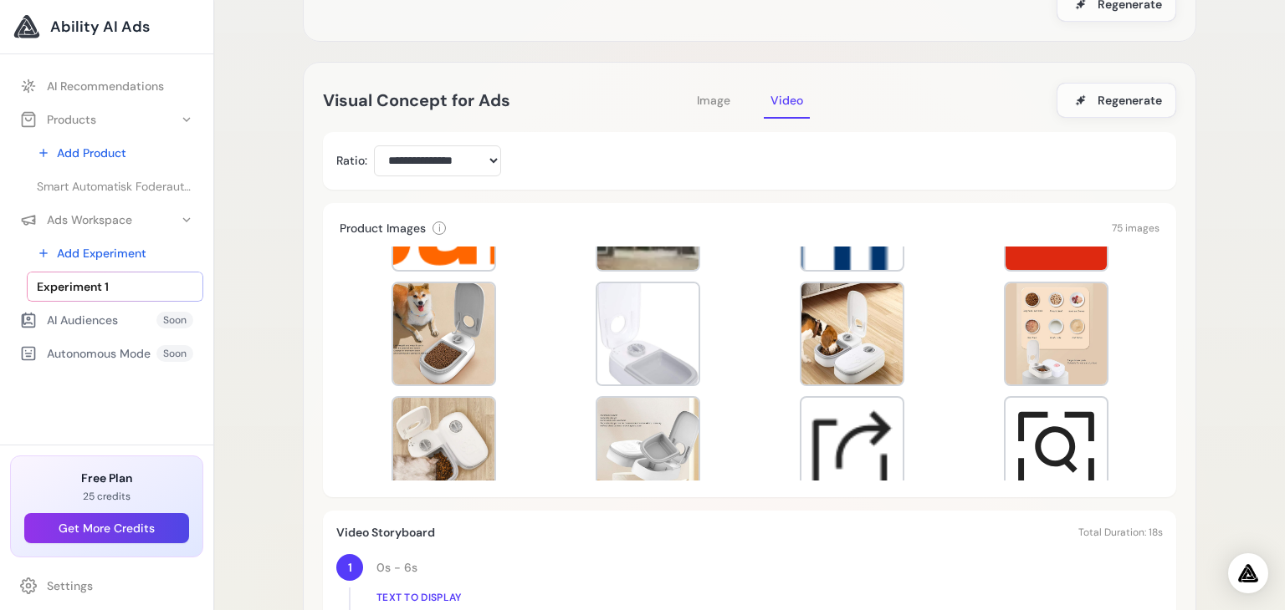
scroll to position [0, 0]
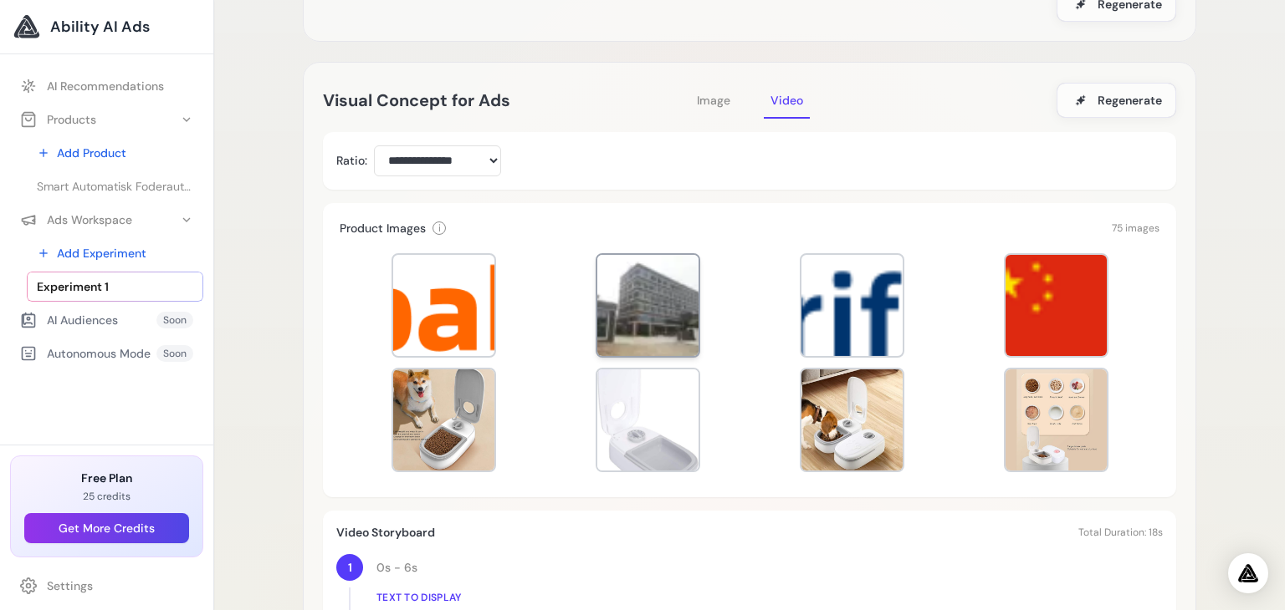
click at [677, 300] on div at bounding box center [647, 305] width 101 height 101
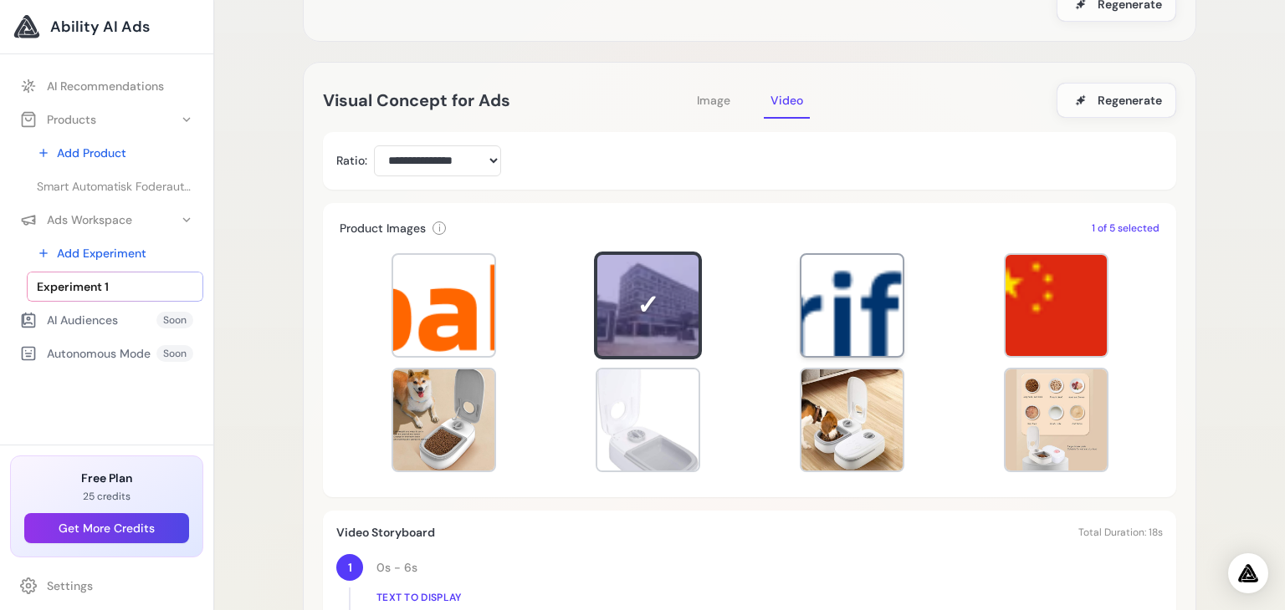
click at [886, 311] on div at bounding box center [851, 305] width 101 height 101
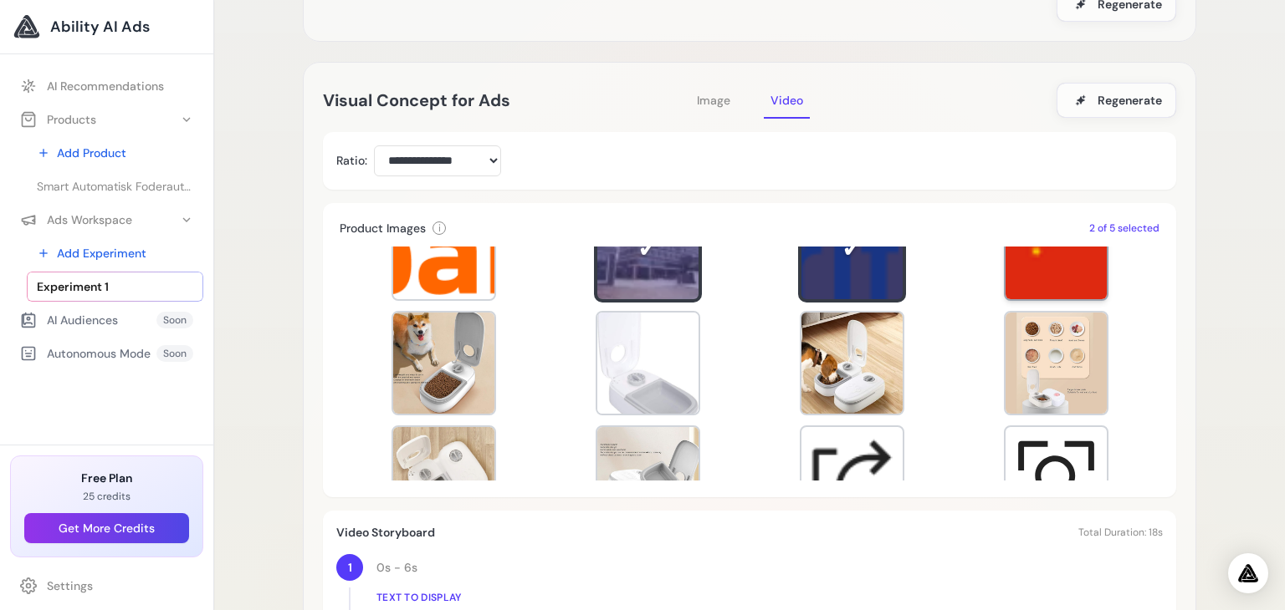
scroll to position [59, 0]
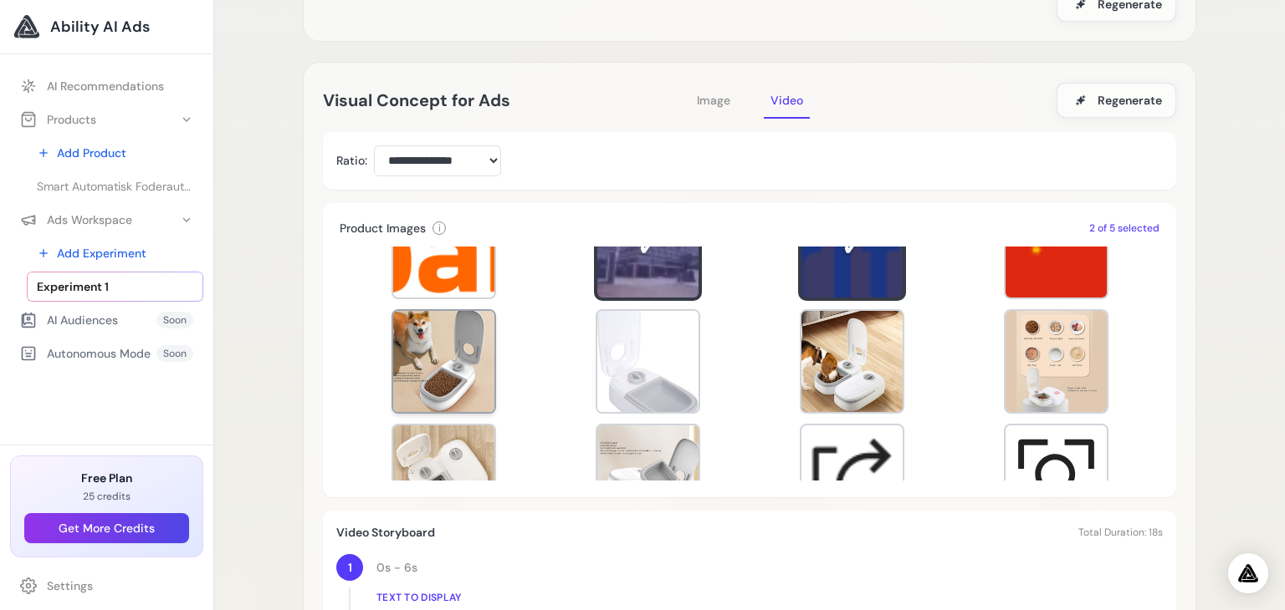
click at [458, 350] on div at bounding box center [443, 361] width 101 height 101
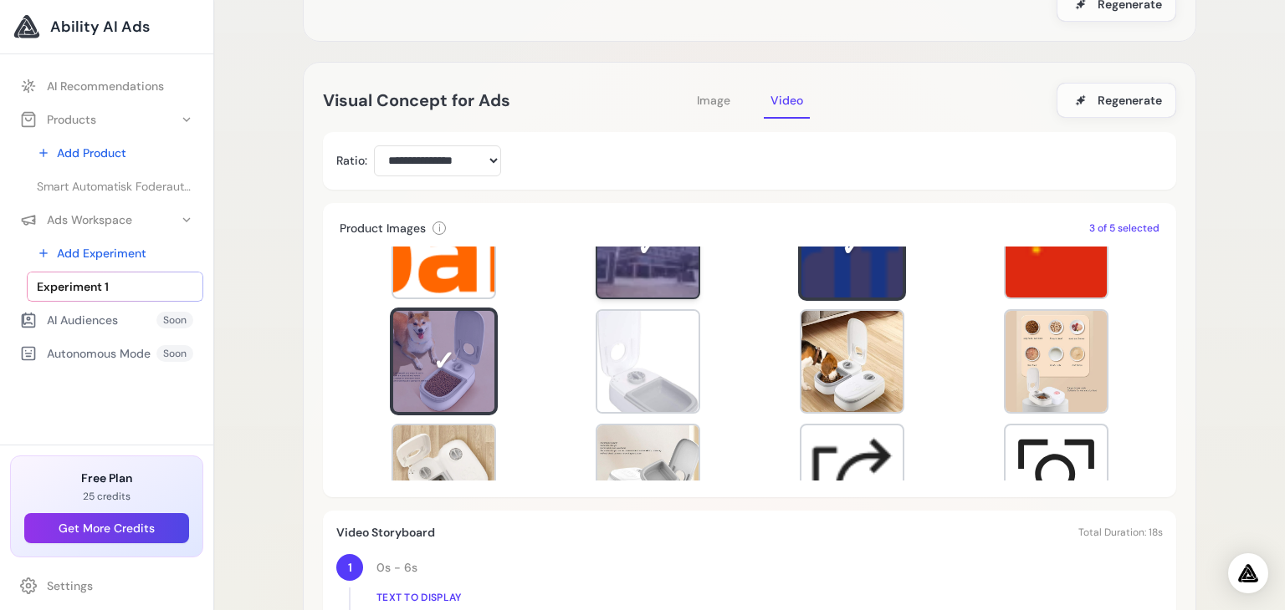
click at [621, 276] on div at bounding box center [647, 247] width 101 height 101
click at [834, 356] on div at bounding box center [851, 361] width 101 height 101
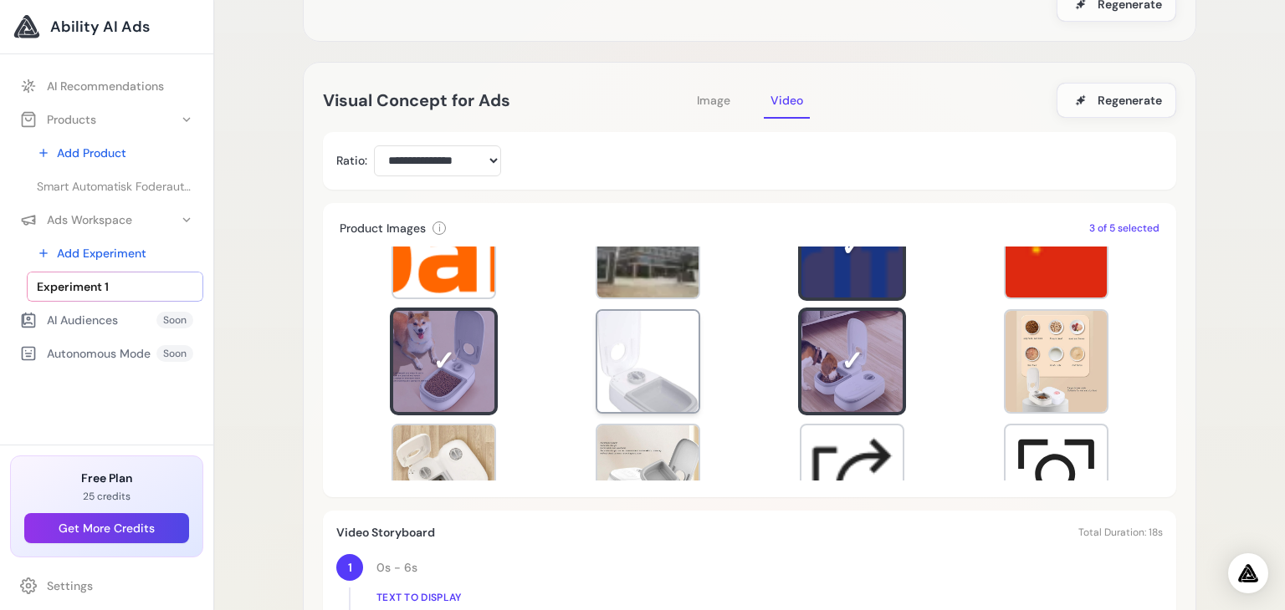
click at [610, 387] on div at bounding box center [647, 361] width 101 height 101
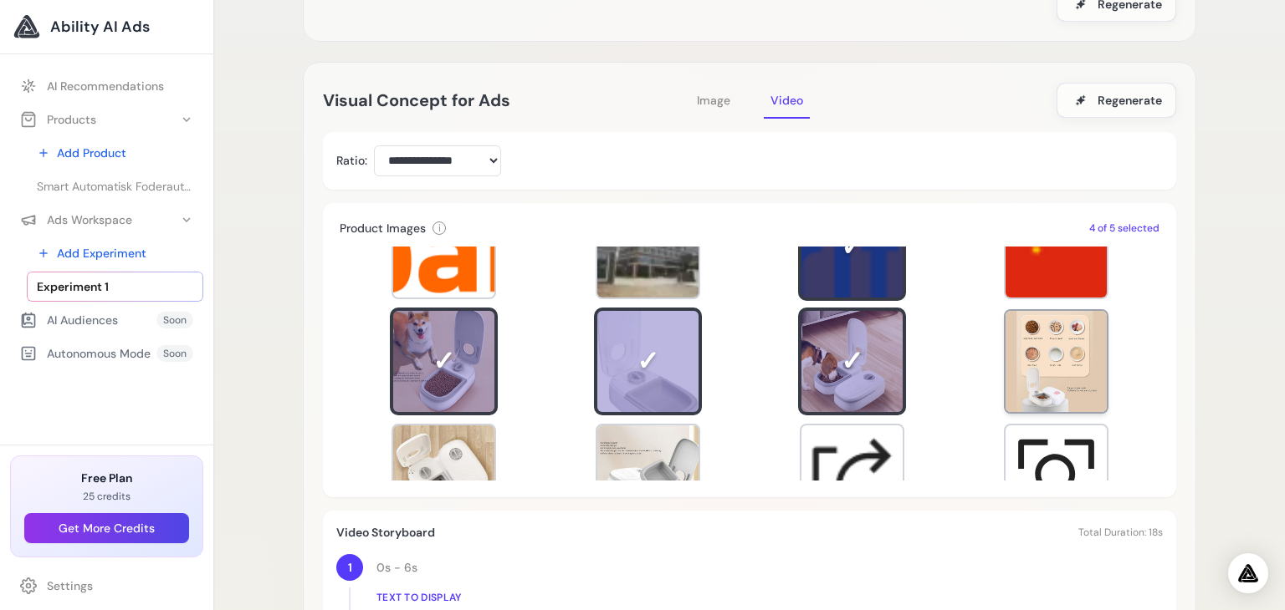
click at [1030, 364] on div at bounding box center [1055, 361] width 101 height 101
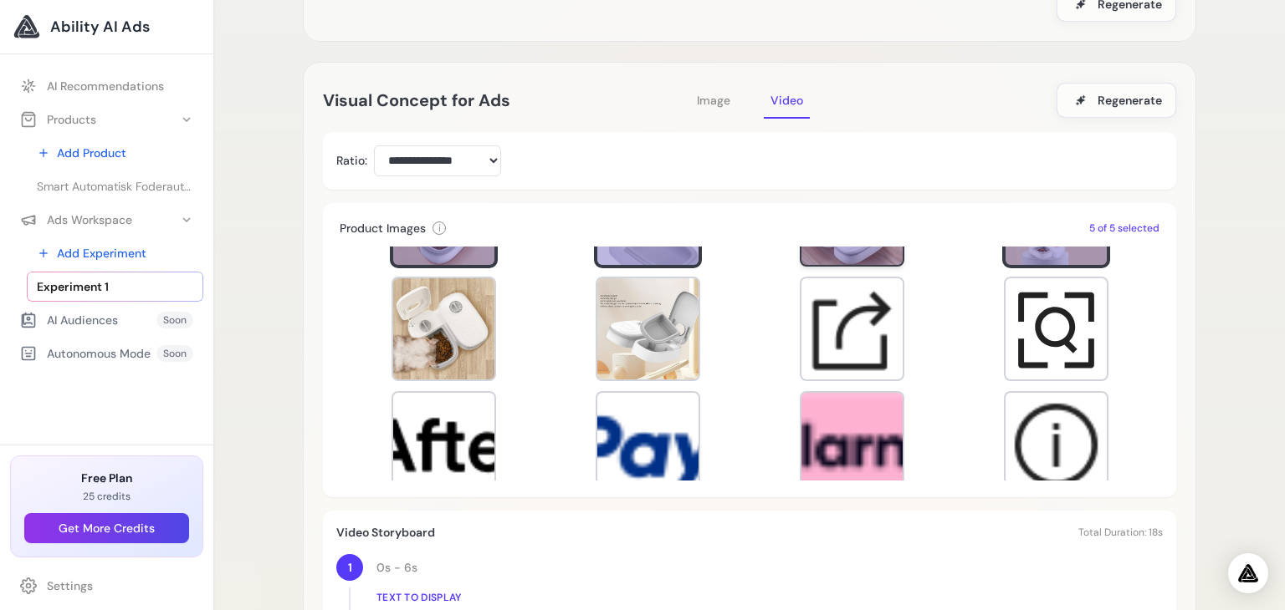
scroll to position [206, 0]
click at [677, 327] on div at bounding box center [647, 328] width 101 height 101
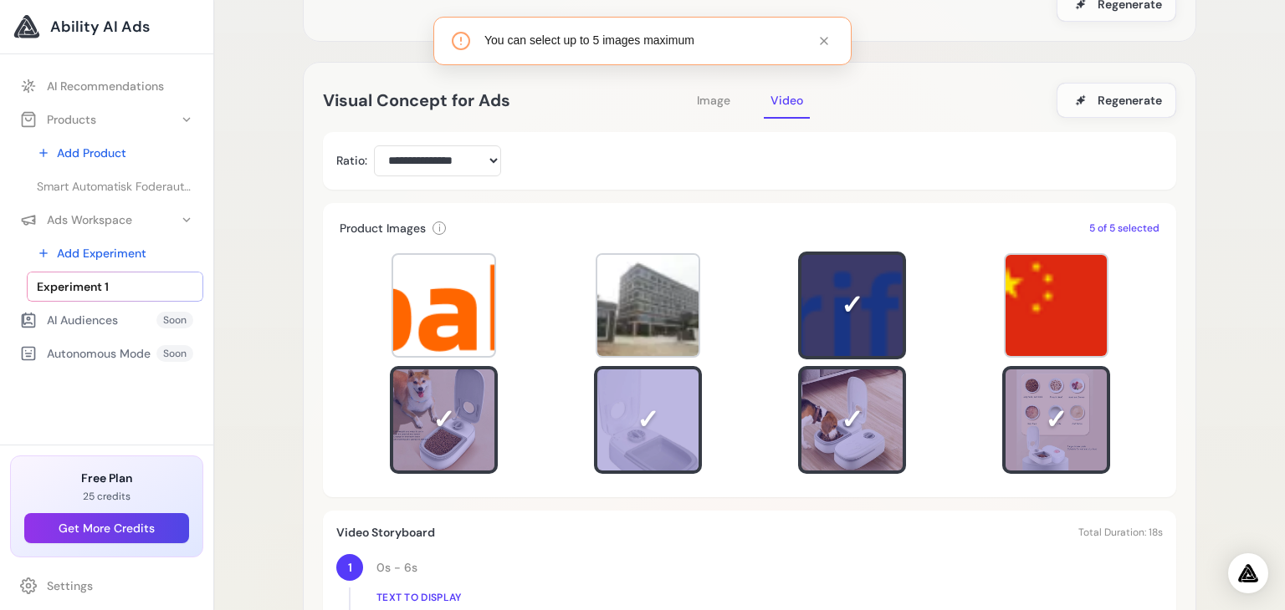
scroll to position [2, 0]
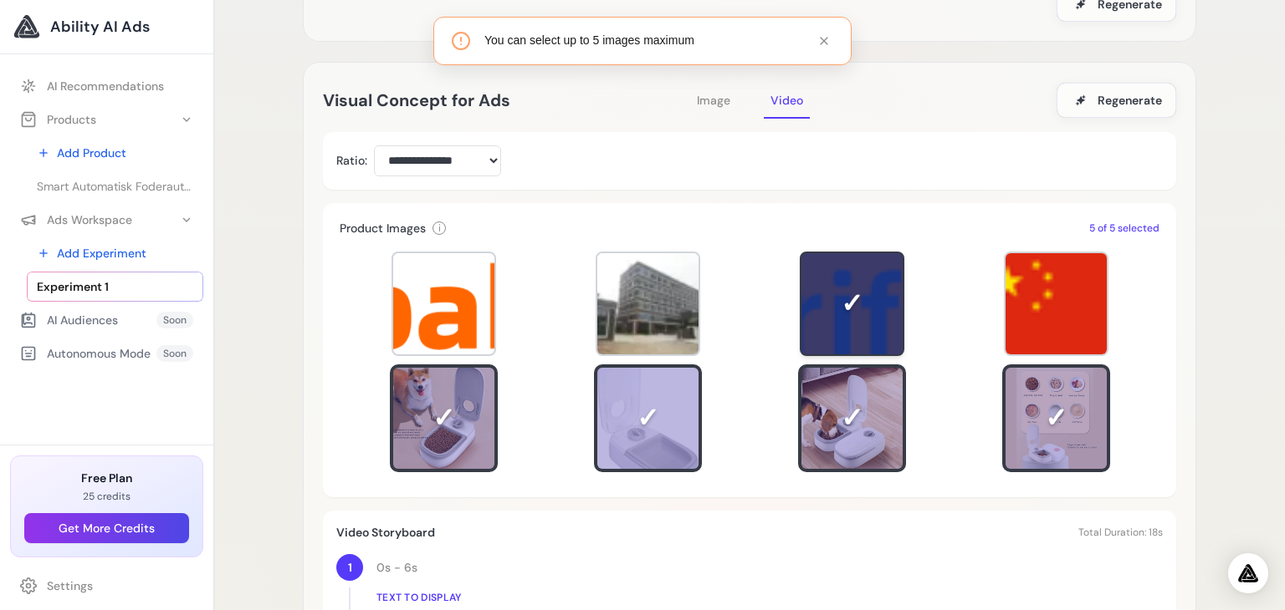
click at [869, 308] on div at bounding box center [851, 303] width 101 height 101
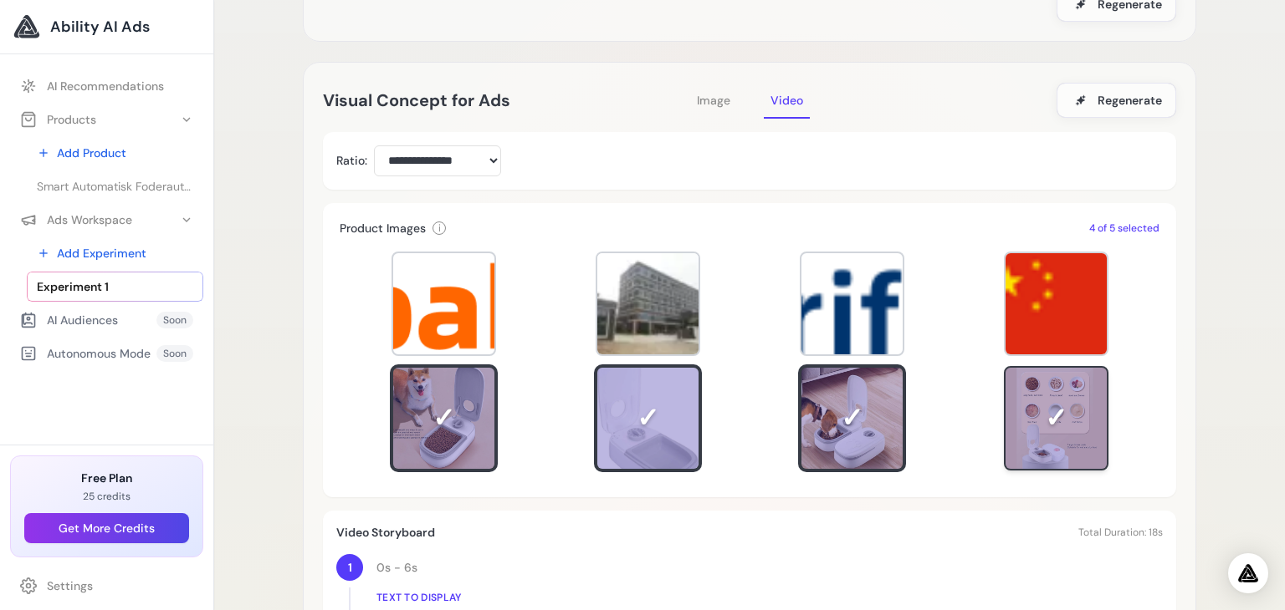
click at [1045, 422] on div at bounding box center [1056, 418] width 105 height 105
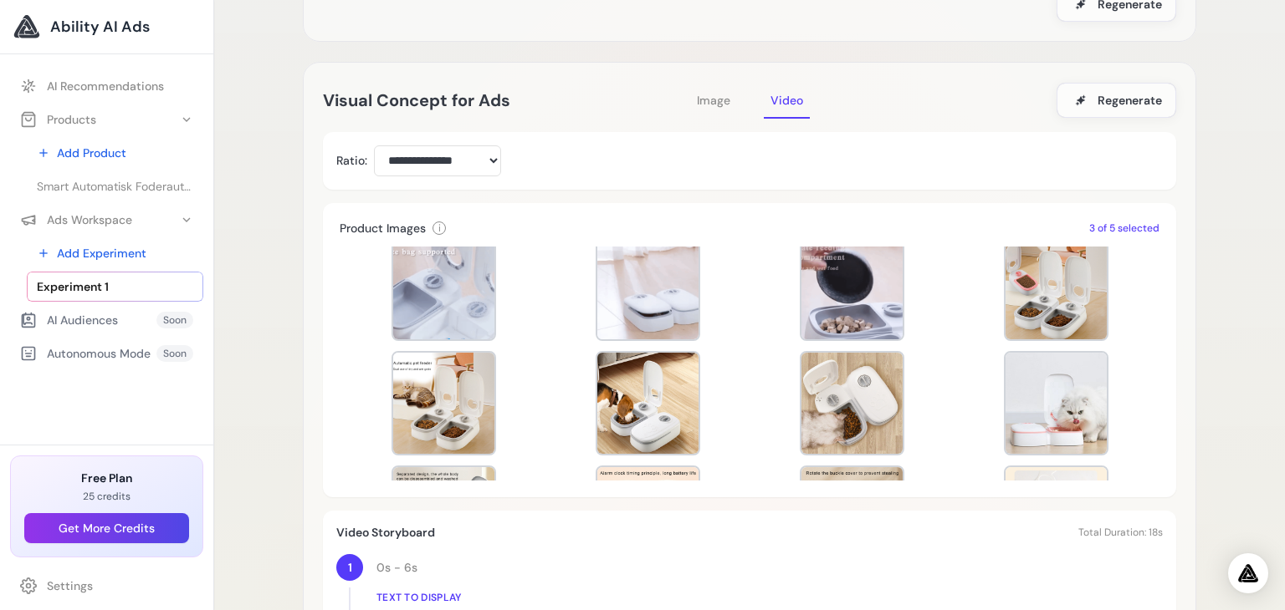
scroll to position [935, 0]
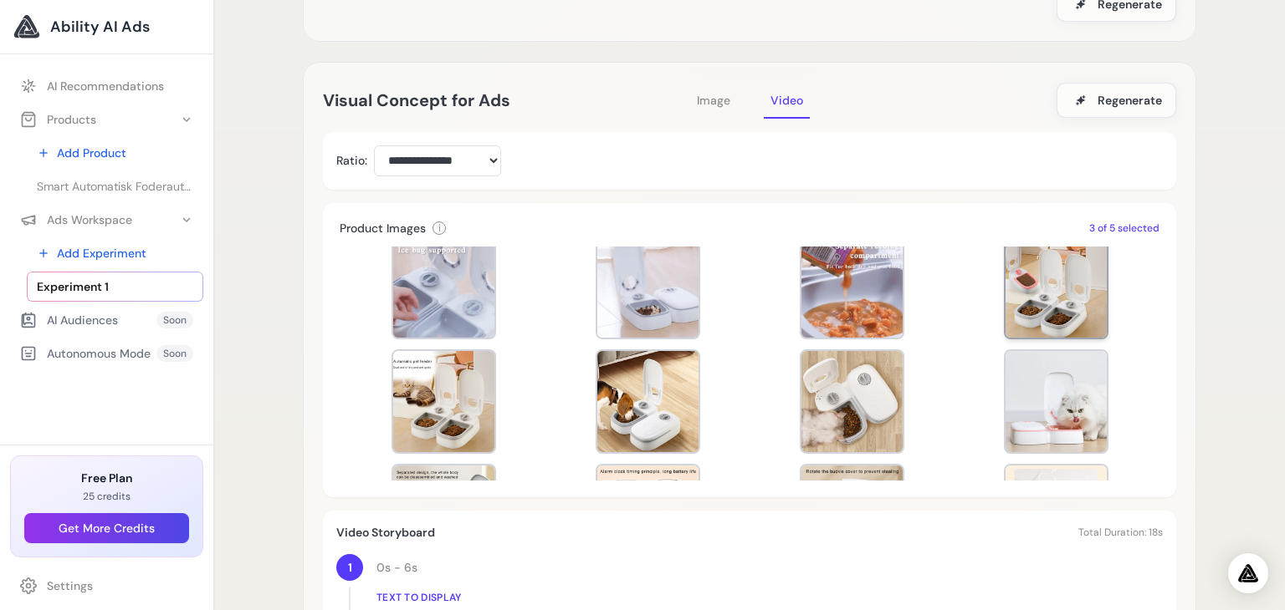
click at [1053, 309] on div at bounding box center [1055, 287] width 101 height 101
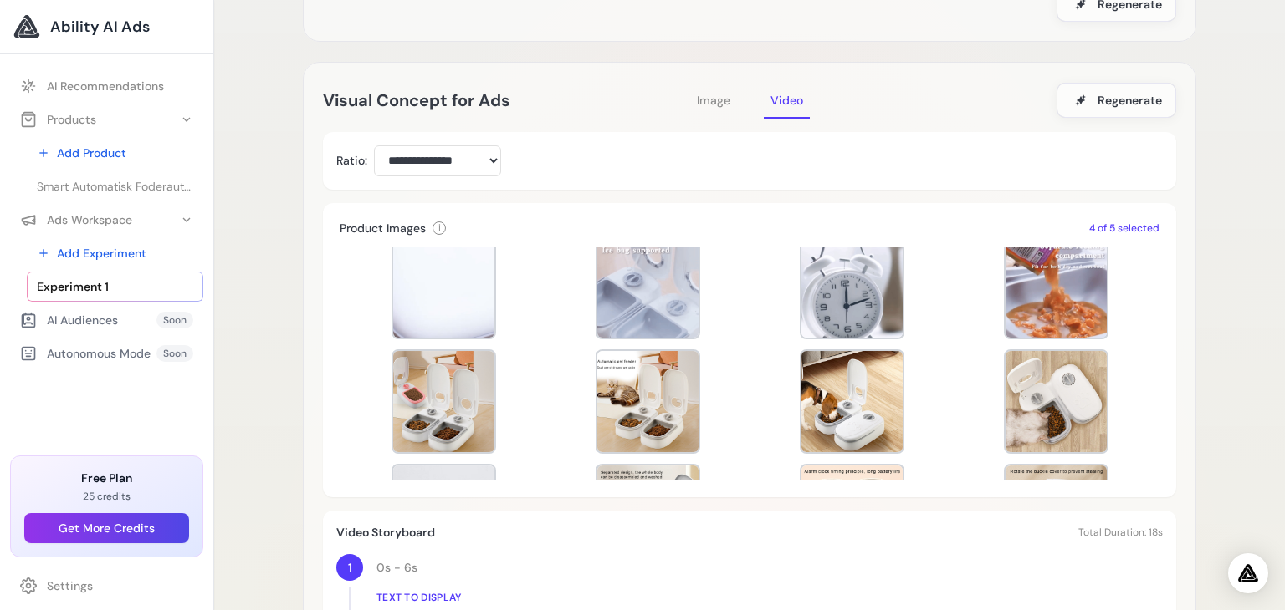
scroll to position [1622, 0]
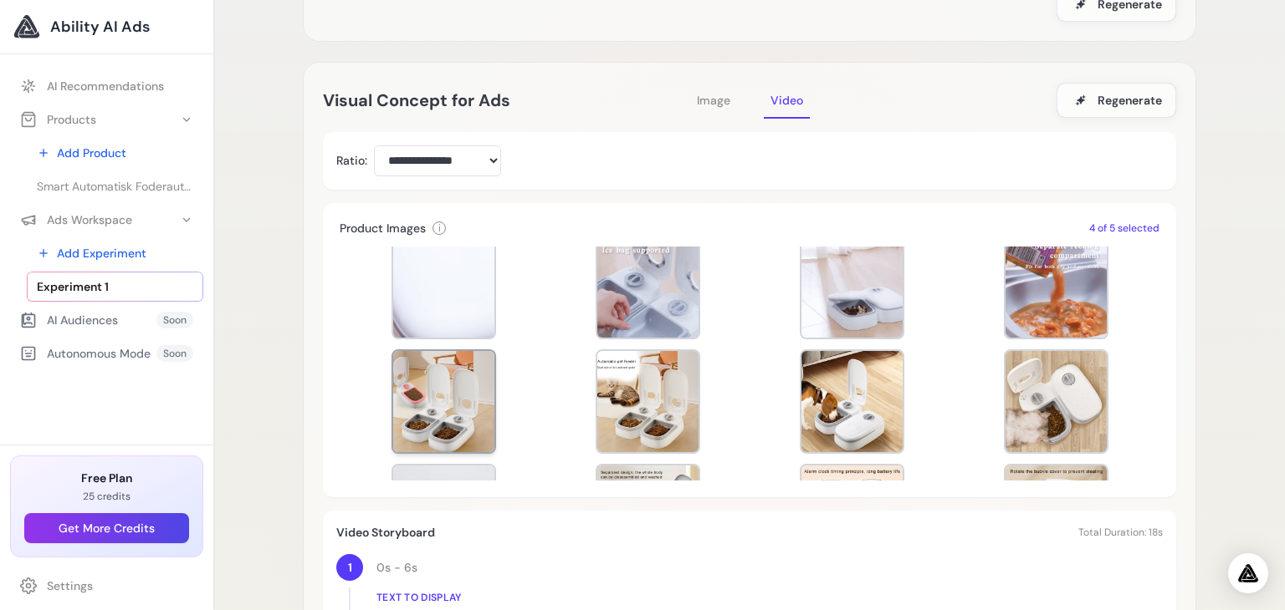
click at [452, 383] on div at bounding box center [443, 401] width 101 height 101
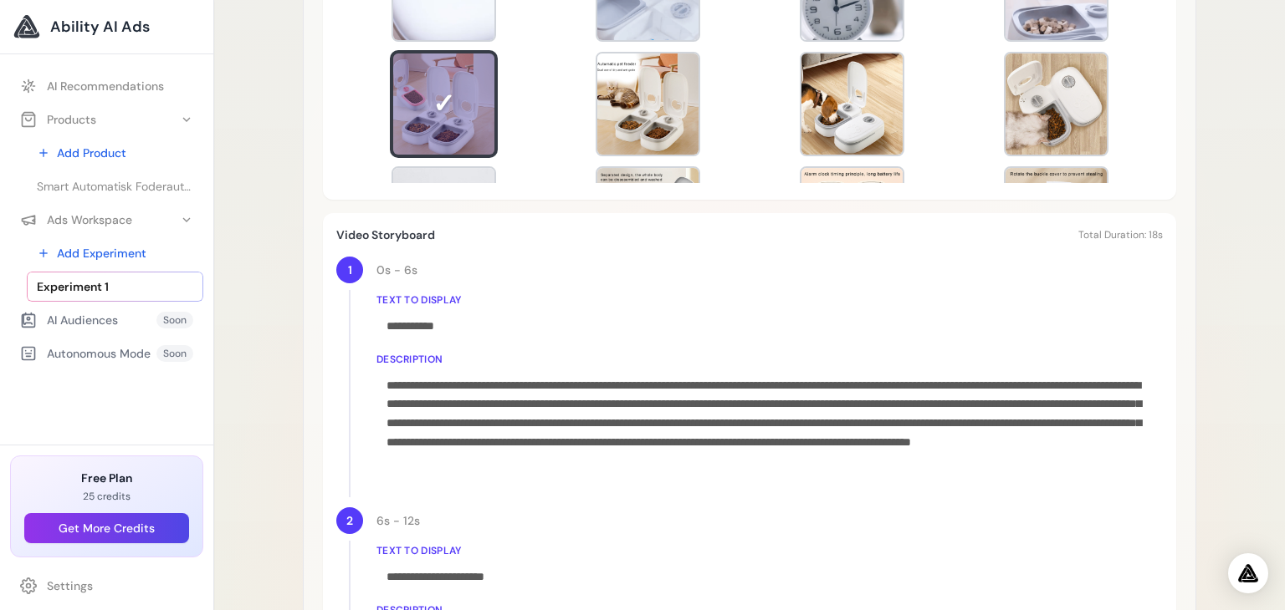
scroll to position [595, 0]
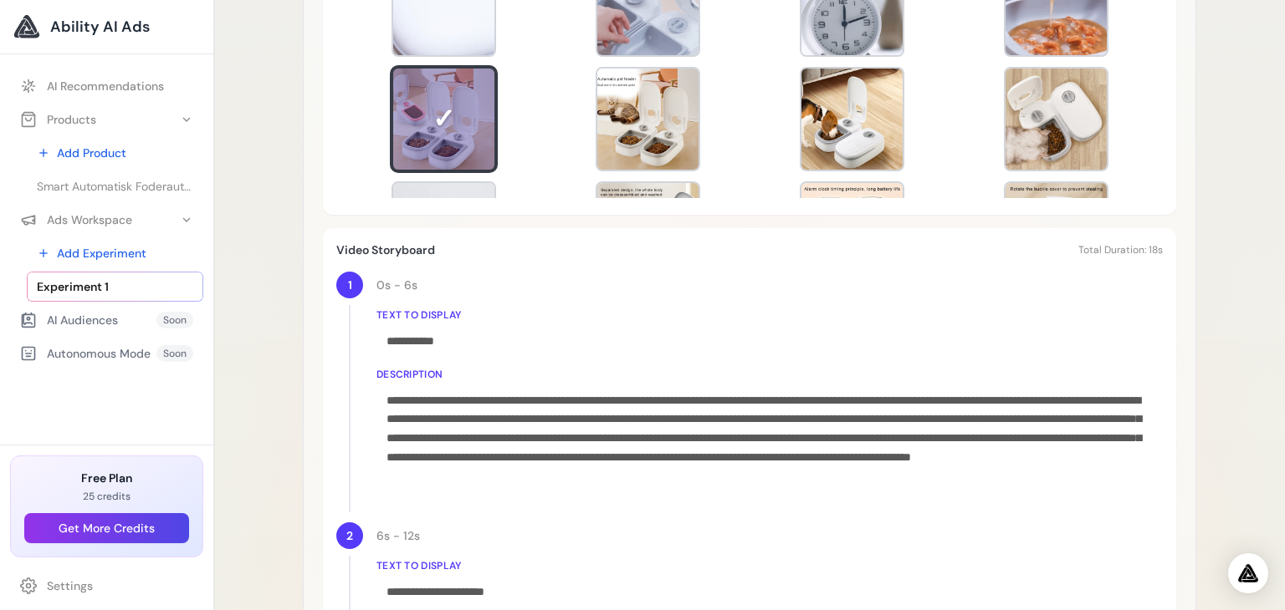
click at [409, 377] on label "Description" at bounding box center [769, 374] width 786 height 13
click at [483, 324] on div "**********" at bounding box center [769, 333] width 786 height 49
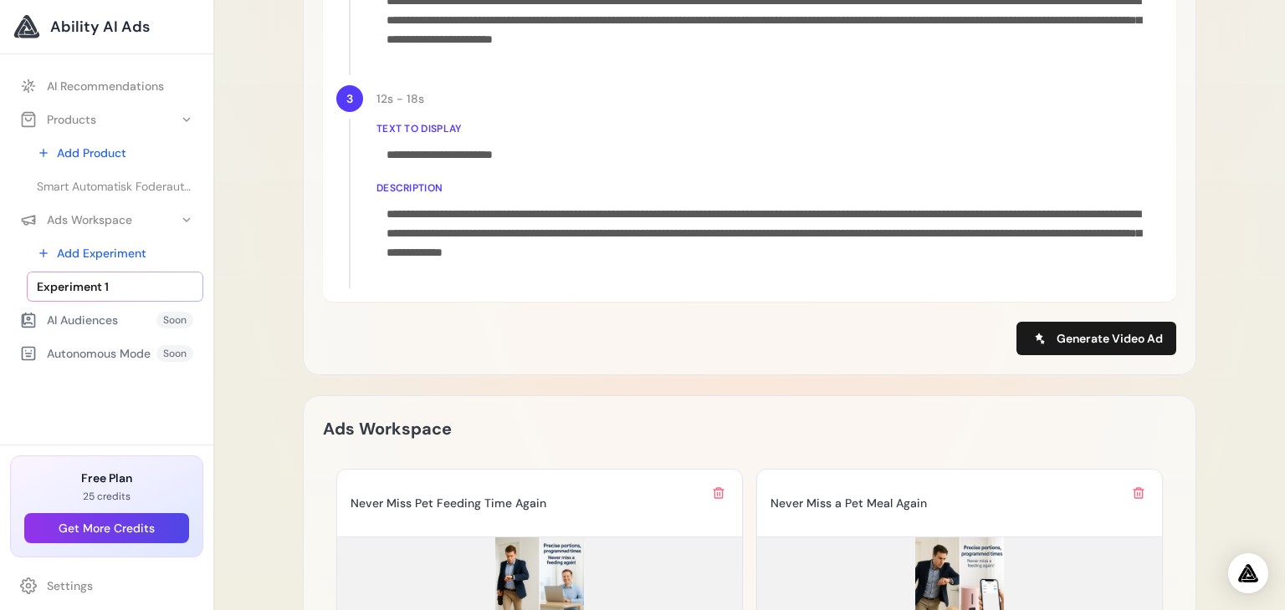
scroll to position [1254, 0]
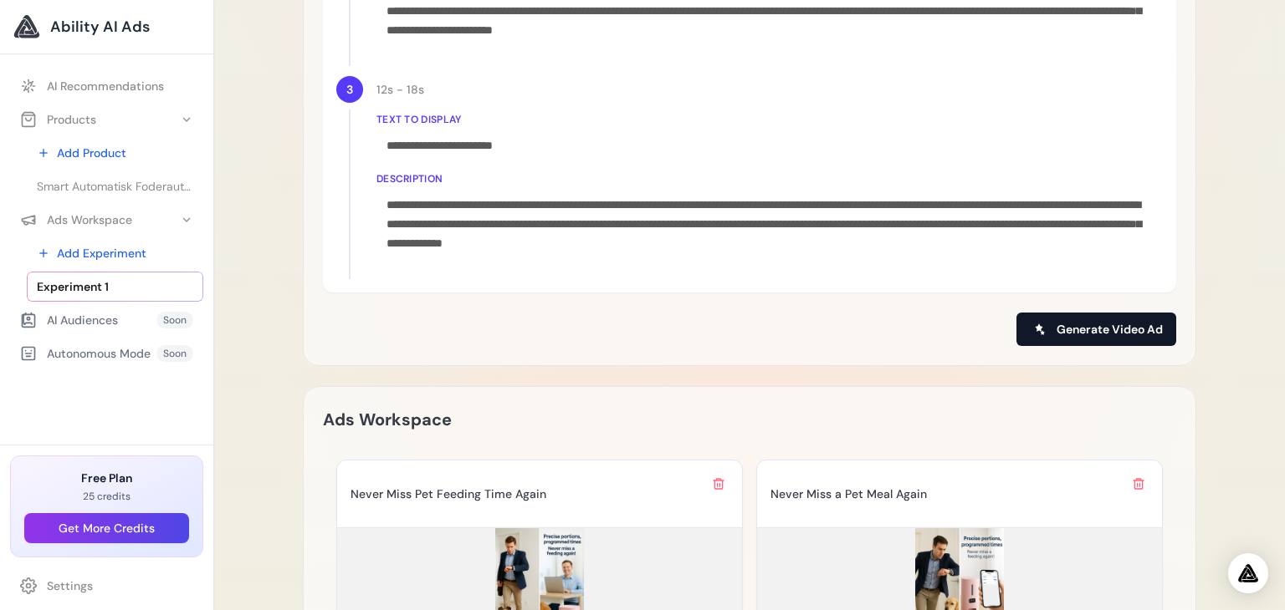
click at [1079, 329] on span "Generate Video Ad" at bounding box center [1109, 329] width 106 height 17
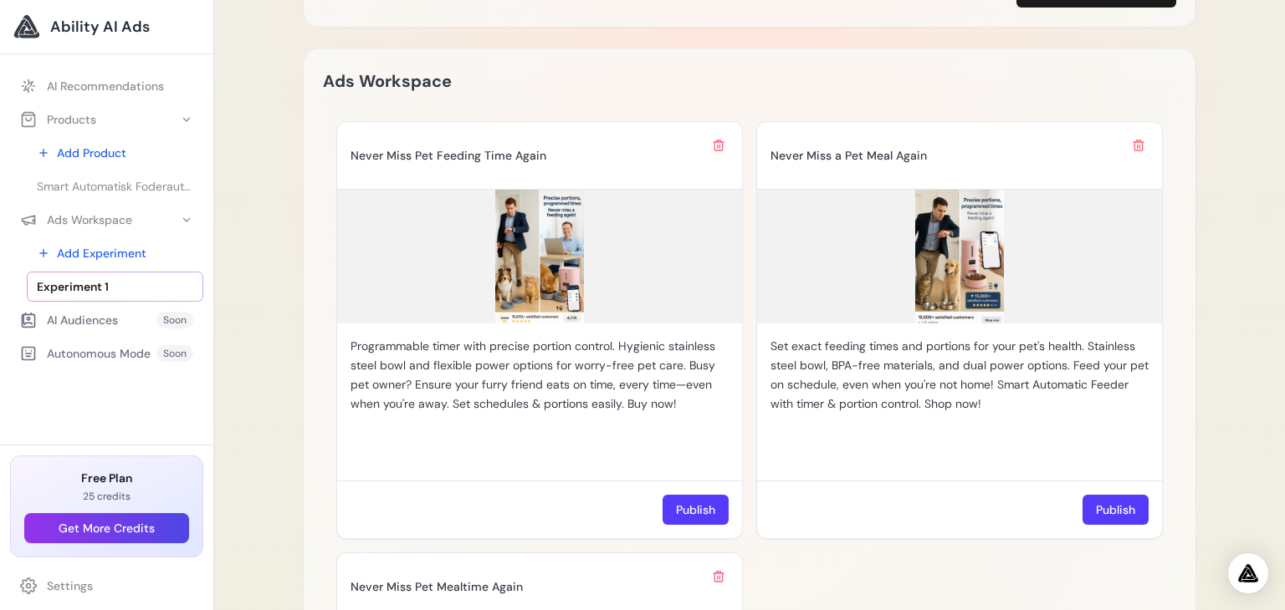
scroll to position [1592, 0]
click at [948, 253] on img at bounding box center [959, 258] width 405 height 134
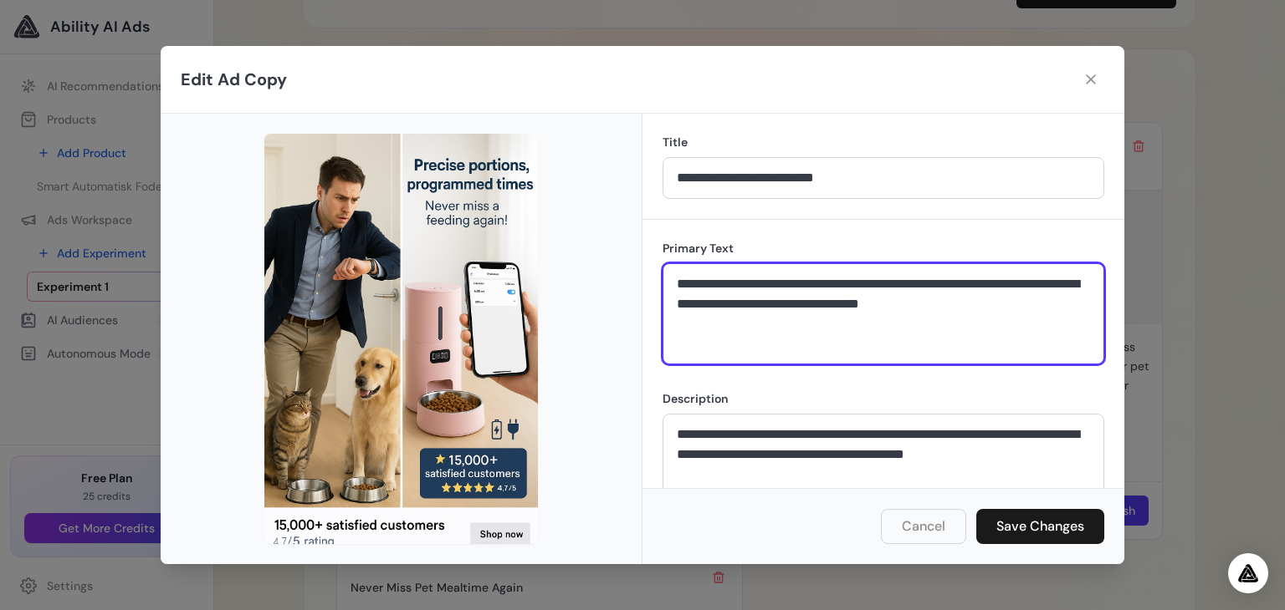
drag, startPoint x: 1042, startPoint y: 308, endPoint x: 666, endPoint y: 283, distance: 377.2
click at [666, 283] on textarea "**********" at bounding box center [883, 314] width 442 height 102
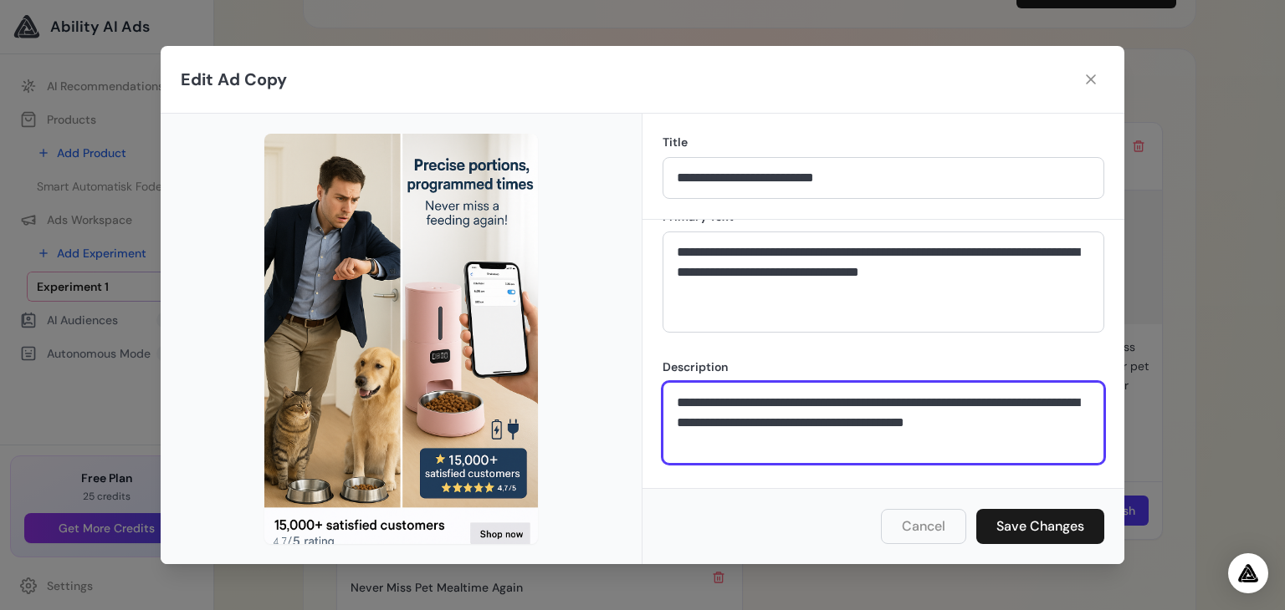
drag, startPoint x: 1072, startPoint y: 424, endPoint x: 672, endPoint y: 403, distance: 400.3
click at [672, 403] on textarea "**********" at bounding box center [883, 423] width 442 height 82
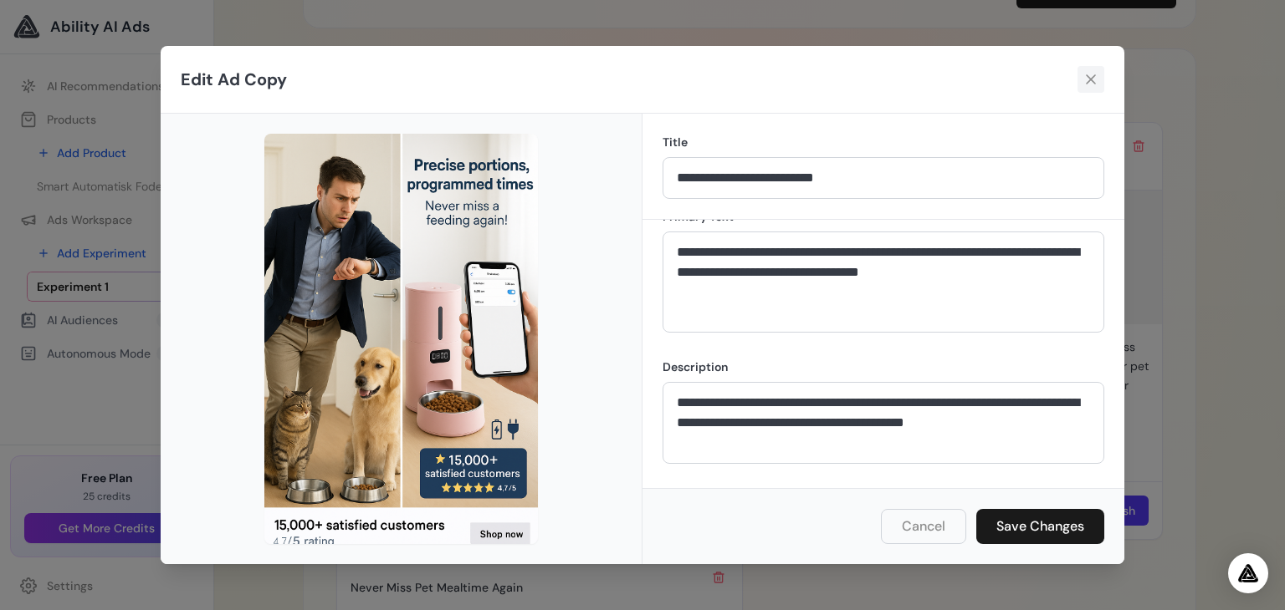
click at [1090, 79] on icon at bounding box center [1090, 79] width 10 height 10
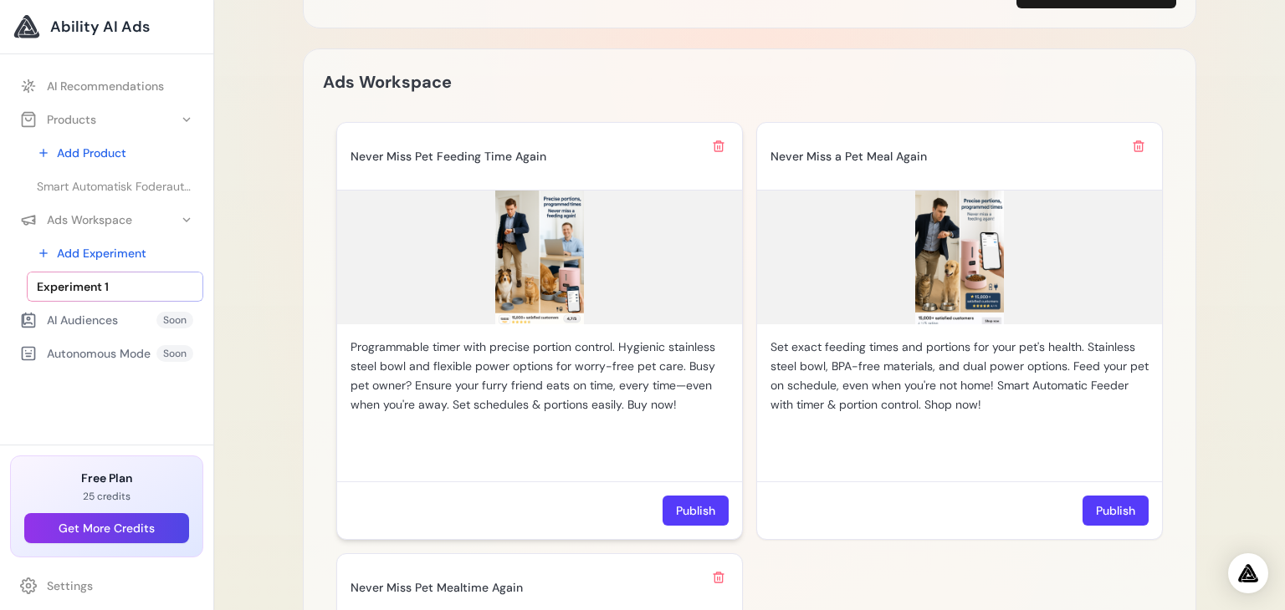
scroll to position [0, 0]
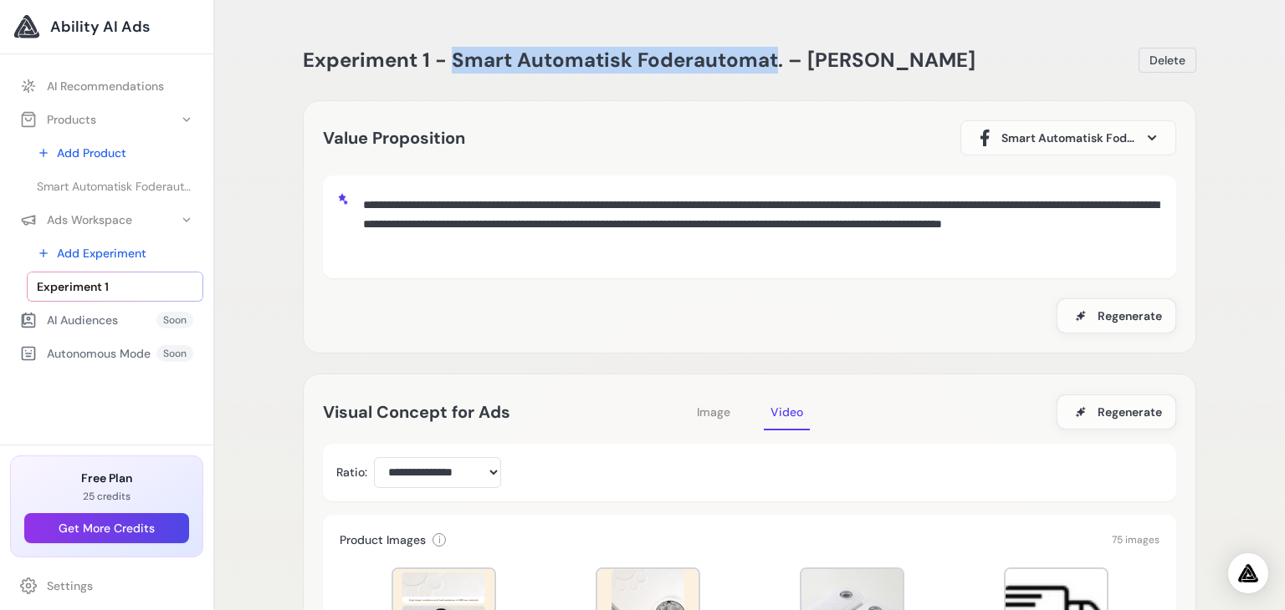
drag, startPoint x: 773, startPoint y: 60, endPoint x: 448, endPoint y: 51, distance: 324.6
click at [448, 51] on h1 "Experiment 1 - Smart Automatisk Foderautomat. – [PERSON_NAME]" at bounding box center [639, 60] width 672 height 27
copy h1 "Smart Automatisk Foderautomat"
